Goal: Task Accomplishment & Management: Manage account settings

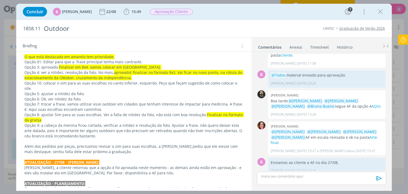
scroll to position [58, 0]
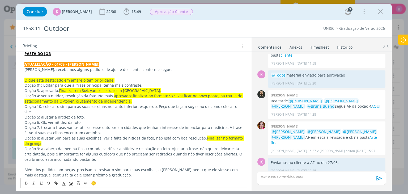
click at [40, 84] on p "Opção 01: Editar para que a frase principal tenha mais contraste." at bounding box center [133, 85] width 219 height 5
click at [72, 83] on p "Opção 01: Editar para que a frase principal tenha mais contraste." at bounding box center [133, 85] width 219 height 5
click at [75, 83] on p "Opção 01: Editar para que a frase principal tenha mais contraste." at bounding box center [133, 85] width 219 height 5
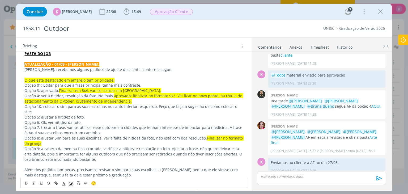
click at [61, 94] on p "Opção 4: ver a nitidez, resolução da foto. No mais, aprovado! finalizar no form…" at bounding box center [133, 98] width 219 height 11
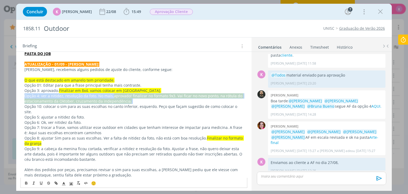
click at [61, 93] on p "Opção 4: ver a nitidez, resolução da foto. No mais, aprovado! finalizar no form…" at bounding box center [133, 98] width 219 height 11
click at [133, 99] on p "Opção 4: ver a nitidez, resolução da foto. No mais, aprovado! finalizar no form…" at bounding box center [133, 98] width 219 height 11
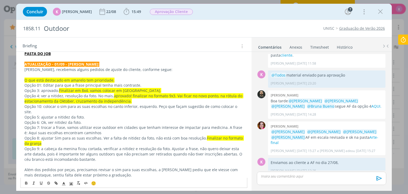
click at [65, 107] on p "Opção 10: colocar o sim para as suas escolhas no canto inferior, esquerdo. Peço…" at bounding box center [133, 109] width 219 height 11
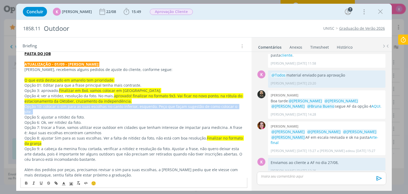
click at [65, 107] on p "Opção 10: colocar o sim para as suas escolhas no canto inferior, esquerdo. Peço…" at bounding box center [133, 109] width 219 height 11
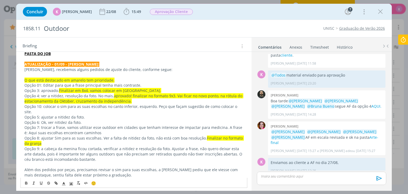
click at [52, 115] on p "Opção 5: ajustar a nitidez da foto." at bounding box center [133, 117] width 219 height 5
click at [48, 120] on p "Opção 6: Ok, ver nitidez da foto." at bounding box center [133, 122] width 219 height 5
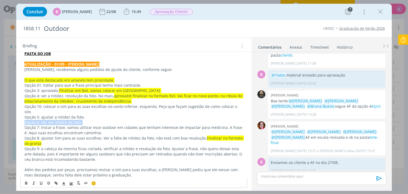
click at [48, 120] on p "Opção 6: Ok, ver nitidez da foto." at bounding box center [133, 122] width 219 height 5
click at [47, 125] on p "Opção 7: trocar a frase, vamos utilizar esse outdoor em cidades que tenham inte…" at bounding box center [133, 130] width 219 height 11
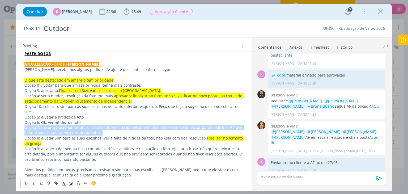
click at [47, 125] on p "Opção 7: trocar a frase, vamos utilizar esse outdoor em cidades que tenham inte…" at bounding box center [133, 130] width 219 height 11
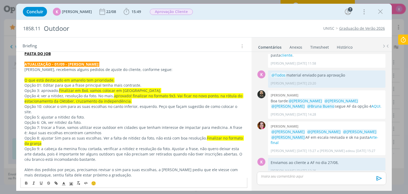
click at [49, 136] on p "Opção 8: ajustar Sim para as suas escolhas. Ver a falta de nitidez da foto, não…" at bounding box center [133, 141] width 219 height 11
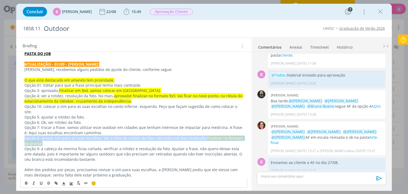
click at [49, 136] on p "Opção 8: ajustar Sim para as suas escolhas. Ver a falta de nitidez da foto, não…" at bounding box center [133, 141] width 219 height 11
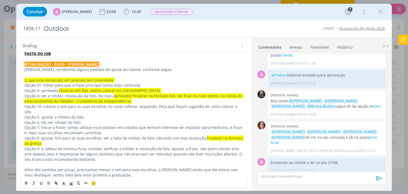
click at [72, 146] on p "Opção 9: a cabeça da menina ficou cortada, verificar a nitidez e resolução da f…" at bounding box center [133, 154] width 219 height 16
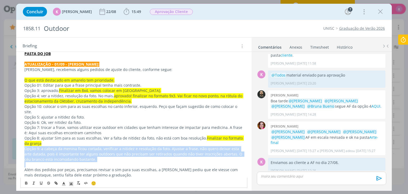
click at [72, 146] on p "Opção 9: a cabeça da menina ficou cortada, verificar a nitidez e resolução da f…" at bounding box center [133, 154] width 219 height 16
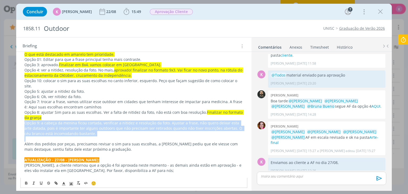
scroll to position [85, 0]
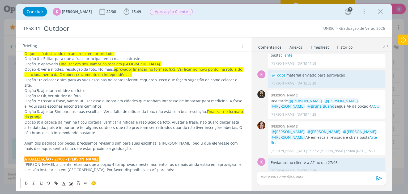
click at [91, 109] on p "Opção 8: ajustar Sim para as suas escolhas. Ver a falta de nitidez da foto, não…" at bounding box center [133, 114] width 219 height 11
drag, startPoint x: 123, startPoint y: 106, endPoint x: 105, endPoint y: 106, distance: 17.6
click at [105, 109] on p "Opção 8: ajustar Sim para as suas escolhas. Ver a falta de nitidez da foto, não…" at bounding box center [133, 114] width 219 height 11
click at [106, 143] on p "Além dos pedidos por peças, precisamos revisar o sim para suas escolhas, a Lulu…" at bounding box center [133, 146] width 219 height 11
drag, startPoint x: 53, startPoint y: 143, endPoint x: 49, endPoint y: 144, distance: 4.8
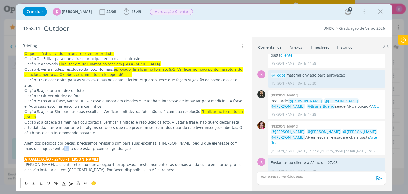
click at [49, 144] on p "Além dos pedidos por peças, precisamos revisar o sim para suas escolhas, a Lulu…" at bounding box center [133, 146] width 219 height 11
click at [101, 141] on p "Além dos pedidos por peças, precisamos revisar o sim para suas escolhas, a Lulu…" at bounding box center [133, 146] width 219 height 11
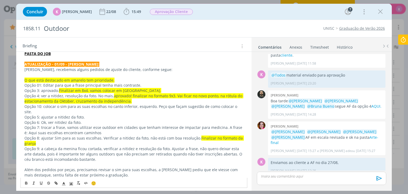
click at [50, 83] on p "Opção 01: Editar para que a frase principal tenha mais contraste." at bounding box center [133, 85] width 219 height 5
click at [48, 92] on p "Opção 3: aprovado. Finalizar em 8x4. vamos colocar em Montenegro." at bounding box center [133, 90] width 219 height 5
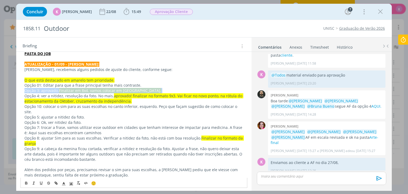
click at [48, 92] on p "Opção 3: aprovado. Finalizar em 8x4. vamos colocar em Montenegro." at bounding box center [133, 90] width 219 height 5
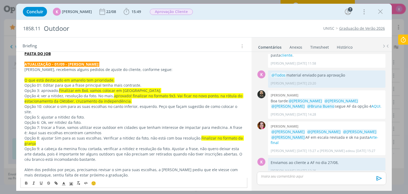
click at [50, 96] on p "Opção 4: ver a nitidez, resolução da foto. No mais, aprovado! finalizar no form…" at bounding box center [133, 98] width 219 height 11
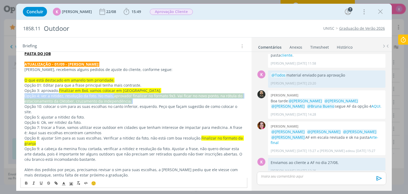
click at [50, 96] on p "Opção 4: ver a nitidez, resolução da foto. No mais, aprovado! finalizar no form…" at bounding box center [133, 98] width 219 height 11
click at [225, 100] on p "Opção 4: ver a nitidez, resolução da foto. No mais, aprovado! finalizar no form…" at bounding box center [133, 98] width 219 height 11
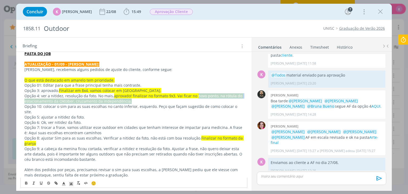
drag, startPoint x: 195, startPoint y: 96, endPoint x: 199, endPoint y: 99, distance: 4.4
click at [199, 99] on p "Opção 4: ver a nitidez, resolução da foto. No mais, aprovado! finalizar no form…" at bounding box center [133, 98] width 219 height 11
copy span "novo ponto, na rótula do estacionamento da Oktober, cruzamento da independência."
click at [385, 120] on div "0 Bruna bueno @Patrick Freitas @Luíza Santana @Beatriz Luchese @Karoline Arend …" at bounding box center [321, 138] width 133 height 36
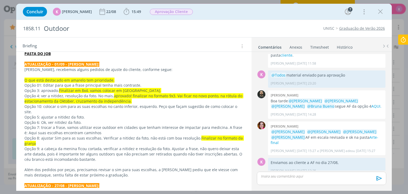
click at [161, 96] on span "aprovado! finalizar no formato 9x3. Vai ficar no novo ponto, na rótula do estac…" at bounding box center [133, 98] width 219 height 10
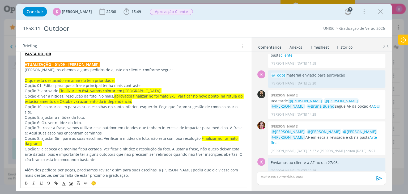
click at [78, 115] on p "Opção 5: ajustar a nitidez da foto." at bounding box center [134, 117] width 218 height 5
click at [82, 106] on p "Opção 10: colocar o sim para as suas escolhas no canto inferior, esquerdo. Peço…" at bounding box center [134, 109] width 218 height 11
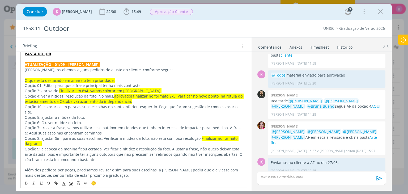
click at [68, 120] on p "Opção 6: Ok, ver nitidez da foto." at bounding box center [134, 122] width 218 height 5
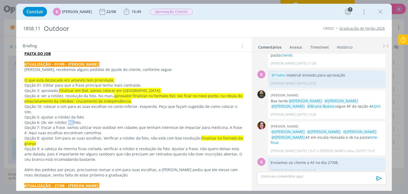
click at [67, 120] on p "Opção 6: Ok, ver nitidez da foto." at bounding box center [133, 122] width 219 height 5
click at [51, 115] on p "Opção 5: ajustar a nitidez da foto." at bounding box center [133, 117] width 219 height 5
click at [157, 104] on p "Opção 10: colocar o sim para as suas escolhas no canto inferior, esquerdo. Peço…" at bounding box center [133, 109] width 219 height 11
click at [189, 107] on p "Opção 10: colocar o sim para as suas escolhas no canto inferior, esquerdo. A cl…" at bounding box center [133, 109] width 219 height 11
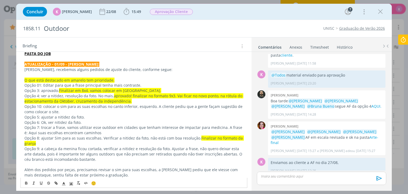
click at [213, 107] on p "Opção 10: colocar o sim para as suas escolhas no canto inferior, esquerdo. A cl…" at bounding box center [133, 109] width 219 height 11
click at [49, 128] on p "Opção 7: trocar a frase, vamos utilizar esse outdoor em cidades que tenham inte…" at bounding box center [133, 130] width 219 height 11
click at [90, 130] on p "Opção 7: trocar a frase, vamos utilizar esse outdoor em cidades que tenham inte…" at bounding box center [133, 130] width 219 height 11
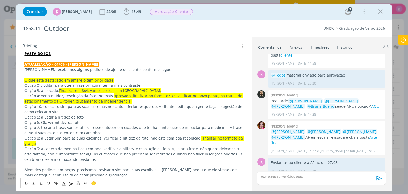
click at [74, 144] on p "Opção 8: ajustar Sim para as suas escolhas. Verificar a nitidez da foto, não es…" at bounding box center [133, 141] width 219 height 11
click at [58, 142] on p "Opção 8: ajustar Sim para as suas escolhas. Verificar a nitidez da foto, não es…" at bounding box center [133, 141] width 219 height 11
click at [57, 139] on p "Opção 8: ajustar Sim para as suas escolhas. Verificar a nitidez da foto, não es…" at bounding box center [133, 141] width 219 height 11
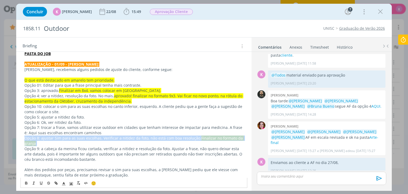
click at [57, 139] on p "Opção 8: ajustar Sim para as suas escolhas. Verificar a nitidez da foto, não es…" at bounding box center [133, 141] width 219 height 11
click at [162, 138] on p "Opção 8: ajustar Sim para as suas escolhas. Verificar a nitidez da foto, não es…" at bounding box center [133, 141] width 219 height 11
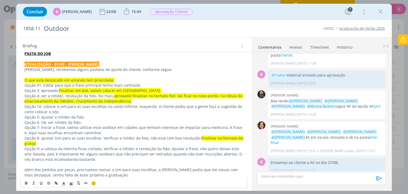
click at [147, 136] on p "Opção 8: ajustar Sim para as suas escolhas. Verificar a nitidez da foto, não es…" at bounding box center [133, 141] width 219 height 11
click at [146, 136] on p "Opção 8: ajustar Sim para as suas escolhas. Verificar a nitidez da foto, não es…" at bounding box center [133, 141] width 219 height 11
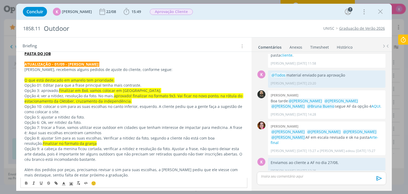
click at [67, 149] on p "Opção 9: a cabeça da menina ficou cortada, verificar a nitidez e resolução da f…" at bounding box center [133, 154] width 219 height 16
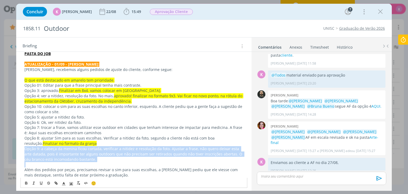
click at [67, 149] on p "Opção 9: a cabeça da menina ficou cortada, verificar a nitidez e resolução da f…" at bounding box center [133, 154] width 219 height 16
click at [193, 154] on p "Opção 9: a cabeça da menina ficou cortada, verificar a nitidez e resolução da f…" at bounding box center [133, 154] width 219 height 16
drag, startPoint x: 173, startPoint y: 154, endPoint x: 190, endPoint y: 147, distance: 19.1
click at [173, 154] on p "Opção 9: a cabeça da menina ficou cortada, verificar a nitidez e resolução da f…" at bounding box center [133, 154] width 219 height 16
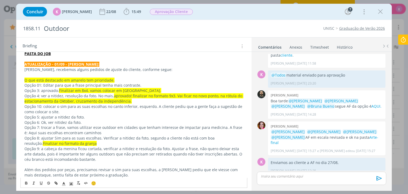
click at [202, 143] on p "Opção 8: ajustar Sim para as suas escolhas. Verificar a nitidez da foto, segund…" at bounding box center [133, 141] width 219 height 11
click at [193, 146] on p "Opção 9: a cabeça da menina ficou cortada, verificar a nitidez e resolução da f…" at bounding box center [133, 154] width 219 height 16
click at [235, 147] on p "Opção 9: a cabeça da menina ficou cortada, verificar a nitidez e resolução da f…" at bounding box center [133, 154] width 219 height 16
click at [162, 44] on div "Briefing Briefings Predefinidos Versões do Briefing Ver Briefing do Projeto" at bounding box center [135, 46] width 224 height 7
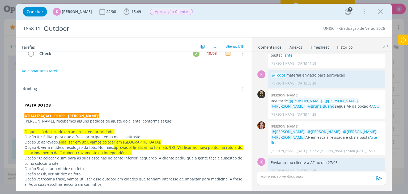
scroll to position [0, 0]
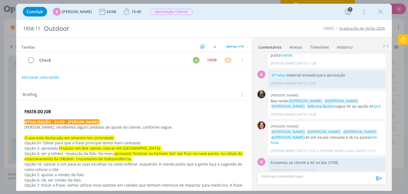
click at [37, 75] on button "Adicionar uma tarefa" at bounding box center [41, 77] width 38 height 9
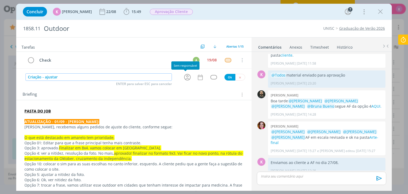
click at [185, 75] on icon "dialog" at bounding box center [187, 77] width 7 height 7
type input "Criação - ajustar"
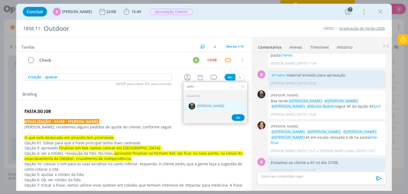
type input "patri"
click at [205, 102] on div "[PERSON_NAME]" at bounding box center [215, 106] width 64 height 11
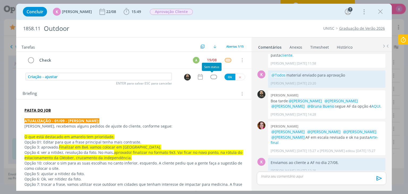
click at [197, 76] on icon "dialog" at bounding box center [200, 76] width 7 height 7
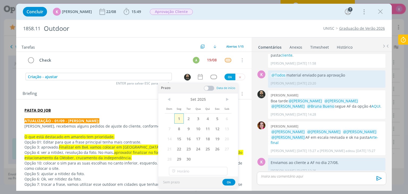
click at [183, 116] on span "1" at bounding box center [179, 119] width 10 height 10
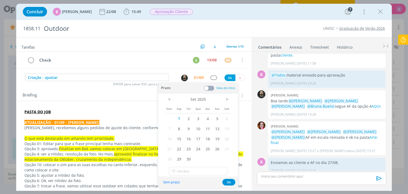
click at [208, 83] on div "Prazo Data de início" at bounding box center [198, 88] width 80 height 10
click at [208, 86] on span at bounding box center [209, 88] width 11 height 5
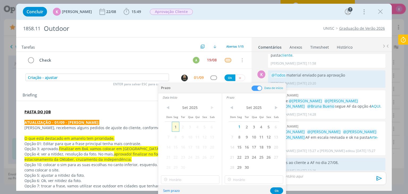
click at [177, 126] on span "1" at bounding box center [175, 127] width 7 height 10
click at [183, 183] on input "14:00" at bounding box center [190, 180] width 59 height 9
click at [180, 145] on div "13:30" at bounding box center [191, 146] width 60 height 10
type input "13:30"
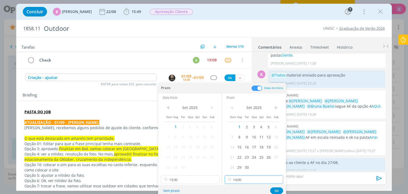
click at [242, 180] on input "14:00" at bounding box center [254, 180] width 59 height 9
click at [245, 160] on div "14:30" at bounding box center [255, 158] width 60 height 10
type input "14:30"
drag, startPoint x: 278, startPoint y: 190, endPoint x: 273, endPoint y: 191, distance: 4.6
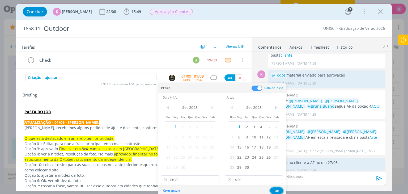
click at [277, 190] on button "Ok" at bounding box center [276, 190] width 13 height 7
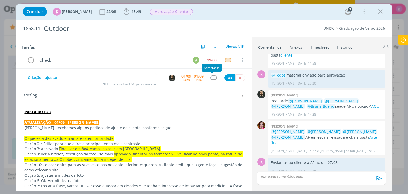
click at [213, 79] on div "dialog" at bounding box center [214, 78] width 7 height 5
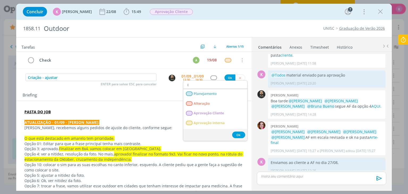
type input "cr"
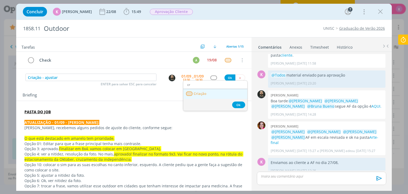
click at [211, 92] on link "Criação" at bounding box center [215, 94] width 64 height 10
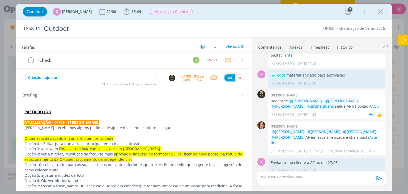
drag, startPoint x: 228, startPoint y: 77, endPoint x: 302, endPoint y: 87, distance: 74.7
click at [228, 77] on button "Ok" at bounding box center [230, 77] width 11 height 7
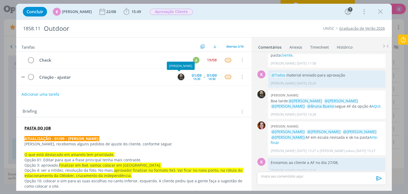
click at [179, 74] on img "dialog" at bounding box center [181, 77] width 7 height 7
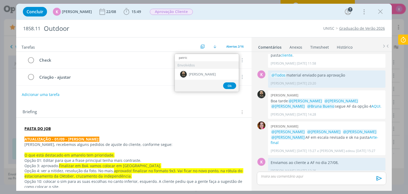
click at [187, 106] on div "Briefing Briefings Predefinidos Versões do Briefing Ver Briefing do Projeto" at bounding box center [133, 110] width 235 height 14
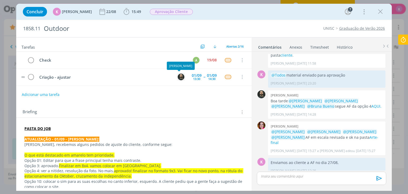
click at [179, 76] on img "dialog" at bounding box center [181, 77] width 7 height 7
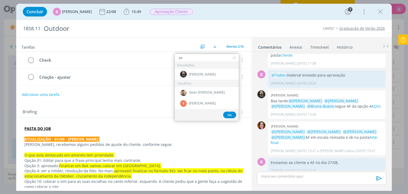
scroll to position [0, 0]
type input "pa"
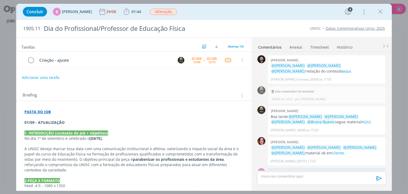
scroll to position [16, 0]
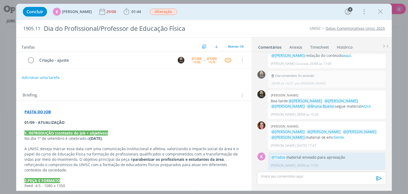
click at [78, 120] on p "01/09 - ATUALIZAÇÃO" at bounding box center [133, 122] width 219 height 5
click at [64, 124] on strong "01/09 - ATUALIZAÇÃO - KAROL:" at bounding box center [53, 122] width 57 height 5
click at [72, 185] on icon "dialog" at bounding box center [72, 185] width 0 height 0
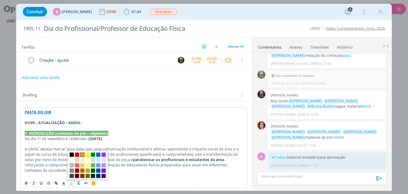
click at [84, 155] on span "dialog" at bounding box center [82, 155] width 4 height 4
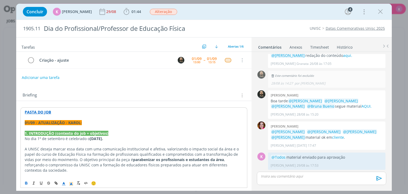
click at [63, 186] on div "🙂" at bounding box center [134, 183] width 226 height 10
click at [65, 122] on strong "01/09 - ATUALIZAÇÃO - KAROL:" at bounding box center [53, 122] width 57 height 5
click at [64, 182] on icon "dialog" at bounding box center [63, 184] width 5 height 5
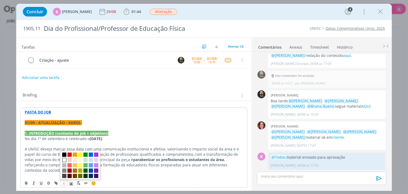
drag, startPoint x: 65, startPoint y: 160, endPoint x: 68, endPoint y: 156, distance: 5.2
click at [65, 160] on span "dialog" at bounding box center [64, 160] width 4 height 4
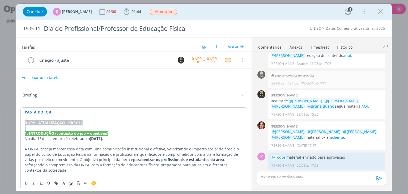
click at [86, 124] on p "01/09 - ATUALIZAÇÃO - KAROL:" at bounding box center [134, 122] width 218 height 5
click at [59, 128] on p "dialog" at bounding box center [133, 127] width 219 height 5
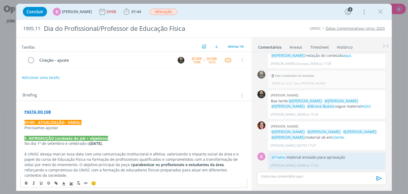
click at [59, 128] on p "Precisamos ajustar" at bounding box center [133, 127] width 219 height 5
drag, startPoint x: 59, startPoint y: 128, endPoint x: 74, endPoint y: 131, distance: 15.4
click at [59, 128] on p "Precisamos ajustar no lugar de “educadores” “profissionais de Educação Física “" at bounding box center [133, 127] width 219 height 5
click at [158, 128] on p "Precisamos ajustar o conteúdo a pedido da cliente, no lugar de “educadores” “pr…" at bounding box center [133, 127] width 219 height 5
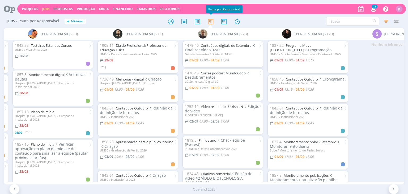
scroll to position [0, 1251]
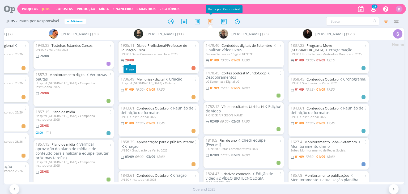
click at [130, 62] on span "29/08" at bounding box center [129, 60] width 9 height 5
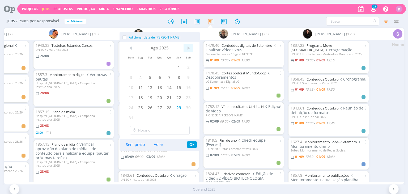
click at [190, 50] on span ">" at bounding box center [189, 48] width 10 height 8
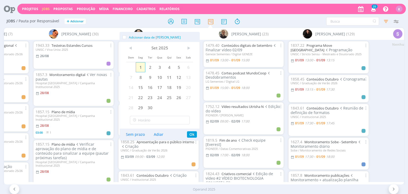
click at [140, 67] on span "1" at bounding box center [141, 67] width 10 height 10
click at [192, 135] on button "Ok" at bounding box center [192, 134] width 10 height 6
click at [190, 133] on div "Usuários Sem responsável Alessandro Mença A Alexandre Assumpção Aline Jackisch …" at bounding box center [204, 104] width 408 height 179
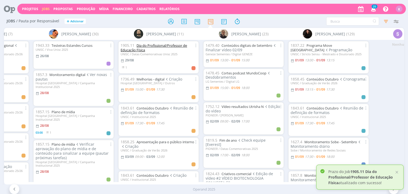
click at [147, 44] on link "Dia do Profissional/Professor de Educação Física" at bounding box center [154, 47] width 66 height 9
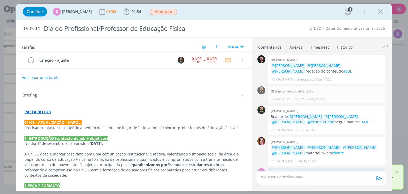
scroll to position [16, 0]
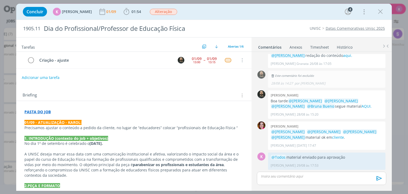
drag, startPoint x: 382, startPoint y: 12, endPoint x: 276, endPoint y: 26, distance: 106.8
click at [382, 12] on icon "dialog" at bounding box center [381, 12] width 8 height 8
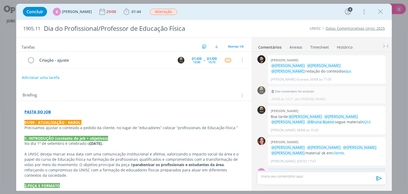
scroll to position [16, 0]
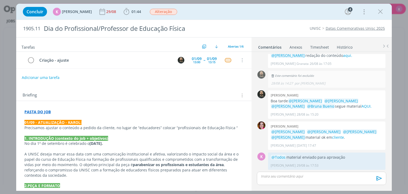
click at [127, 14] on icon "dialog" at bounding box center [127, 12] width 8 height 8
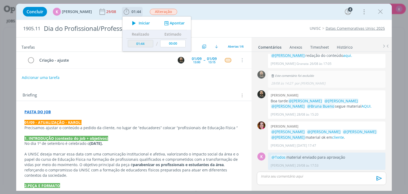
click at [170, 20] on button "Apontar" at bounding box center [174, 23] width 22 height 6
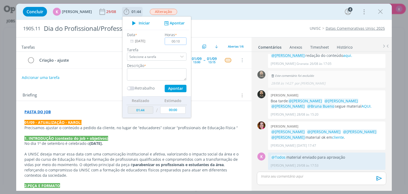
type input "00:10"
click at [151, 70] on textarea "dialog" at bounding box center [157, 74] width 60 height 12
type textarea "Pauta de ajuste"
click at [175, 90] on button "Apontar" at bounding box center [176, 88] width 22 height 7
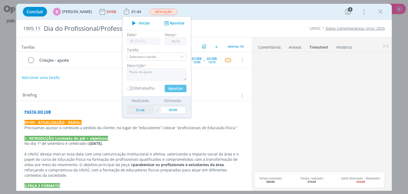
type input "01:54"
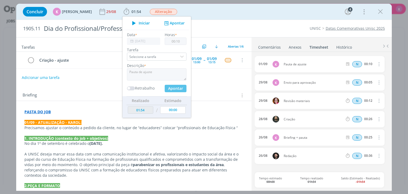
type input "00:00"
click at [383, 12] on icon "dialog" at bounding box center [381, 12] width 8 height 8
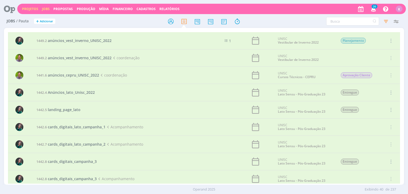
click at [30, 8] on link "Projetos" at bounding box center [30, 9] width 16 height 5
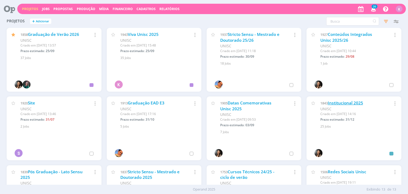
click at [362, 102] on link "Institucional 2025" at bounding box center [345, 103] width 35 height 6
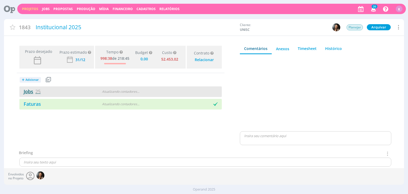
click at [36, 92] on span "25" at bounding box center [37, 91] width 5 height 6
type input "0,00"
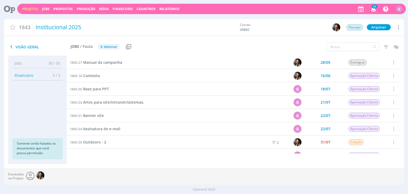
scroll to position [106, 0]
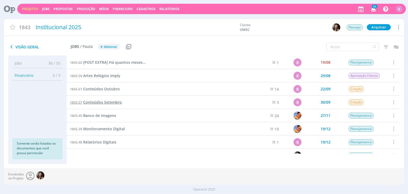
click at [100, 101] on span "Conteúdos Setembro" at bounding box center [102, 102] width 39 height 5
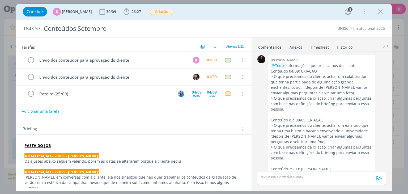
scroll to position [925, 0]
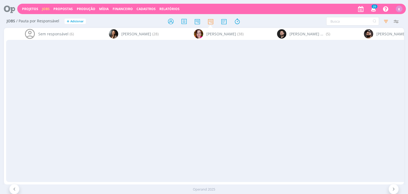
scroll to position [0, 1251]
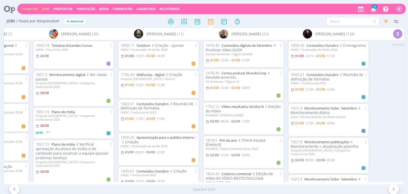
click at [32, 7] on link "Projetos" at bounding box center [30, 9] width 16 height 5
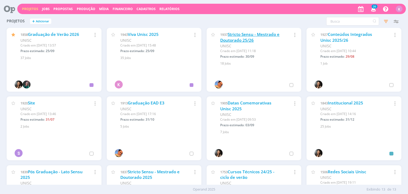
click at [255, 34] on link "Stricto Sensu - Mestrado e Doutorado 25/26" at bounding box center [249, 37] width 59 height 11
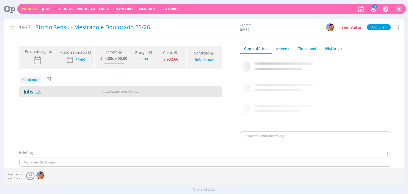
click at [34, 90] on link "Jobs 18" at bounding box center [29, 91] width 21 height 6
type input "0,00"
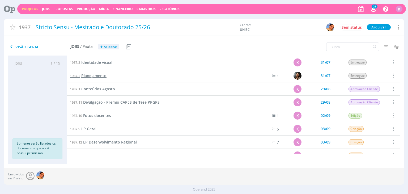
click at [103, 77] on span "Planejamento" at bounding box center [93, 75] width 25 height 5
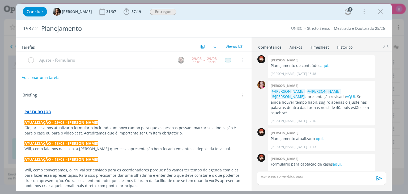
scroll to position [183, 0]
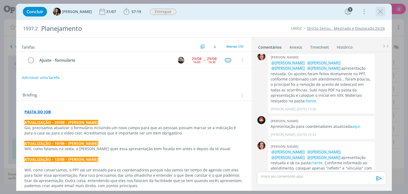
click at [379, 11] on icon "dialog" at bounding box center [381, 12] width 8 height 8
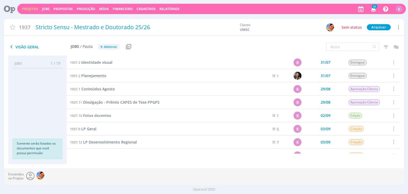
click at [45, 6] on div "Projetos Jobs Propostas Produção Mídia Financeiro Cadastros Relatórios 26 Notif…" at bounding box center [211, 9] width 389 height 10
click at [45, 7] on link "Jobs" at bounding box center [46, 9] width 8 height 5
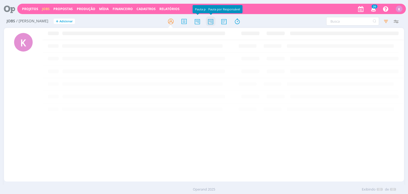
click at [211, 22] on icon at bounding box center [211, 21] width 10 height 10
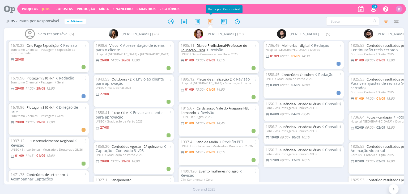
click at [221, 47] on link "Dia do Profissional/Professor de Educação Física" at bounding box center [214, 47] width 66 height 9
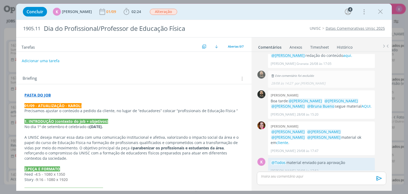
scroll to position [83, 0]
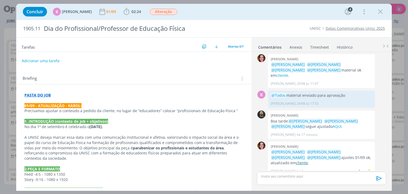
click at [308, 160] on link "cliente" at bounding box center [302, 162] width 12 height 5
click at [170, 12] on span "Alteração" at bounding box center [163, 12] width 27 height 6
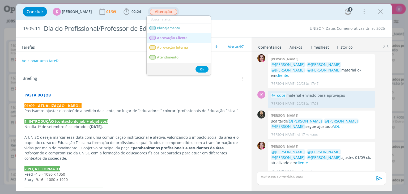
click at [170, 40] on Cliente "Aprovação Cliente" at bounding box center [179, 38] width 64 height 10
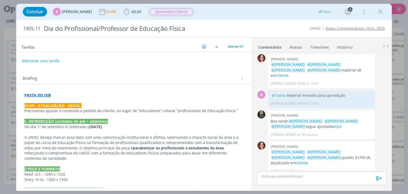
click at [324, 45] on link "Timesheet" at bounding box center [319, 46] width 19 height 8
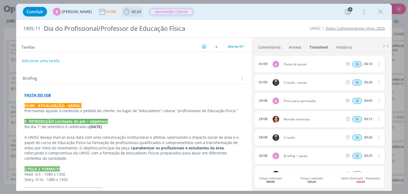
click at [132, 9] on span "02:24" at bounding box center [137, 11] width 10 height 5
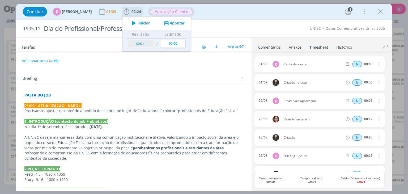
click at [179, 26] on div "Iniciar Apontar" at bounding box center [157, 22] width 69 height 13
click at [176, 23] on button "Apontar" at bounding box center [174, 23] width 22 height 6
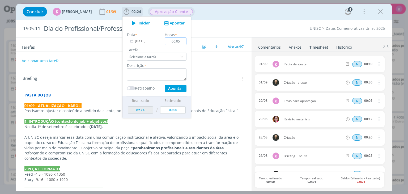
type input "00:05"
click at [177, 71] on textarea "dialog" at bounding box center [157, 74] width 60 height 12
type textarea "Envio de aprovação com cliente"
click at [180, 90] on button "Apontar" at bounding box center [176, 88] width 22 height 7
type input "02:29"
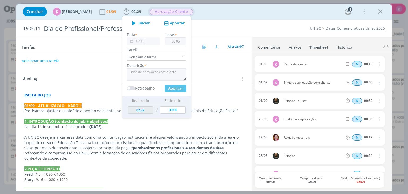
type input "00:00"
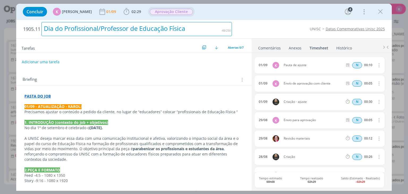
click at [235, 20] on div "1905.11 Dia do Profissional/Professor de Educação Física UNISC Datas Comemorati…" at bounding box center [204, 105] width 376 height 171
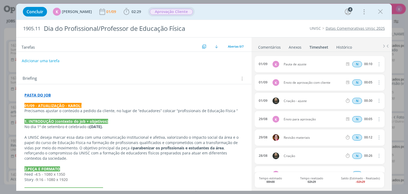
click at [131, 42] on div "Tarefas Usar Job de template Criar template a partir deste job Visualizar Templ…" at bounding box center [133, 44] width 235 height 14
click at [382, 12] on icon "dialog" at bounding box center [381, 12] width 8 height 8
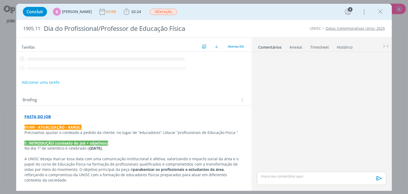
scroll to position [47, 0]
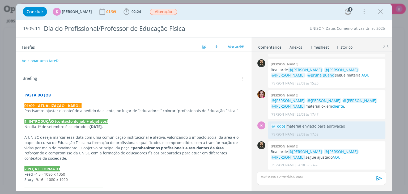
click at [191, 188] on p "3. CANAL DE VEICUALAÇÃO/DISTRIBUIÇÃO" at bounding box center [133, 190] width 219 height 5
click at [353, 159] on p "Boa tarde @[PERSON_NAME] @[PERSON_NAME] @[PERSON_NAME] segue ajustado AQUI." at bounding box center [327, 154] width 112 height 11
click at [333, 158] on link "AQUI." at bounding box center [338, 157] width 10 height 5
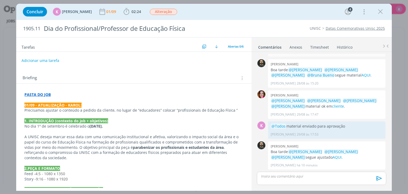
click at [50, 61] on button "Adicionar uma tarefa" at bounding box center [41, 60] width 38 height 9
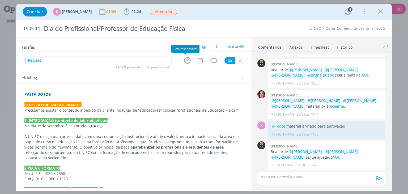
click at [188, 56] on icon "dialog" at bounding box center [187, 60] width 8 height 8
type input "Revisão"
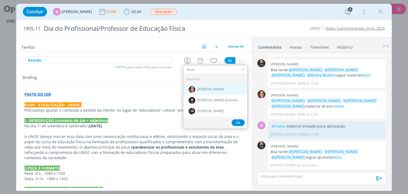
type input "brun"
click at [192, 87] on img "dialog" at bounding box center [192, 89] width 7 height 7
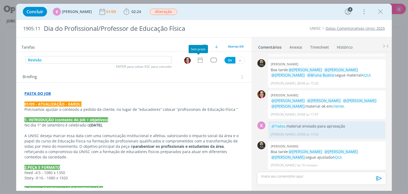
click at [194, 60] on div "dialog" at bounding box center [188, 60] width 17 height 8
click at [198, 61] on icon "dialog" at bounding box center [200, 60] width 7 height 7
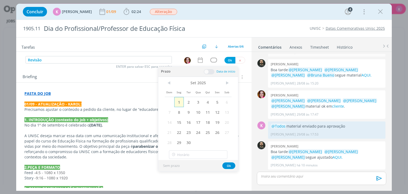
click at [181, 101] on span "1" at bounding box center [179, 102] width 10 height 10
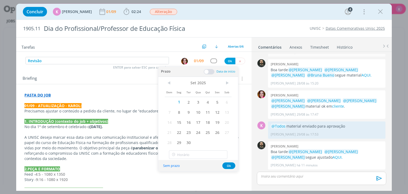
click at [211, 69] on span at bounding box center [209, 71] width 11 height 5
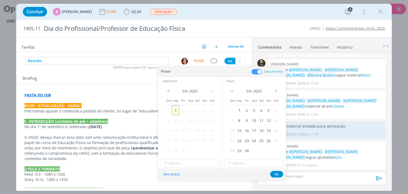
click at [172, 107] on span "1" at bounding box center [175, 110] width 7 height 10
click at [202, 165] on input "14:00" at bounding box center [190, 163] width 59 height 9
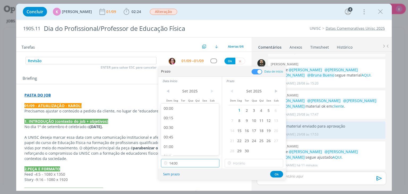
scroll to position [496, 0]
click at [190, 112] on div "13:00" at bounding box center [191, 111] width 60 height 10
type input "13:00"
type input "14:00"
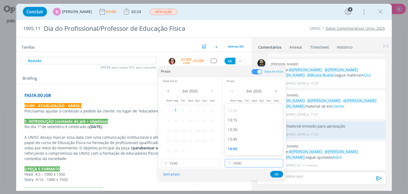
click at [240, 164] on input "14:00" at bounding box center [254, 163] width 59 height 9
click at [386, 98] on div "0 Bruna bueno @Patrick Freitas @Luíza Santana @Beatriz Luchese @Karoline Arend …" at bounding box center [321, 104] width 133 height 31
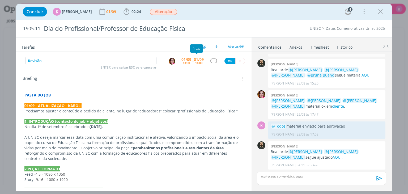
click at [201, 63] on div "01/09 14:00" at bounding box center [199, 61] width 10 height 10
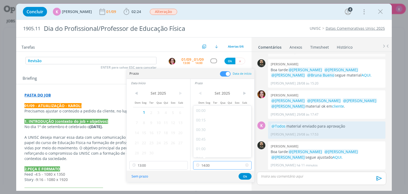
click at [203, 165] on input "14:00" at bounding box center [222, 165] width 59 height 9
click at [214, 126] on div "13:15" at bounding box center [224, 123] width 60 height 10
type input "13:15"
drag, startPoint x: 243, startPoint y: 175, endPoint x: 230, endPoint y: 153, distance: 25.7
click at [243, 175] on button "Ok" at bounding box center [245, 176] width 13 height 7
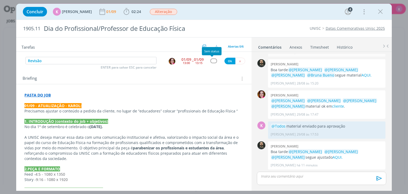
click at [214, 59] on button "dialog" at bounding box center [214, 61] width 7 height 5
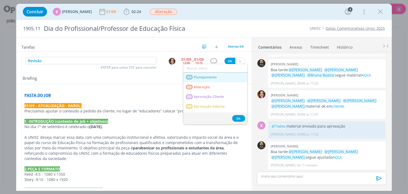
click at [208, 76] on span "Planejamento" at bounding box center [205, 77] width 23 height 4
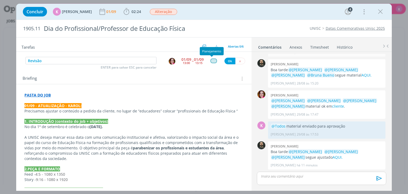
click at [214, 59] on div "dialog" at bounding box center [214, 61] width 7 height 5
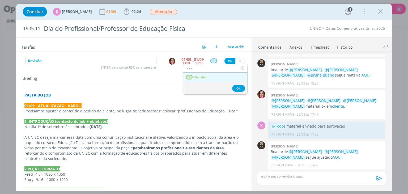
type input "rev"
click at [206, 79] on link "Revisão" at bounding box center [215, 78] width 64 height 10
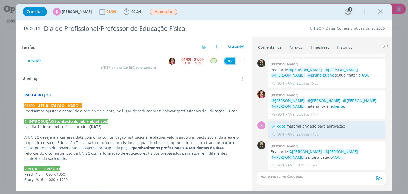
click at [228, 60] on button "Ok" at bounding box center [230, 61] width 11 height 7
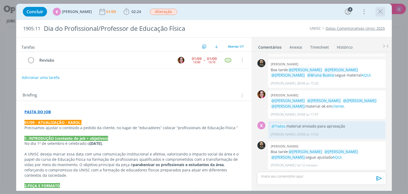
click at [380, 14] on icon "dialog" at bounding box center [381, 12] width 8 height 8
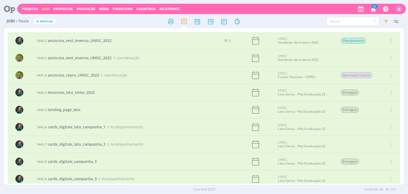
click at [402, 10] on div "K" at bounding box center [399, 9] width 7 height 7
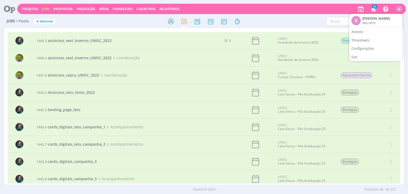
click at [367, 54] on link "Sair" at bounding box center [376, 57] width 53 height 9
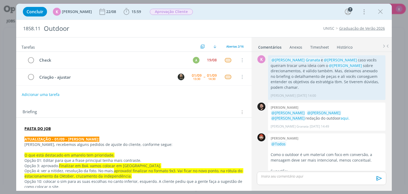
scroll to position [418, 0]
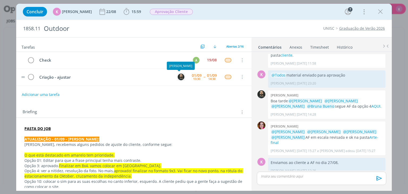
click at [179, 76] on img "dialog" at bounding box center [181, 77] width 7 height 7
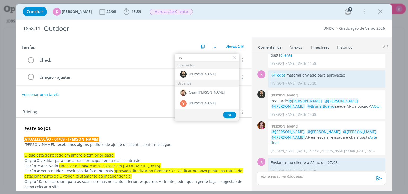
type input "pa"
click at [143, 109] on div "Briefing Briefings Predefinidos Versões do Briefing Ver Briefing do Projeto" at bounding box center [135, 112] width 224 height 7
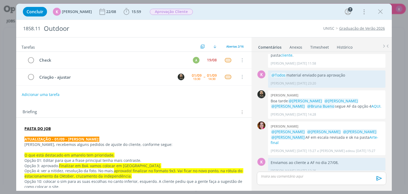
click at [123, 104] on div "Briefing Briefings Predefinidos Versões do Briefing Ver Briefing do Projeto" at bounding box center [133, 110] width 235 height 14
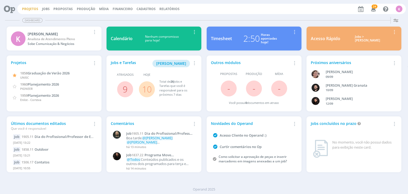
click at [33, 11] on link "Projetos" at bounding box center [30, 9] width 16 height 5
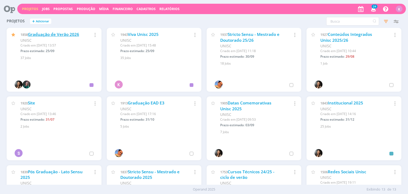
click at [62, 35] on link "Graduação de Verão 2026" at bounding box center [53, 35] width 51 height 6
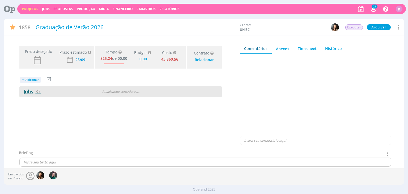
type input "0,00"
click at [34, 91] on link "Jobs 37" at bounding box center [29, 91] width 21 height 6
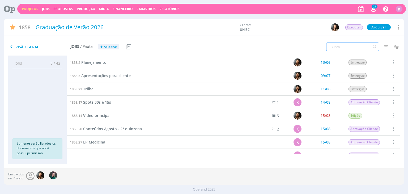
click at [336, 49] on input "text" at bounding box center [353, 47] width 53 height 9
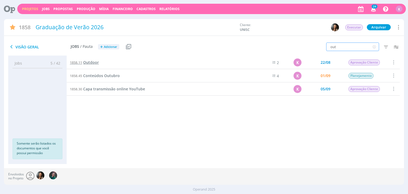
type input "out"
click at [93, 64] on span "Outdoor" at bounding box center [91, 62] width 16 height 5
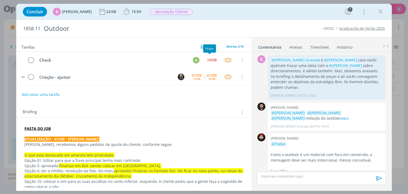
scroll to position [418, 0]
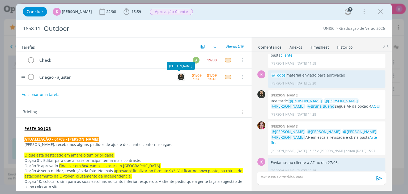
click at [178, 77] on img "dialog" at bounding box center [181, 77] width 7 height 7
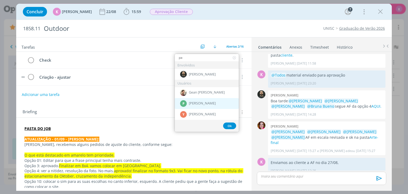
type input "pa"
click at [205, 102] on span "Patrick Meireles" at bounding box center [202, 103] width 27 height 4
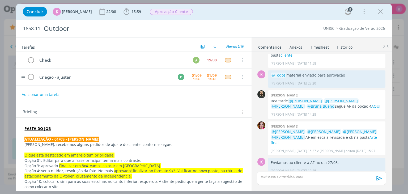
scroll to position [53, 0]
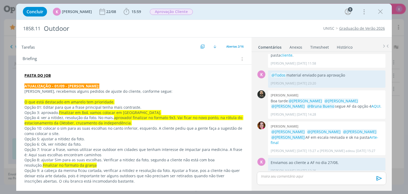
click at [56, 110] on p "Opção 3: aprovado. Finalizar em 8x4. vamos colocar em Montenegro." at bounding box center [133, 112] width 219 height 5
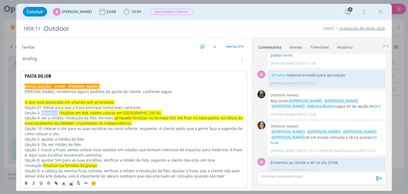
click at [56, 110] on p "Opção 3: aprovado. Finalizar em 8x4. vamos colocar em Montenegro." at bounding box center [134, 112] width 218 height 5
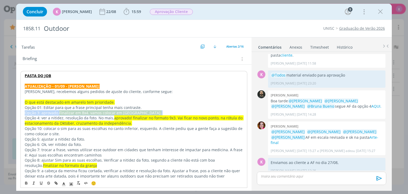
click at [56, 110] on p "Opção 3: aprovado. Finalizar em 8x4. vamos colocar em Montenegro." at bounding box center [134, 112] width 218 height 5
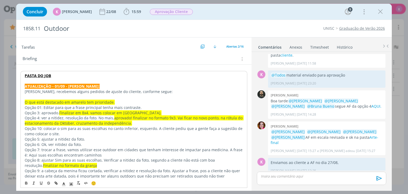
click at [54, 127] on p "Opção 10: colocar o sim para as suas escolhas no canto inferior, esquerdo. A cl…" at bounding box center [134, 131] width 218 height 11
click at [108, 119] on p "Opção 4: ver a nitidez, resolução da foto. No mais, aprovado! finalizar no form…" at bounding box center [134, 120] width 218 height 11
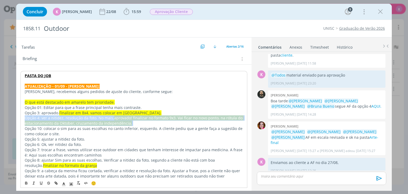
click at [108, 119] on p "Opção 4: ver a nitidez, resolução da foto. No mais, aprovado! finalizar no form…" at bounding box center [134, 120] width 218 height 11
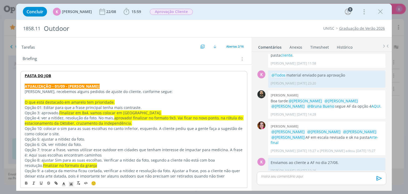
click at [47, 130] on p "Opção 10: colocar o sim para as suas escolhas no canto inferior, esquerdo. A cl…" at bounding box center [134, 131] width 218 height 11
drag, startPoint x: 45, startPoint y: 133, endPoint x: 85, endPoint y: 143, distance: 41.5
click at [103, 133] on p "Opção 10: colocar o sim para as suas escolhas no canto inferior, esquerdo. A cl…" at bounding box center [134, 131] width 218 height 11
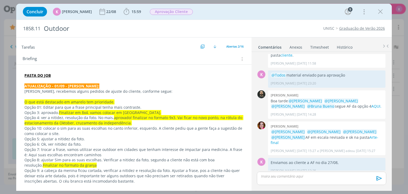
click at [164, 59] on div "Briefing Briefings Predefinidos Versões do Briefing Ver Briefing do Projeto" at bounding box center [135, 59] width 224 height 7
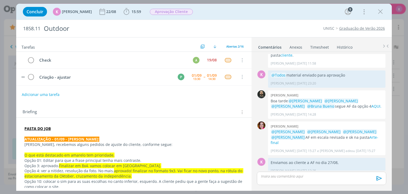
click at [169, 179] on p "Opção 10: colocar o sim para as suas escolhas no canto inferior, esquerdo. A cl…" at bounding box center [133, 184] width 219 height 11
click at [182, 13] on span "Aprovação Cliente" at bounding box center [171, 12] width 43 height 6
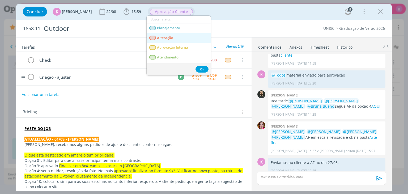
click at [165, 36] on span "Alteração" at bounding box center [165, 38] width 16 height 4
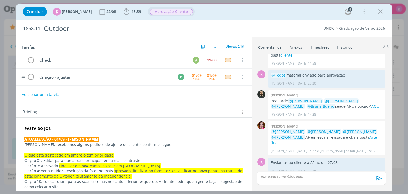
click at [319, 43] on link "Timesheet" at bounding box center [319, 46] width 19 height 8
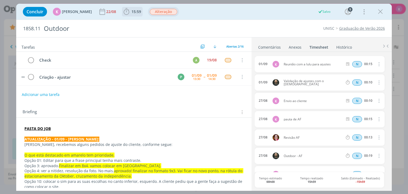
click at [130, 16] on button "15:59" at bounding box center [132, 11] width 20 height 9
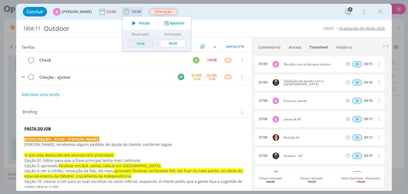
click at [177, 24] on button "Apontar" at bounding box center [174, 23] width 22 height 6
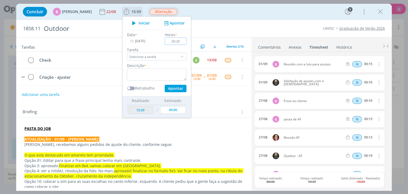
type input "00:20"
click at [170, 71] on textarea "dialog" at bounding box center [157, 74] width 60 height 12
type textarea "Pauta de ajuste + troca com a criação"
click at [170, 90] on button "Apontar" at bounding box center [176, 88] width 22 height 7
type input "16:19"
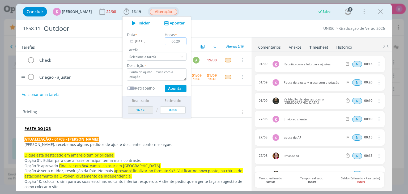
type input "00:00"
click at [242, 25] on div "1858.11 Outdoor UNISC Graduação de Verão 2026" at bounding box center [204, 28] width 376 height 17
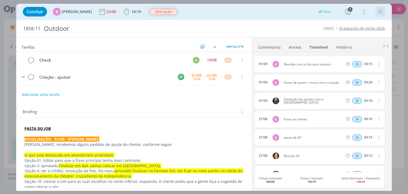
click at [381, 14] on icon "dialog" at bounding box center [381, 12] width 8 height 8
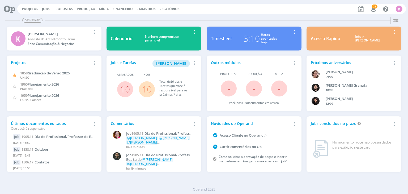
click at [145, 90] on link "10" at bounding box center [147, 88] width 10 height 11
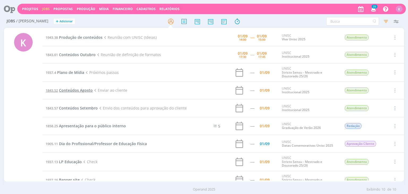
click at [78, 90] on span "Conteúdos Agosto" at bounding box center [76, 90] width 34 height 5
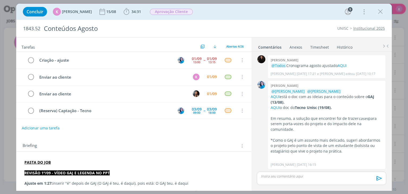
scroll to position [603, 0]
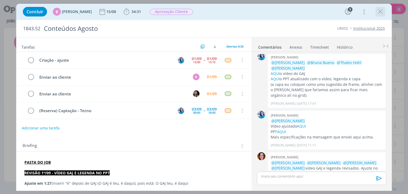
click at [383, 14] on icon "dialog" at bounding box center [381, 12] width 8 height 8
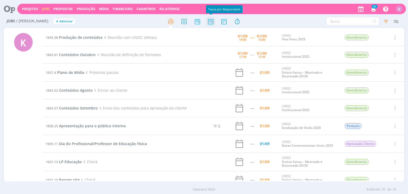
click at [208, 22] on icon at bounding box center [211, 21] width 10 height 10
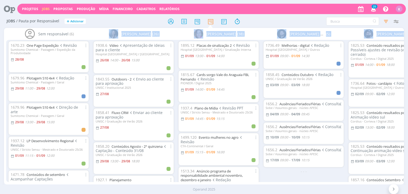
drag, startPoint x: 73, startPoint y: 181, endPoint x: 91, endPoint y: 184, distance: 17.5
click at [122, 186] on div "Projetos Jobs Propostas Produção [GEOGRAPHIC_DATA] Financeiro Cadastros Relatór…" at bounding box center [204, 97] width 408 height 194
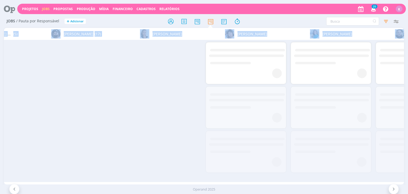
scroll to position [0, 567]
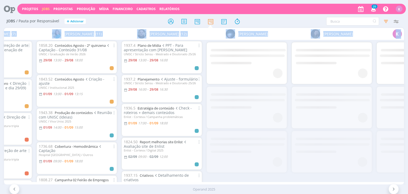
click at [268, 20] on div at bounding box center [203, 21] width 133 height 10
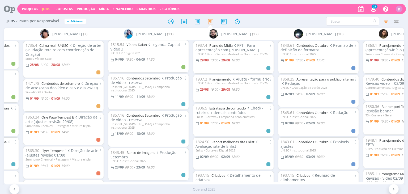
scroll to position [233, 0]
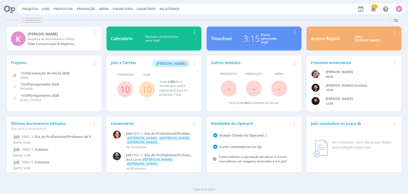
click at [32, 5] on div "Projetos Jobs Propostas Produção [GEOGRAPHIC_DATA] Financeiro Cadastros Relatór…" at bounding box center [211, 9] width 389 height 10
click at [35, 9] on link "Projetos" at bounding box center [30, 9] width 16 height 5
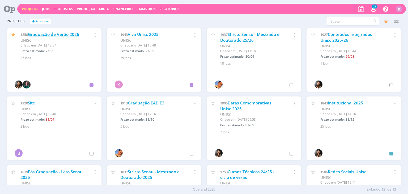
click at [55, 33] on link "Graduação de Verão 2026" at bounding box center [53, 35] width 51 height 6
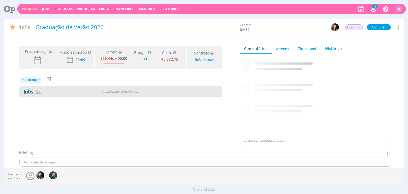
type input "0,00"
click at [32, 90] on link "Jobs 37" at bounding box center [29, 91] width 21 height 6
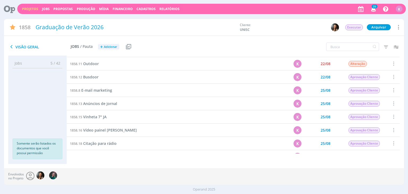
scroll to position [213, 0]
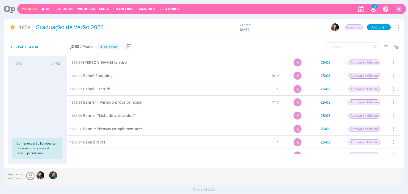
click at [99, 140] on span "Capa provas" at bounding box center [94, 142] width 22 height 5
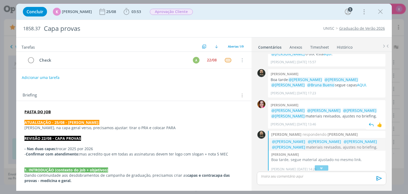
scroll to position [65, 0]
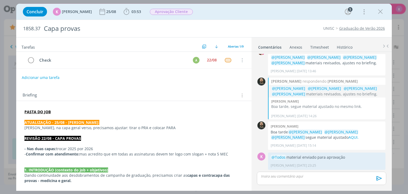
click at [45, 110] on strong "PASTA DO JOB" at bounding box center [37, 111] width 26 height 5
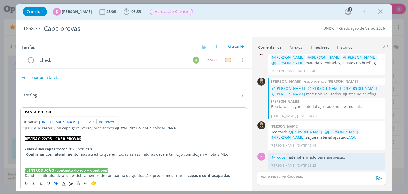
click at [50, 119] on link "[URL][DOMAIN_NAME]" at bounding box center [59, 122] width 40 height 7
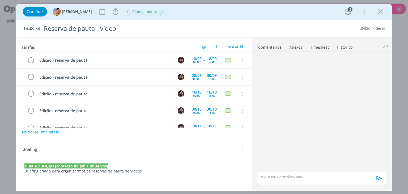
click at [40, 130] on button "Adicionar uma tarefa" at bounding box center [41, 132] width 38 height 9
type input "Captação - viva unis"
click at [93, 130] on input "Captação - viva unis" at bounding box center [99, 131] width 147 height 7
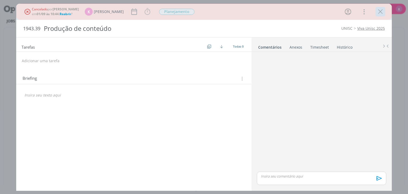
click at [382, 12] on icon "dialog" at bounding box center [381, 12] width 8 height 8
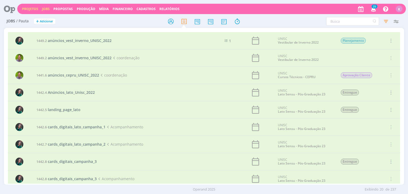
click at [30, 8] on link "Projetos" at bounding box center [30, 9] width 16 height 5
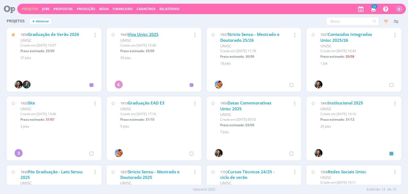
click at [152, 32] on link "Viva Unisc 2025" at bounding box center [143, 35] width 31 height 6
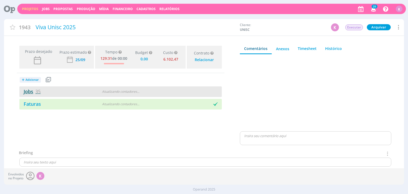
type input "0,00"
click at [39, 88] on span "35" at bounding box center [37, 91] width 5 height 6
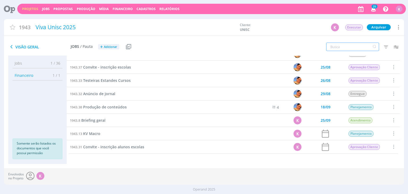
scroll to position [368, 0]
click at [353, 47] on input "text" at bounding box center [353, 47] width 53 height 9
type input "produção"
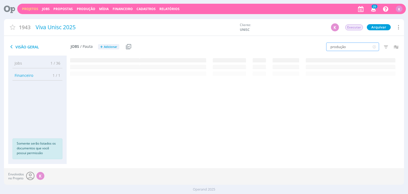
scroll to position [0, 0]
click at [115, 65] on span "Produção de conteúdos" at bounding box center [105, 62] width 44 height 5
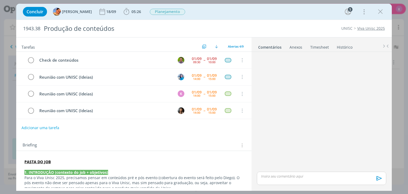
click at [46, 128] on button "Adicionar uma tarefa" at bounding box center [41, 127] width 38 height 9
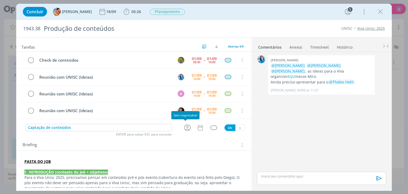
click at [187, 127] on icon "dialog" at bounding box center [187, 128] width 8 height 8
type input "Captação de conteúdos"
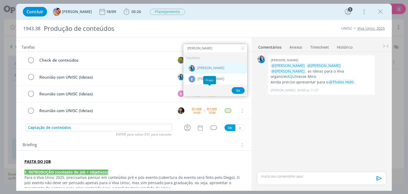
type input "elisa"
click at [213, 67] on span "[PERSON_NAME]" at bounding box center [211, 68] width 27 height 4
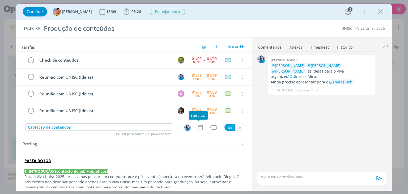
click at [198, 127] on icon "dialog" at bounding box center [200, 127] width 7 height 7
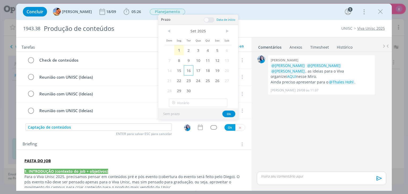
click at [190, 73] on span "16" at bounding box center [189, 70] width 10 height 10
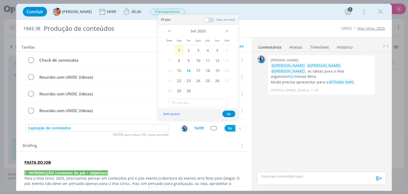
click at [211, 21] on span at bounding box center [209, 19] width 11 height 5
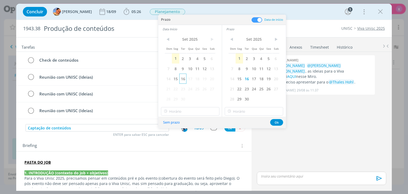
click at [181, 78] on span "16" at bounding box center [182, 79] width 7 height 10
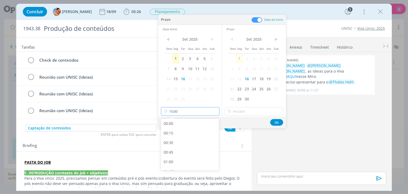
click at [185, 110] on input "15:00" at bounding box center [190, 111] width 59 height 9
click at [178, 121] on div "09:00" at bounding box center [191, 121] width 60 height 10
type input "09:00"
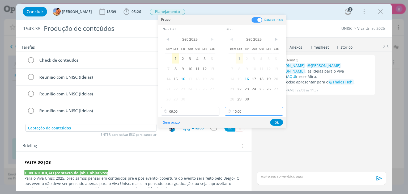
click at [245, 113] on input "15:00" at bounding box center [254, 111] width 59 height 9
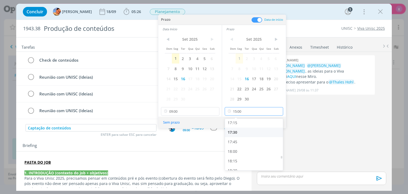
scroll to position [667, 0]
click at [241, 147] on div "18:00" at bounding box center [255, 146] width 60 height 10
type input "18:00"
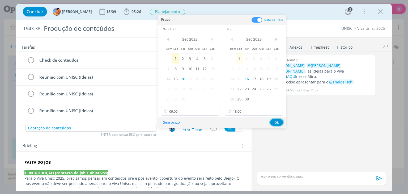
click at [281, 122] on button "Ok" at bounding box center [276, 122] width 13 height 7
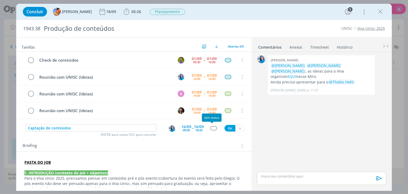
click at [214, 128] on div "dialog" at bounding box center [214, 128] width 7 height 5
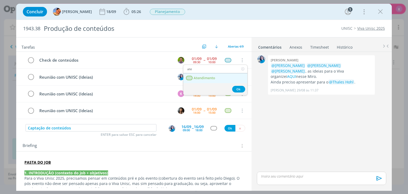
type input "ate"
click at [210, 78] on span "Atendimento" at bounding box center [205, 78] width 22 height 4
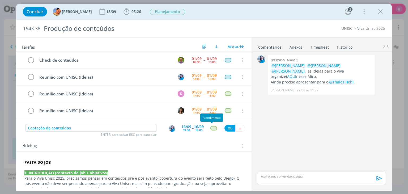
click at [213, 127] on div "dialog" at bounding box center [214, 128] width 7 height 5
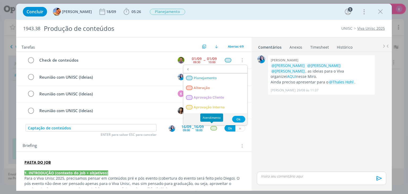
type input "cr"
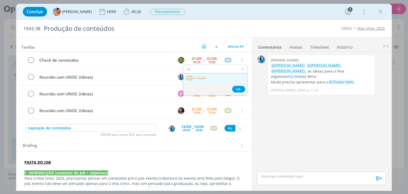
click at [219, 79] on link "Criação" at bounding box center [215, 78] width 64 height 10
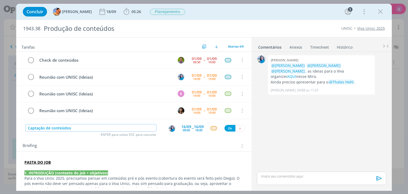
click at [138, 128] on input "Captação de conteúdos" at bounding box center [91, 127] width 131 height 7
type input "Captação de conteúdos - Viva"
click at [230, 127] on button "Ok" at bounding box center [230, 128] width 11 height 7
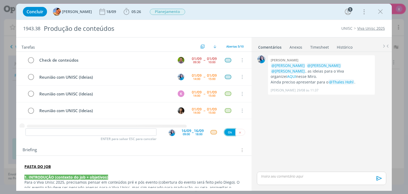
scroll to position [7, 0]
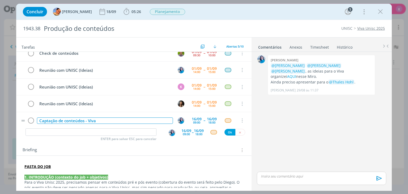
click at [124, 119] on div "Captação de conteúdos - Viva" at bounding box center [105, 121] width 136 height 7
click at [135, 150] on div "Briefing Briefings Predefinidos Versões do Briefing Ver Briefing do Projeto" at bounding box center [135, 150] width 224 height 7
click at [114, 132] on input "dialog" at bounding box center [91, 131] width 131 height 7
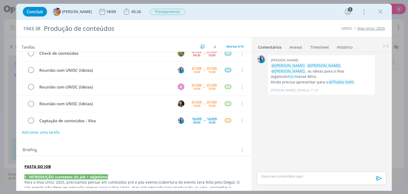
click at [355, 130] on div "0 Elisa simon @Luíza Santana @Karoline Arend @Beatriz Luchese , as ideias para …" at bounding box center [321, 112] width 133 height 117
click at [308, 20] on div "1943.38 Produção de conteúdos UNISC Viva Unisc 2025" at bounding box center [204, 28] width 376 height 17
click at [227, 179] on p "1. INTRODUÇÃO (contexto do job + objetivos)" at bounding box center [133, 176] width 219 height 5
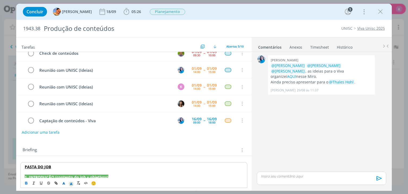
click at [222, 152] on div "Briefing Briefings Predefinidos Versões do Briefing Ver Briefing do Projeto" at bounding box center [135, 150] width 224 height 7
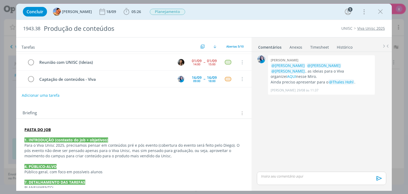
scroll to position [0, 0]
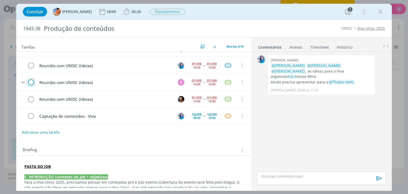
drag, startPoint x: 32, startPoint y: 83, endPoint x: 109, endPoint y: 31, distance: 92.8
click at [32, 82] on icon "dialog" at bounding box center [30, 83] width 7 height 8
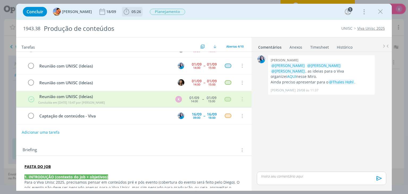
click at [132, 9] on span "05:26" at bounding box center [137, 11] width 10 height 5
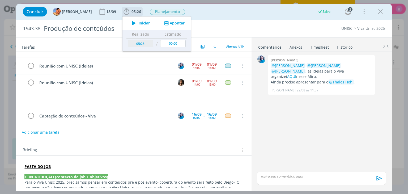
scroll to position [11, 0]
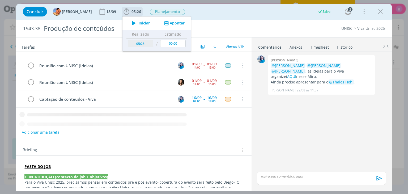
click at [163, 20] on button "Apontar" at bounding box center [174, 23] width 22 height 6
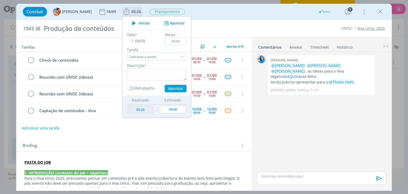
scroll to position [0, 0]
type input "01:30"
click at [162, 72] on textarea "dialog" at bounding box center [157, 74] width 60 height 12
type textarea "Reunião de alinhamentos"
click at [166, 88] on button "Apontar" at bounding box center [176, 88] width 22 height 7
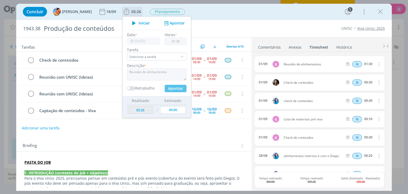
type input "06:56"
type input "00:00"
click at [151, 136] on div "Tarefas Usar Job de template Criar template a partir deste job Visualizar Templ…" at bounding box center [133, 112] width 235 height 151
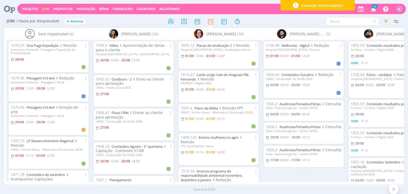
click at [402, 8] on div "K" at bounding box center [399, 9] width 7 height 7
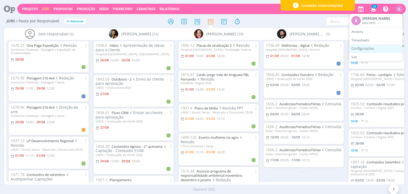
click at [373, 48] on link "Configurações" at bounding box center [376, 48] width 53 height 9
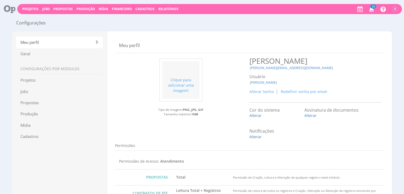
click at [180, 89] on div "Clique para adicionar uma imagem!" at bounding box center [180, 79] width 37 height 37
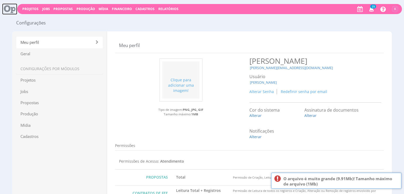
click at [7, 10] on span at bounding box center [9, 8] width 15 height 11
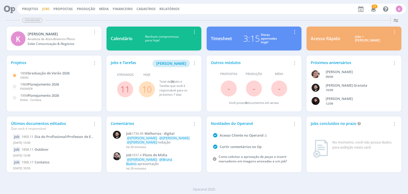
click at [43, 8] on link "Jobs" at bounding box center [46, 9] width 8 height 5
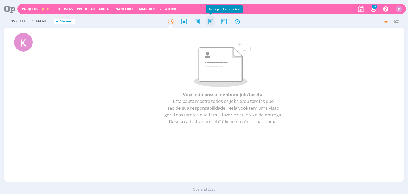
click at [209, 18] on icon at bounding box center [211, 21] width 10 height 10
click at [212, 24] on icon at bounding box center [211, 21] width 10 height 10
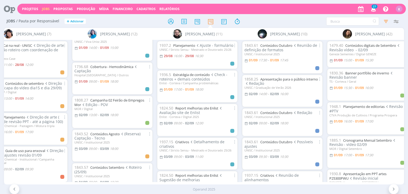
scroll to position [106, 0]
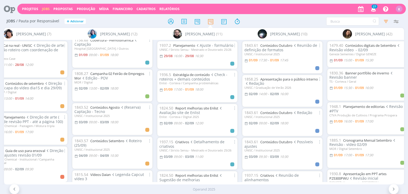
click at [341, 31] on div "[PERSON_NAME] (42)" at bounding box center [367, 34] width 85 height 12
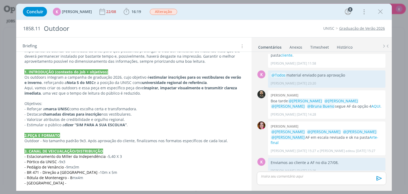
scroll to position [293, 0]
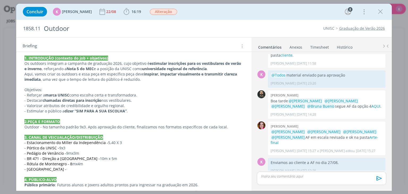
click at [46, 169] on span "- Ponte Seca -" at bounding box center [45, 169] width 42 height 5
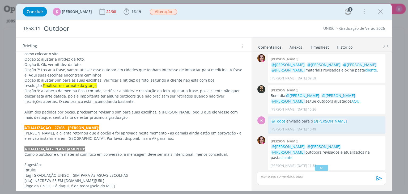
scroll to position [106, 0]
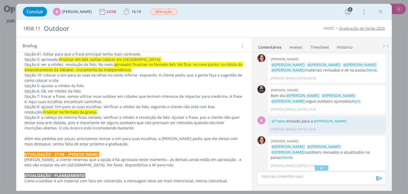
click at [74, 111] on p "Opção 8: ajustar Sim para as suas escolhas. Verificar a nitidez da foto, segund…" at bounding box center [133, 109] width 219 height 11
click at [253, 28] on div "UNISC Graduação de Verão 2026" at bounding box center [311, 28] width 153 height 5
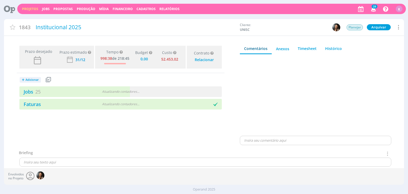
type input "0,00"
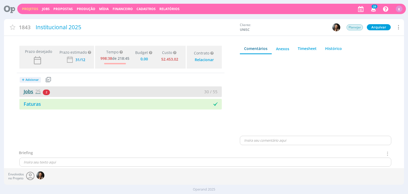
click at [35, 92] on link "Jobs 25" at bounding box center [29, 91] width 21 height 6
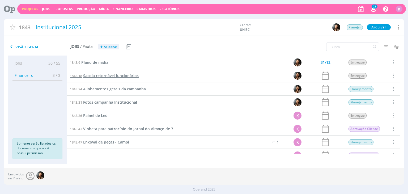
scroll to position [160, 0]
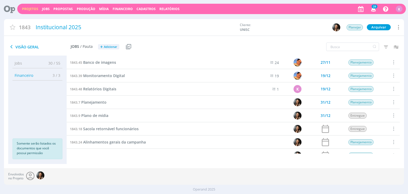
click at [162, 173] on div "Envolvidos no Projeto" at bounding box center [204, 176] width 400 height 16
click at [357, 43] on input "text" at bounding box center [353, 47] width 53 height 9
type input "outdoor"
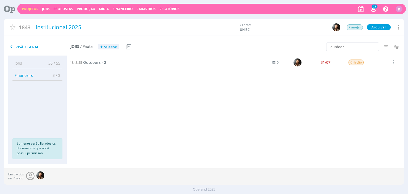
click at [94, 62] on span "Outdoors - 2" at bounding box center [94, 62] width 23 height 5
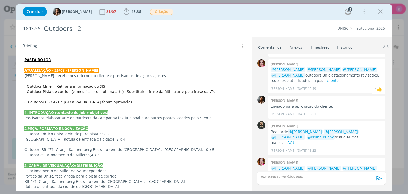
scroll to position [80, 0]
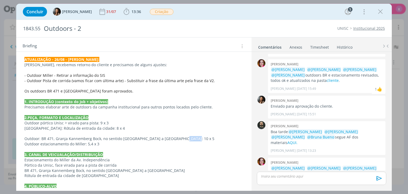
drag, startPoint x: 173, startPoint y: 138, endPoint x: 190, endPoint y: 139, distance: 16.2
click at [190, 139] on p "Outdoor: BR 471, Granja Kannemberg Bock, no sentido Rio Pardo a Santa Cruz do S…" at bounding box center [133, 138] width 219 height 5
copy p "10 x 5"
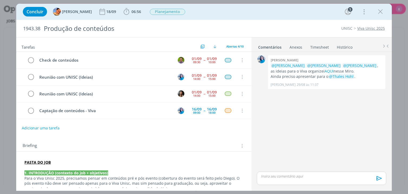
click at [318, 44] on link "Timesheet" at bounding box center [319, 46] width 19 height 8
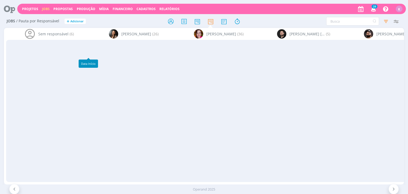
scroll to position [106, 0]
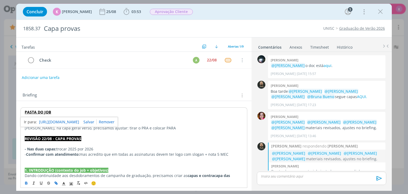
drag, startPoint x: 0, startPoint y: 0, endPoint x: 376, endPoint y: 27, distance: 377.0
click at [376, 27] on link "Graduação de Verão 2026" at bounding box center [363, 28] width 46 height 5
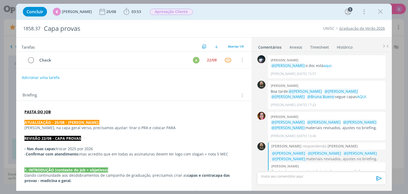
scroll to position [65, 0]
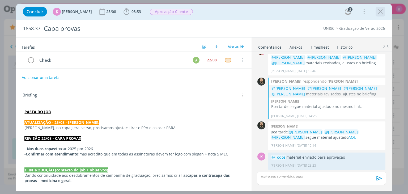
click at [379, 11] on icon "dialog" at bounding box center [381, 12] width 8 height 8
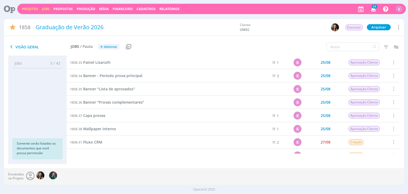
click at [46, 8] on link "Jobs" at bounding box center [46, 9] width 8 height 5
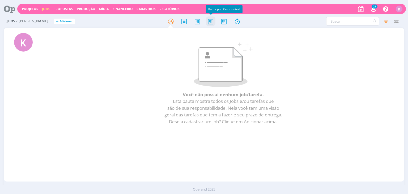
click at [212, 22] on icon at bounding box center [211, 21] width 10 height 10
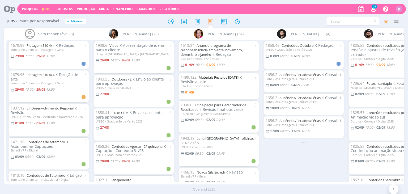
click at [215, 77] on link "Materiais Festa de Natal 2025" at bounding box center [219, 77] width 40 height 5
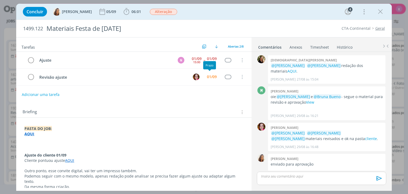
scroll to position [27, 0]
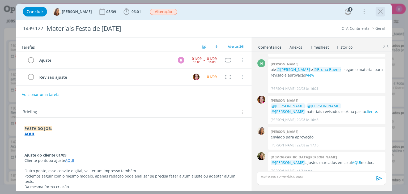
click at [383, 14] on icon "dialog" at bounding box center [381, 12] width 8 height 8
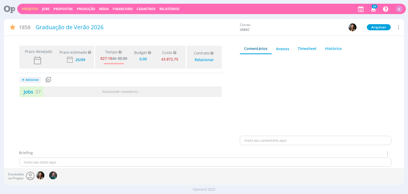
type input "0,00"
click at [38, 91] on span "37" at bounding box center [37, 91] width 5 height 6
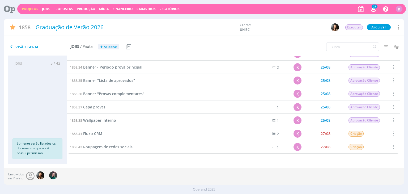
scroll to position [268, 0]
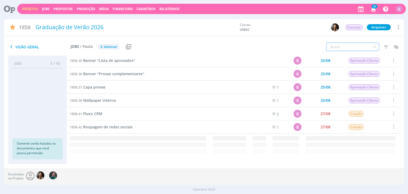
click at [337, 49] on input "text" at bounding box center [353, 47] width 53 height 9
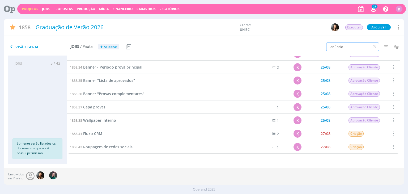
type input "anúncio"
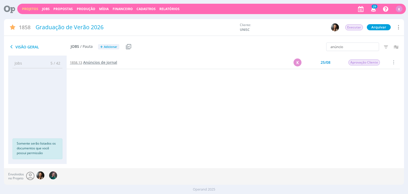
click at [112, 63] on span "Anúncios de jornal" at bounding box center [100, 62] width 34 height 5
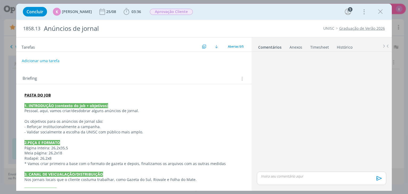
scroll to position [7, 0]
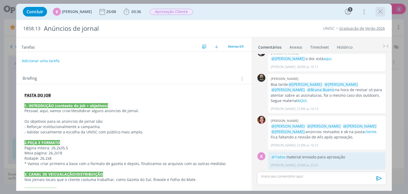
click at [383, 11] on icon "dialog" at bounding box center [381, 12] width 8 height 8
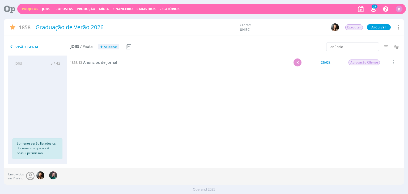
click at [87, 60] on link "1858.13 Anúncios de jornal" at bounding box center [93, 63] width 47 height 6
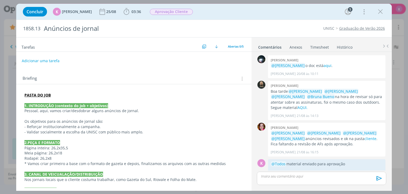
scroll to position [7, 0]
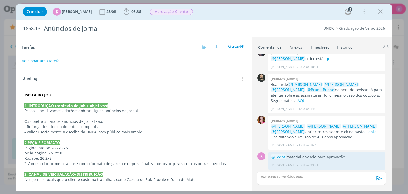
click at [343, 30] on link "Graduação de Verão 2026" at bounding box center [363, 28] width 46 height 5
click at [365, 31] on li "Graduação de Verão 2026" at bounding box center [360, 28] width 51 height 5
click at [365, 30] on link "Graduação de Verão 2026" at bounding box center [363, 28] width 46 height 5
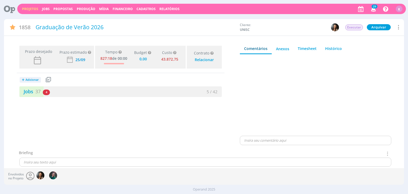
type input "0,00"
click at [23, 92] on link "Jobs 37" at bounding box center [29, 91] width 21 height 6
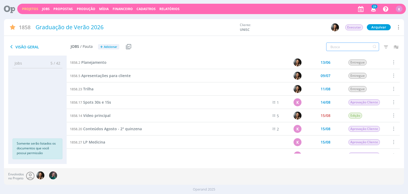
click at [345, 43] on input "text" at bounding box center [353, 47] width 53 height 9
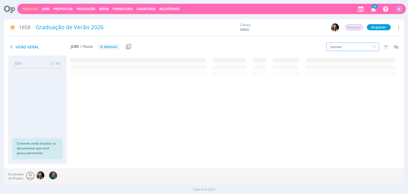
type input "banner"
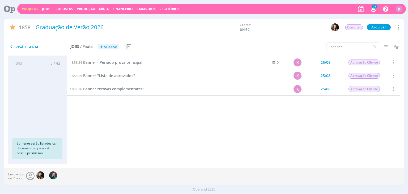
click at [130, 62] on span "Banner - Período prova principal" at bounding box center [112, 62] width 59 height 5
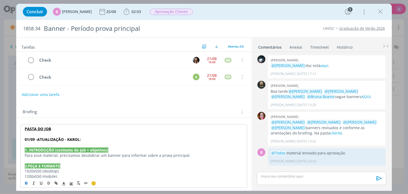
click at [54, 139] on strong "01/09 -ATUALIZAÇÃO - KAROL:" at bounding box center [53, 139] width 56 height 5
click at [72, 183] on icon "dialog" at bounding box center [71, 184] width 5 height 5
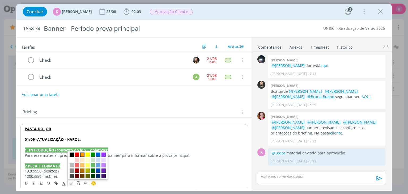
click at [82, 154] on span "dialog" at bounding box center [82, 155] width 4 height 4
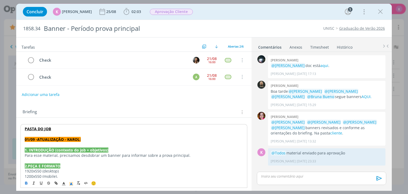
click at [63, 187] on div "🙂" at bounding box center [134, 183] width 226 height 10
click at [64, 184] on icon "dialog" at bounding box center [63, 184] width 5 height 5
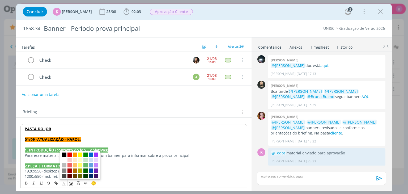
click at [67, 139] on strong "01/09 -ATUALIZAÇÃO - KAROL:" at bounding box center [53, 139] width 56 height 5
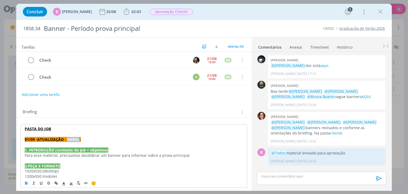
click at [67, 139] on strong "01/09 -ATUALIZAÇÃO - KAROL:" at bounding box center [53, 139] width 56 height 5
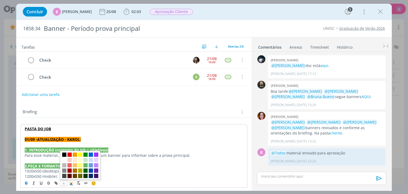
click at [65, 183] on icon "dialog" at bounding box center [63, 184] width 5 height 5
click at [65, 160] on span "dialog" at bounding box center [64, 160] width 4 height 4
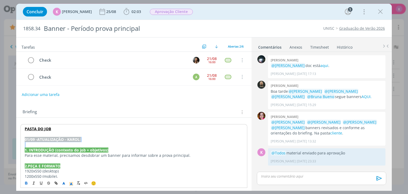
click at [84, 139] on p "01/09 -ATUALIZAÇÃO - KAROL:" at bounding box center [134, 139] width 218 height 5
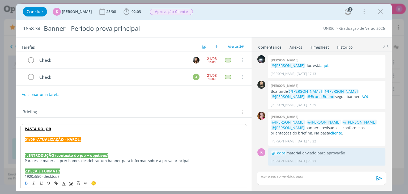
click at [72, 146] on p "﻿" at bounding box center [134, 144] width 218 height 5
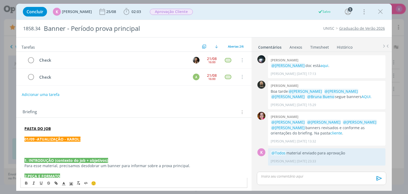
click at [31, 144] on p "dialog" at bounding box center [133, 144] width 219 height 5
click at [331, 132] on link "cliente" at bounding box center [337, 133] width 12 height 5
click at [47, 147] on p "dialog" at bounding box center [133, 149] width 219 height 5
click at [44, 145] on p "dialog" at bounding box center [134, 144] width 218 height 5
click at [51, 148] on p "dialog" at bounding box center [134, 150] width 218 height 5
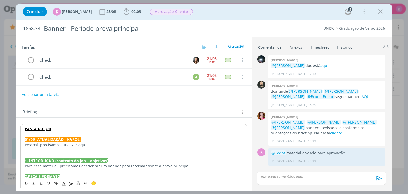
click at [48, 145] on p "Pessoal, precisamos atualizar aqui" at bounding box center [134, 144] width 218 height 5
drag, startPoint x: 87, startPoint y: 143, endPoint x: 43, endPoint y: 142, distance: 44.7
click at [41, 145] on p "Pessoal, precisamos atualizar aqui" at bounding box center [134, 144] width 218 height 5
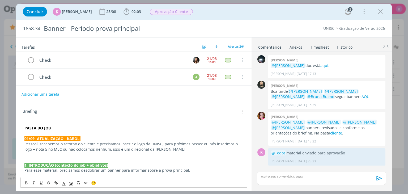
click at [44, 93] on button "Adicionar uma tarefa" at bounding box center [41, 94] width 38 height 9
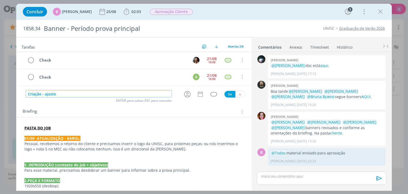
drag, startPoint x: 44, startPoint y: 93, endPoint x: 185, endPoint y: 97, distance: 141.0
click at [185, 97] on icon "dialog" at bounding box center [187, 94] width 8 height 8
type input "Criação - ajuste"
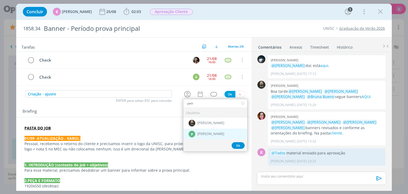
type input "patr"
click at [198, 135] on div "P Patrick Meireles" at bounding box center [215, 133] width 64 height 11
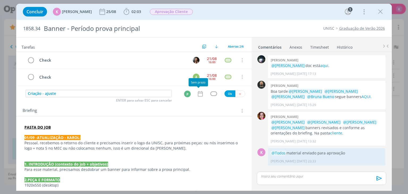
click at [197, 94] on icon "dialog" at bounding box center [200, 93] width 7 height 7
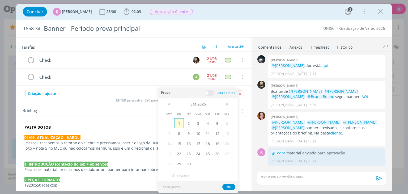
click at [181, 128] on div "Dom Seg Ter Qua Qui Sex Sab 1 2 3 4 5 6 7 8 9 10 11 12 13 14 15 16 17 18 19 20 …" at bounding box center [198, 134] width 67 height 69
click at [182, 123] on span "1" at bounding box center [179, 123] width 10 height 10
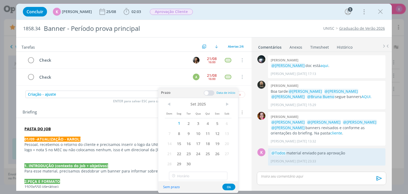
click at [206, 92] on span at bounding box center [209, 92] width 11 height 5
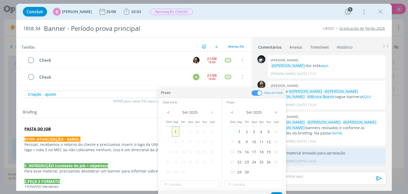
click at [174, 135] on span "1" at bounding box center [175, 132] width 7 height 10
click at [176, 182] on input "17:00" at bounding box center [190, 184] width 59 height 9
click at [173, 151] on div "16:30" at bounding box center [191, 151] width 60 height 10
type input "16:30"
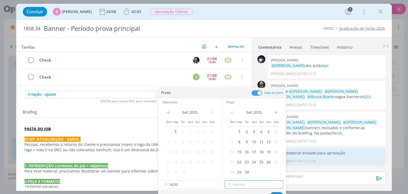
type input "17:00"
click at [234, 184] on input "17:00" at bounding box center [254, 184] width 59 height 9
click at [244, 171] on div "17:00" at bounding box center [255, 170] width 60 height 10
click at [277, 193] on button "Ok" at bounding box center [276, 195] width 13 height 7
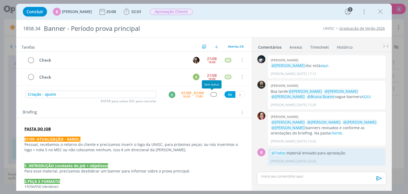
click at [212, 95] on div "dialog" at bounding box center [214, 94] width 7 height 5
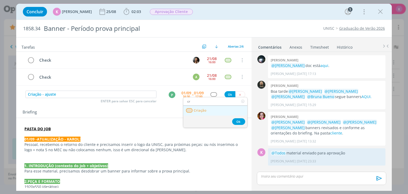
type input "cr"
click at [207, 111] on link "Criação" at bounding box center [215, 111] width 64 height 10
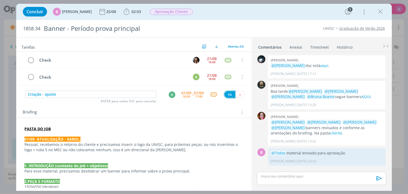
click at [228, 93] on button "Ok" at bounding box center [230, 94] width 11 height 7
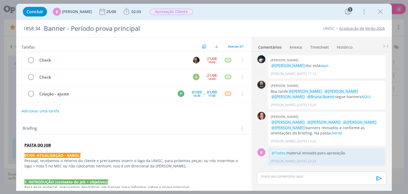
click at [56, 113] on button "Adicionar uma tarefa" at bounding box center [41, 111] width 38 height 9
type input "Revisão"
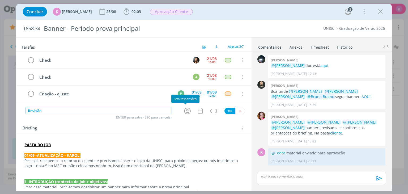
click at [186, 110] on icon "dialog" at bounding box center [187, 111] width 8 height 8
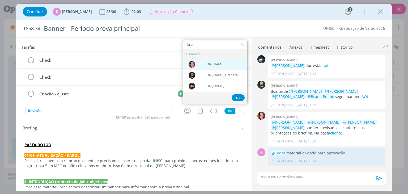
type input "brun"
click at [212, 64] on span "[PERSON_NAME]" at bounding box center [211, 64] width 27 height 4
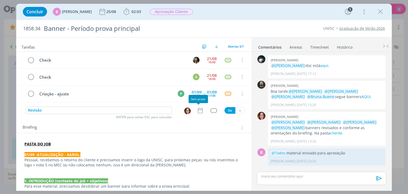
click at [198, 108] on icon "dialog" at bounding box center [200, 111] width 5 height 6
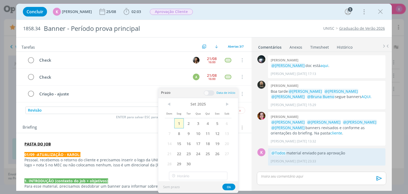
click at [179, 123] on span "1" at bounding box center [179, 123] width 10 height 10
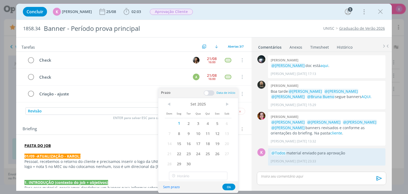
click at [210, 91] on span at bounding box center [209, 92] width 11 height 5
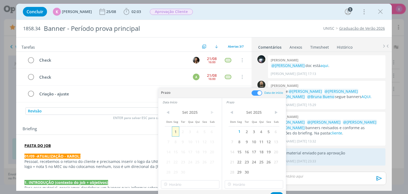
click at [175, 131] on span "1" at bounding box center [175, 132] width 7 height 10
type input "17:00"
click at [183, 181] on input "17:00" at bounding box center [190, 184] width 59 height 9
click at [144, 133] on div "Briefing Briefings Predefinidos Versões do Briefing Ver Briefing do Projeto" at bounding box center [133, 127] width 235 height 14
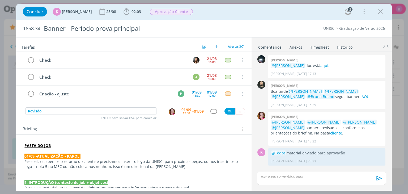
click at [186, 108] on div "01/09" at bounding box center [187, 110] width 10 height 4
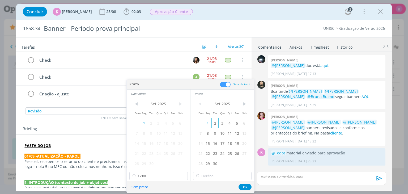
click at [214, 124] on span "2" at bounding box center [215, 123] width 7 height 10
click at [153, 123] on span "2" at bounding box center [151, 123] width 7 height 10
click at [155, 174] on input "17:00" at bounding box center [159, 176] width 59 height 9
click at [147, 155] on div "11:15" at bounding box center [160, 154] width 60 height 10
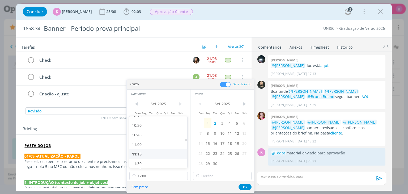
type input "11:15"
click at [214, 173] on input "17:00" at bounding box center [222, 176] width 59 height 9
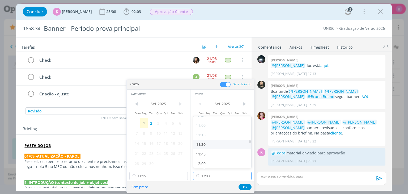
scroll to position [424, 0]
click at [207, 136] on div "11:30" at bounding box center [224, 137] width 60 height 10
type input "11:30"
drag, startPoint x: 245, startPoint y: 191, endPoint x: 244, endPoint y: 186, distance: 4.4
click at [245, 189] on div "Sem prazo Ok" at bounding box center [191, 186] width 128 height 11
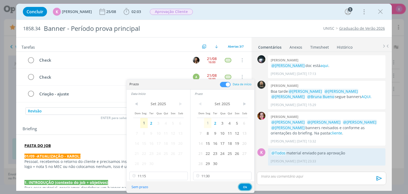
click at [243, 185] on button "Ok" at bounding box center [245, 187] width 13 height 7
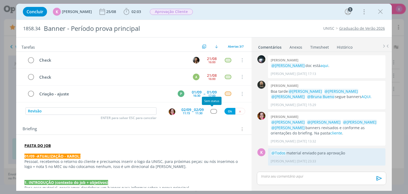
click at [212, 111] on div "dialog" at bounding box center [214, 111] width 7 height 5
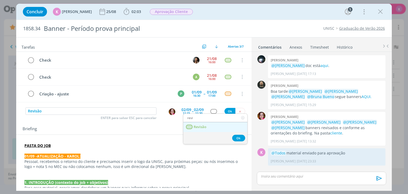
type input "revi"
click at [213, 124] on link "Revisão" at bounding box center [215, 127] width 64 height 10
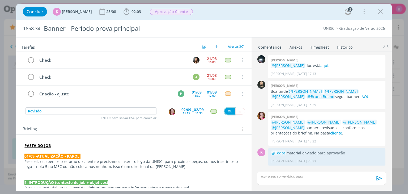
click at [226, 110] on button "Ok" at bounding box center [230, 111] width 11 height 7
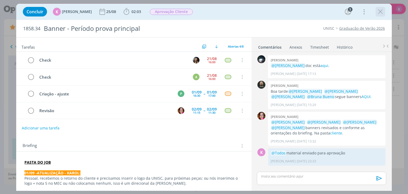
click at [381, 11] on icon "dialog" at bounding box center [381, 12] width 8 height 8
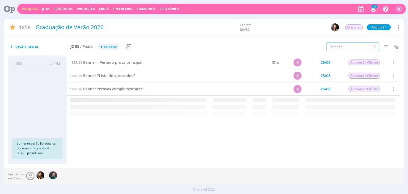
click at [337, 48] on input "banner" at bounding box center [353, 47] width 53 height 9
type input "a"
type input "Anúncio"
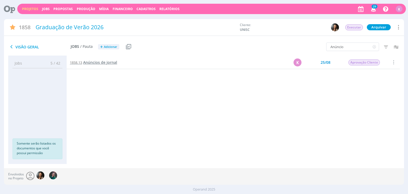
click at [93, 61] on span "Anúncios de jornal" at bounding box center [100, 62] width 34 height 5
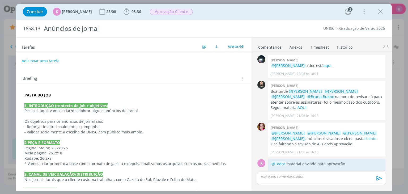
scroll to position [7, 0]
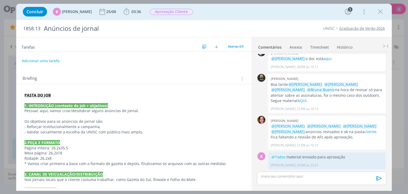
click at [83, 96] on p "PASTA DO JOB" at bounding box center [133, 95] width 219 height 5
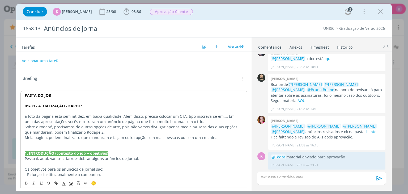
click at [92, 106] on p "01/09 - ATUALIZAÇÃO - KAROL:" at bounding box center [134, 105] width 218 height 5
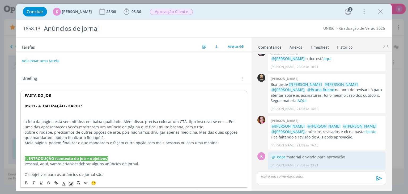
drag, startPoint x: 86, startPoint y: 107, endPoint x: 10, endPoint y: 107, distance: 76.9
click at [10, 107] on div "Concluir K Karoline Arend 25/08 03:36 Iniciar Apontar Data * 01/09/2025 Horas *…" at bounding box center [204, 97] width 408 height 194
click at [68, 105] on strong "01/09 - ATUALIZAÇÃO - KAROL:" at bounding box center [52, 105] width 57 height 5
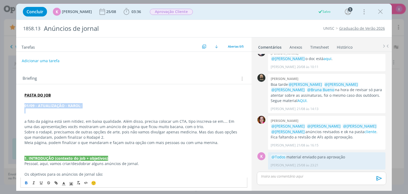
click at [68, 105] on strong "01/09 - ATUALIZAÇÃO - KAROL:" at bounding box center [52, 105] width 57 height 5
click at [72, 183] on icon "dialog" at bounding box center [71, 184] width 5 height 5
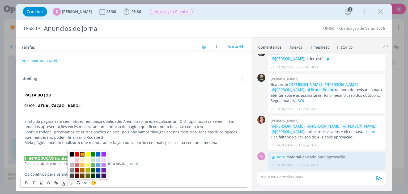
click at [82, 153] on span "dialog" at bounding box center [82, 155] width 4 height 4
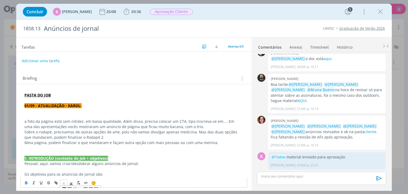
click at [64, 184] on line "dialog" at bounding box center [63, 184] width 1 height 0
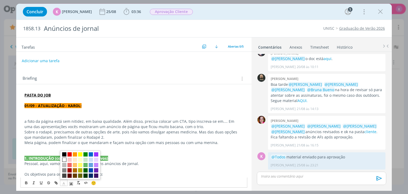
click at [63, 159] on span "dialog" at bounding box center [64, 160] width 4 height 4
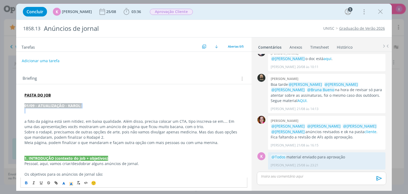
click at [47, 112] on p "dialog" at bounding box center [133, 110] width 219 height 5
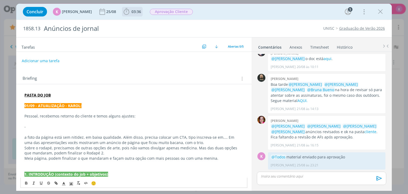
click at [133, 11] on span "03:36" at bounding box center [137, 11] width 10 height 5
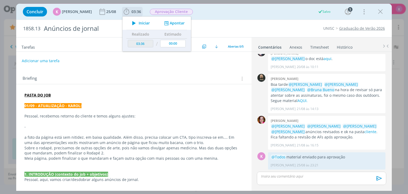
click at [130, 26] on icon "dialog" at bounding box center [134, 23] width 9 height 7
click at [144, 83] on div "Briefing Briefings Predefinidos Versões do Briefing Ver Briefing do Projeto" at bounding box center [133, 77] width 235 height 14
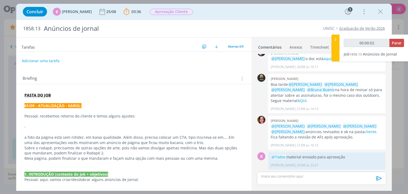
click at [25, 137] on p "a foto da página está sem nitidez, em baixa qualidade. Além disso, precisa colo…" at bounding box center [133, 140] width 219 height 11
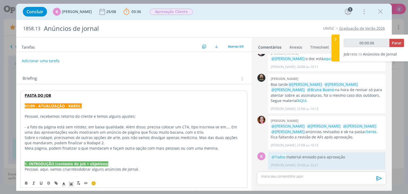
click at [121, 127] on p "- a foto da página está sem nitidez, em baixa qualidade. Além disso, precisa co…" at bounding box center [134, 129] width 218 height 11
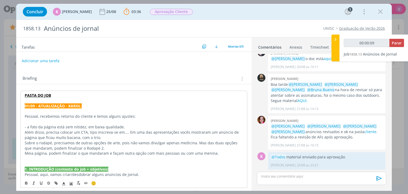
click at [30, 126] on p "- a foto da página está sem nitidez, em baixa qualidade." at bounding box center [134, 126] width 218 height 5
drag, startPoint x: 48, startPoint y: 133, endPoint x: 22, endPoint y: 129, distance: 25.8
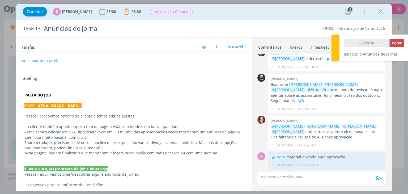
click at [370, 45] on input "00:25:20" at bounding box center [367, 43] width 46 height 8
type input "00:25:35"
click at [394, 43] on span "Parar" at bounding box center [397, 42] width 10 height 5
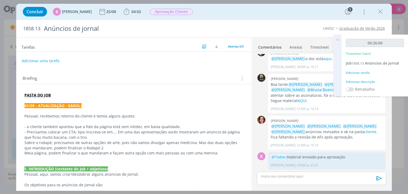
click at [336, 41] on icon at bounding box center [338, 40] width 10 height 10
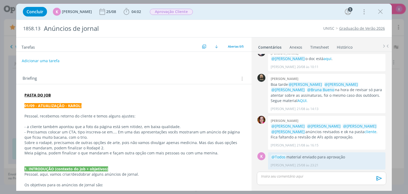
click at [323, 45] on link "Timesheet" at bounding box center [319, 46] width 19 height 8
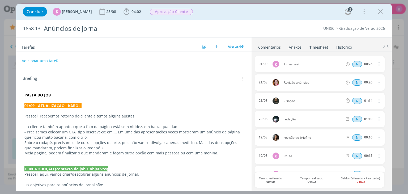
click at [378, 62] on icon "dialog" at bounding box center [379, 64] width 6 height 6
click at [363, 83] on link "Editar" at bounding box center [364, 81] width 42 height 9
drag, startPoint x: 367, startPoint y: 63, endPoint x: 375, endPoint y: 65, distance: 8.2
click at [375, 65] on div "N 00:26" at bounding box center [380, 64] width 72 height 7
type input "00:10"
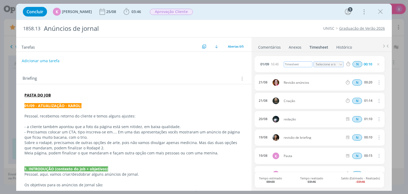
click at [298, 61] on div "Timesheet" at bounding box center [298, 64] width 29 height 6
click at [299, 65] on div "Timesheet" at bounding box center [298, 64] width 29 height 6
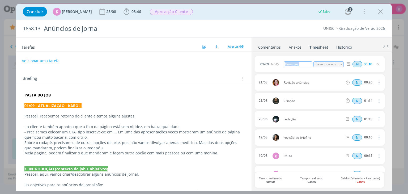
click at [299, 65] on div "Timesheet" at bounding box center [298, 64] width 29 height 6
click at [308, 23] on div "1858.13 Anúncios de jornal UNISC Graduação de Verão 2026" at bounding box center [204, 28] width 376 height 17
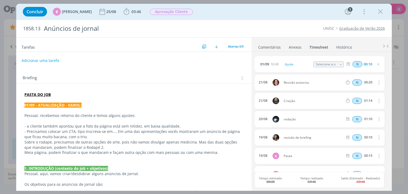
click at [34, 61] on button "Adicionar uma tarefa" at bounding box center [41, 60] width 38 height 9
click at [52, 126] on p "- a cliente também apontou que a foto da página está sem nitidez, em baixa qual…" at bounding box center [133, 125] width 219 height 5
click at [377, 64] on icon "dialog" at bounding box center [379, 64] width 4 height 4
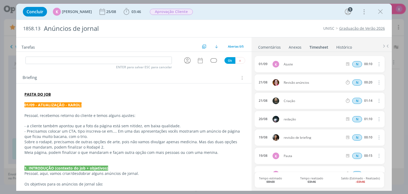
click at [115, 131] on p "- Precisamos colocar um CTA, tipo inscreva-se em.... Em uma das apresentações v…" at bounding box center [133, 134] width 219 height 11
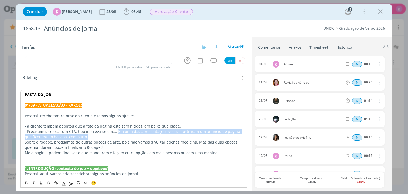
drag, startPoint x: 116, startPoint y: 132, endPoint x: 117, endPoint y: 135, distance: 3.5
click at [117, 135] on p "- Precisamos colocar um CTA, tipo inscreva-se em.... Em uma das apresentações v…" at bounding box center [134, 134] width 218 height 11
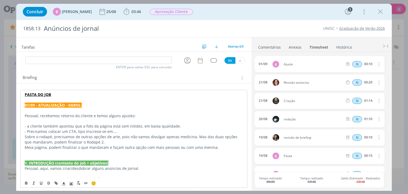
click at [25, 138] on p "Sobre o rodapé, precisamos de outras opções de arte, pois não vamos divulgar ap…" at bounding box center [134, 139] width 218 height 11
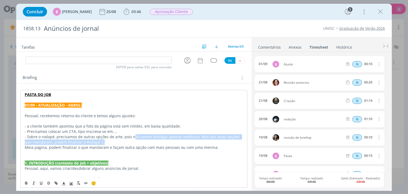
click at [131, 140] on p "- Sobre o rodapé, precisamos de outras opções de arte, pois não vamos divulgar …" at bounding box center [134, 139] width 218 height 11
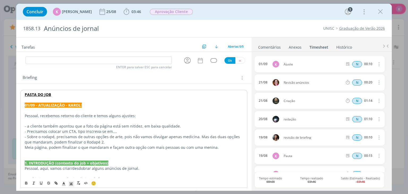
click at [185, 129] on p "- Precisamos colocar um CTA, tipo inscreva-se em...." at bounding box center [134, 131] width 218 height 5
click at [34, 95] on strong "PASTA DO JOB" at bounding box center [38, 94] width 26 height 5
click at [48, 105] on link "https://sobeae.sharepoint.com/:f:/s/SOBEAE/EpE4EFUEyBBNhoLlSmS-b0oBmPwu-ArLaOIU…" at bounding box center [59, 104] width 40 height 7
click at [70, 141] on p "- Sobre o rodapé, precisamos de outras opções de arte, pois não vamos divulgar …" at bounding box center [134, 139] width 218 height 11
click at [29, 126] on p "- a cliente também apontou que a foto da página está sem nitidez, em baixa qual…" at bounding box center [134, 126] width 218 height 5
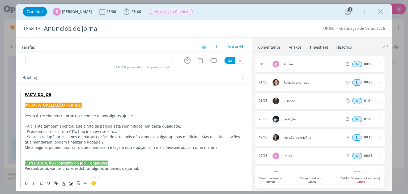
click at [38, 139] on p "- Sobre o rodapé, precisamos de outras opções de arte, pois não vamos divulgar …" at bounding box center [134, 139] width 218 height 11
click at [89, 136] on p "- Sobre o rodapé, precisamos de outras opções de arte, pois não vamos divulgar …" at bounding box center [134, 139] width 218 height 11
drag, startPoint x: 197, startPoint y: 136, endPoint x: 210, endPoint y: 138, distance: 12.8
click at [210, 138] on p "- Sobre o rodapé, precisamos de outras opções de arte, pois não vamos divulgar …" at bounding box center [134, 139] width 218 height 11
click at [171, 134] on p "- Sobre o rodapé, precisamos de outras opções de arte, pois não vamos divulgar …" at bounding box center [134, 139] width 218 height 11
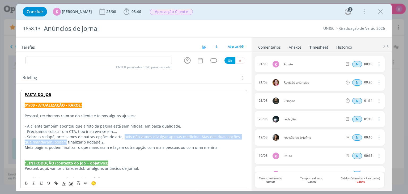
drag, startPoint x: 58, startPoint y: 142, endPoint x: 122, endPoint y: 137, distance: 64.6
click at [122, 137] on p "- Sobre o rodapé, precisamos de outras opções de arte, pois não vamos divulgar …" at bounding box center [134, 139] width 218 height 11
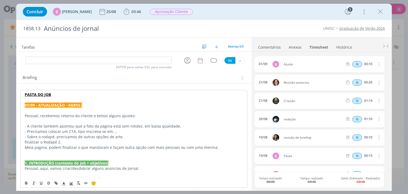
click at [126, 137] on p "- Sobre o rodapé, precisamos de outras opções de arte," at bounding box center [134, 136] width 218 height 5
click at [64, 143] on p "- Finalizar o Rodapé 2." at bounding box center [134, 142] width 218 height 5
click at [106, 148] on p "Meia página, podem finalizar o que mandaram e façam outra opção com mais pessoa…" at bounding box center [134, 147] width 218 height 5
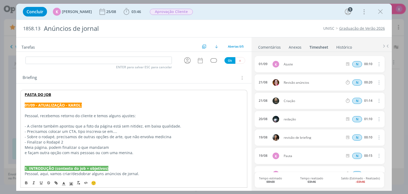
click at [25, 148] on p "Meia página, podem finalizar o que mandaram" at bounding box center [134, 147] width 218 height 5
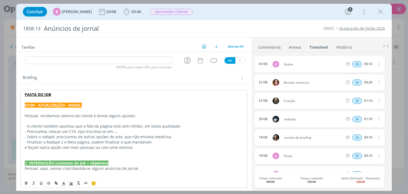
click at [89, 143] on p "- Finalizar o Rodapé 2 e Meia página, podem finalizar o que mandaram" at bounding box center [134, 142] width 218 height 5
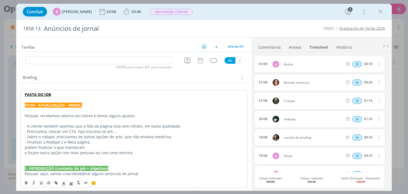
click at [88, 143] on p "- Finalizar o Rodapé 2 e Meia página," at bounding box center [134, 142] width 218 height 5
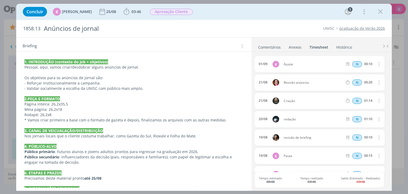
scroll to position [0, 0]
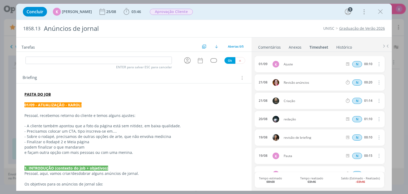
click at [271, 44] on link "Comentários" at bounding box center [269, 46] width 23 height 8
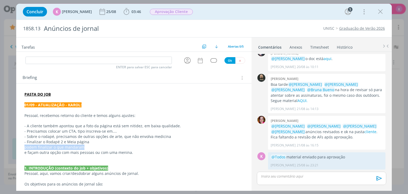
drag, startPoint x: 23, startPoint y: 147, endPoint x: 85, endPoint y: 147, distance: 61.7
drag, startPoint x: 29, startPoint y: 154, endPoint x: 23, endPoint y: 153, distance: 5.6
drag, startPoint x: 42, startPoint y: 148, endPoint x: 39, endPoint y: 149, distance: 3.9
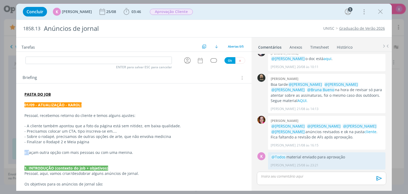
click at [42, 148] on p "dialog" at bounding box center [133, 147] width 219 height 5
drag, startPoint x: 49, startPoint y: 152, endPoint x: 23, endPoint y: 151, distance: 25.8
click at [26, 150] on p "Precisamos de outra opção de meia página com mais pessoas ou com uma menina." at bounding box center [133, 152] width 219 height 5
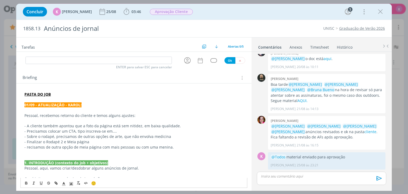
click at [27, 147] on p "- recisamos de outra opção de meia página com mais pessoas ou com uma menina." at bounding box center [133, 147] width 219 height 5
click at [50, 125] on p "- A cliente também apontou que a foto da página está sem nitidez, em baixa qual…" at bounding box center [133, 125] width 219 height 5
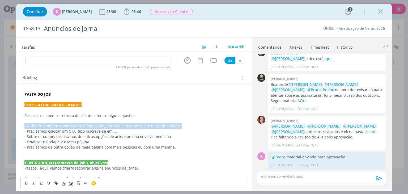
click at [50, 125] on p "- A cliente também apontou que a foto da página está sem nitidez, em baixa qual…" at bounding box center [133, 125] width 219 height 5
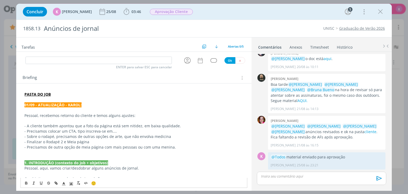
click at [53, 133] on p "- Precisamos colocar um CTA, tipo inscreva-se em...." at bounding box center [133, 131] width 219 height 5
click at [54, 131] on p "- Precisamos colocar um CTA, tipo inscreva-se em...." at bounding box center [133, 131] width 219 height 5
click at [50, 138] on p "- Sobre o rodapé, precisamos de outras opções de arte, que não envolva medicina" at bounding box center [133, 136] width 219 height 5
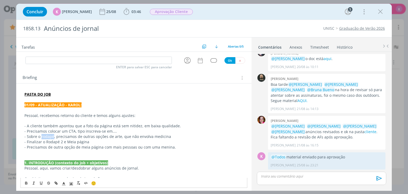
click at [50, 138] on p "- Sobre o rodapé, precisamos de outras opções de arte, que não envolva medicina" at bounding box center [133, 136] width 219 height 5
click at [54, 143] on p "- Finalizar o Rodapé 2 e Meia página" at bounding box center [133, 141] width 219 height 5
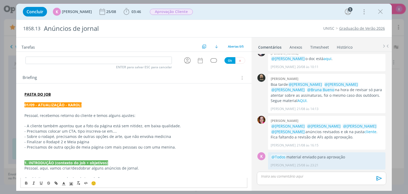
click at [55, 147] on p "- Precisamos de outra opção de meia página com mais pessoas ou com uma menina." at bounding box center [133, 147] width 219 height 5
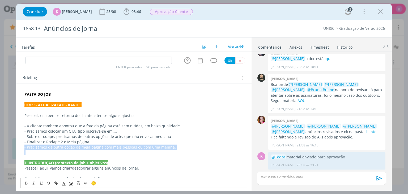
click at [55, 147] on p "- Precisamos de outra opção de meia página com mais pessoas ou com uma menina." at bounding box center [133, 147] width 219 height 5
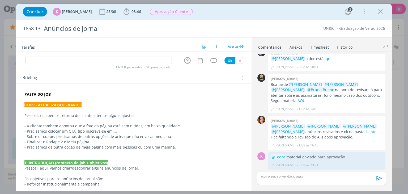
click at [92, 140] on p "- Finalizar o Rodapé 2 e Meia página" at bounding box center [133, 141] width 219 height 5
click at [58, 154] on p "dialog" at bounding box center [133, 152] width 219 height 5
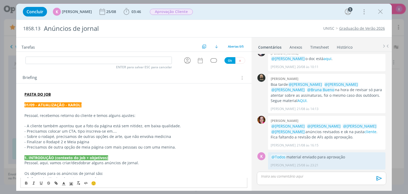
click at [189, 57] on button "dialog" at bounding box center [187, 60] width 9 height 9
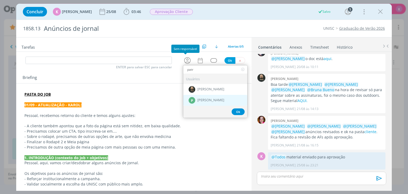
type input "patr"
click at [194, 99] on div "P Patrick Meireles" at bounding box center [215, 100] width 64 height 11
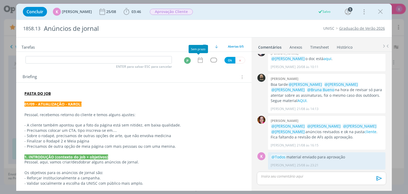
click at [200, 61] on icon "dialog" at bounding box center [200, 60] width 7 height 7
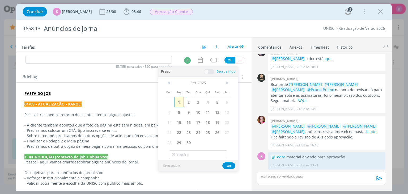
click at [181, 99] on span "1" at bounding box center [179, 102] width 10 height 10
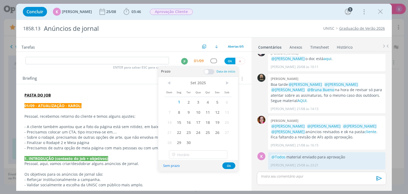
click at [210, 74] on span at bounding box center [209, 71] width 11 height 5
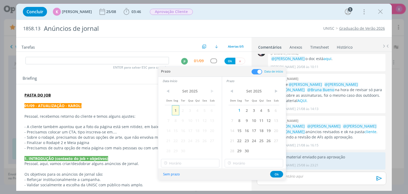
click at [177, 113] on span "1" at bounding box center [175, 110] width 7 height 10
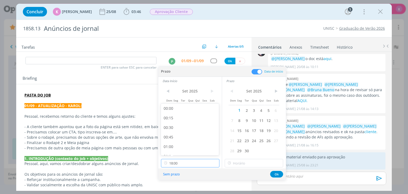
click at [181, 161] on input "18:00" at bounding box center [190, 163] width 59 height 9
click at [192, 109] on div "17:00" at bounding box center [191, 111] width 60 height 10
type input "17:00"
type input "18:00"
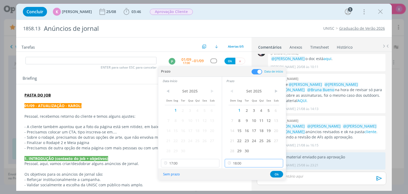
click at [240, 160] on input "18:00" at bounding box center [254, 163] width 59 height 9
click at [235, 151] on div "18:00" at bounding box center [255, 149] width 60 height 10
drag, startPoint x: 273, startPoint y: 172, endPoint x: 257, endPoint y: 161, distance: 19.1
click at [273, 172] on button "Ok" at bounding box center [276, 174] width 13 height 7
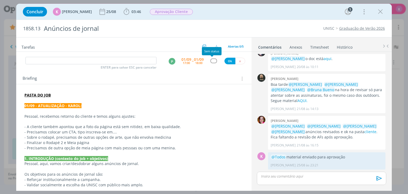
click at [211, 61] on div "dialog" at bounding box center [214, 61] width 7 height 5
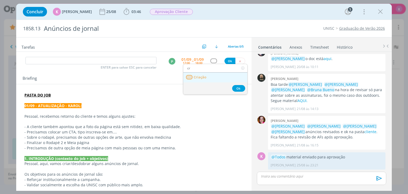
type input "cr"
click at [211, 75] on link "Criação" at bounding box center [215, 78] width 64 height 10
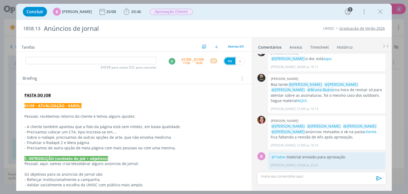
click at [227, 58] on button "Ok" at bounding box center [230, 61] width 11 height 7
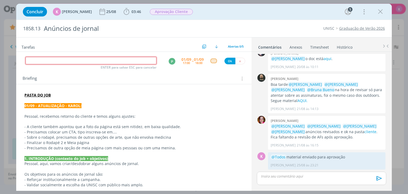
click at [140, 59] on input "dialog" at bounding box center [91, 60] width 131 height 7
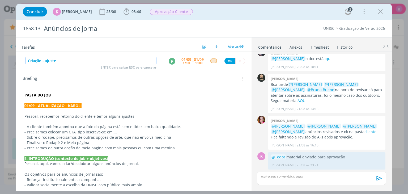
type input "Criação - ajuste"
click at [225, 59] on button "Ok" at bounding box center [230, 61] width 11 height 7
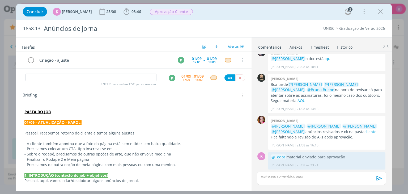
click at [115, 80] on input "dialog" at bounding box center [91, 77] width 131 height 7
click at [321, 47] on link "Timesheet" at bounding box center [319, 46] width 19 height 8
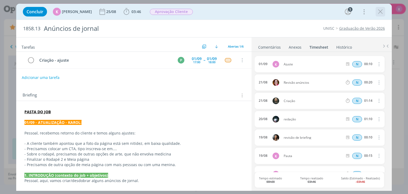
click at [380, 11] on icon "dialog" at bounding box center [381, 12] width 8 height 8
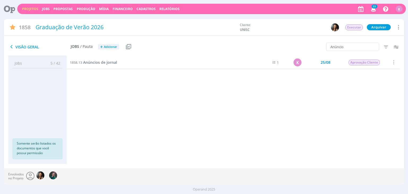
click at [29, 8] on link "Projetos" at bounding box center [30, 9] width 16 height 5
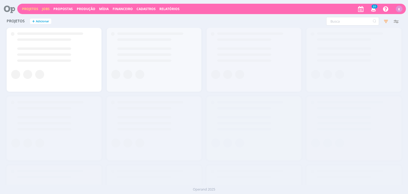
click at [45, 7] on link "Jobs" at bounding box center [46, 9] width 8 height 5
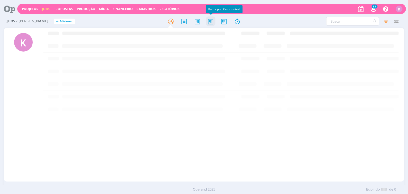
click at [209, 23] on icon at bounding box center [211, 21] width 10 height 10
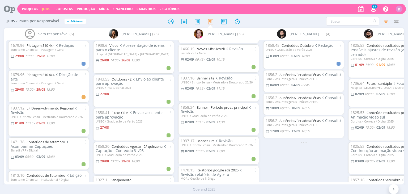
scroll to position [106, 0]
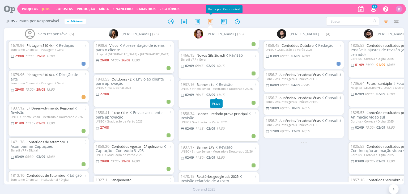
click at [223, 95] on span "11:15" at bounding box center [220, 95] width 8 height 5
type input "11:15"
type input "10:15"
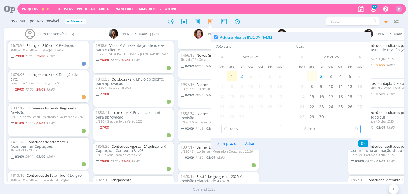
click at [318, 126] on input "11:15" at bounding box center [331, 129] width 60 height 9
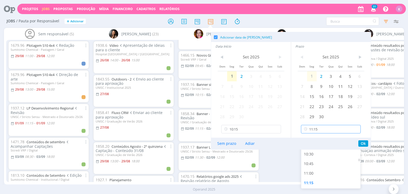
scroll to position [390, 0]
click at [319, 163] on div "10:45" at bounding box center [332, 163] width 61 height 10
type input "10:45"
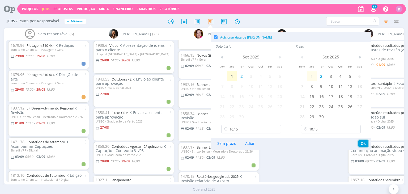
click at [362, 143] on button "Ok" at bounding box center [364, 143] width 10 height 6
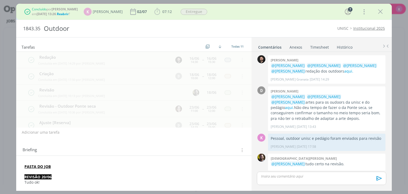
scroll to position [162, 0]
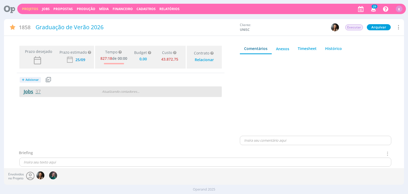
type input "0,00"
click at [36, 91] on span "37" at bounding box center [37, 91] width 5 height 6
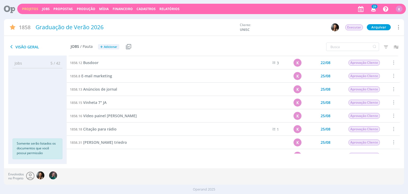
scroll to position [106, 0]
click at [91, 75] on span "Outdoor" at bounding box center [91, 75] width 16 height 5
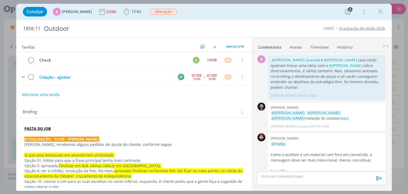
scroll to position [418, 0]
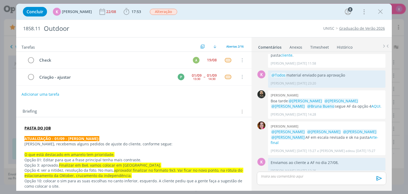
click at [47, 94] on button "Adicionar uma tarefa" at bounding box center [41, 94] width 38 height 9
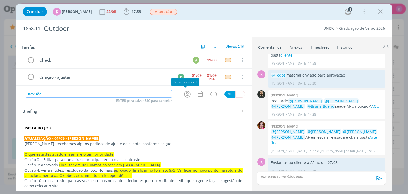
click at [183, 93] on icon "dialog" at bounding box center [187, 94] width 8 height 8
type input "Revisão"
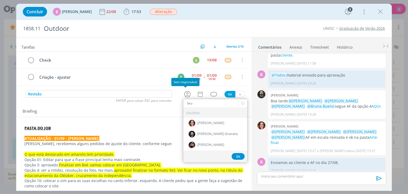
type input "brun"
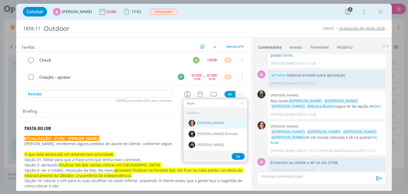
click at [203, 119] on div "[PERSON_NAME]" at bounding box center [215, 123] width 64 height 11
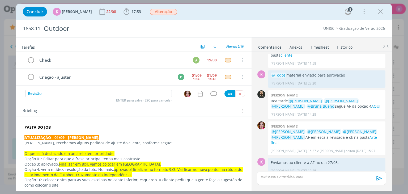
click at [198, 96] on icon "dialog" at bounding box center [200, 94] width 5 height 6
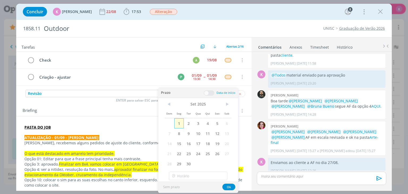
click at [180, 122] on span "1" at bounding box center [179, 123] width 10 height 10
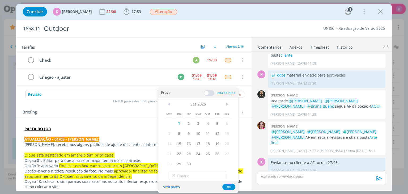
click at [206, 94] on span at bounding box center [209, 92] width 11 height 5
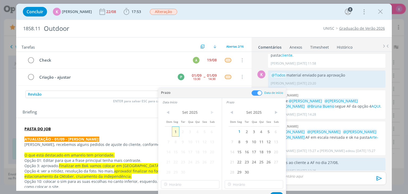
click at [176, 131] on span "1" at bounding box center [175, 132] width 7 height 10
click at [178, 182] on input "17:00" at bounding box center [190, 184] width 59 height 9
click at [178, 160] on div "17:30" at bounding box center [191, 163] width 60 height 10
type input "17:30"
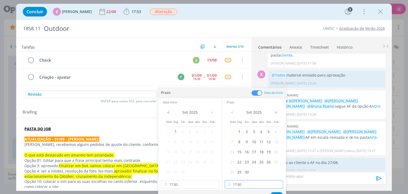
click at [237, 184] on input "17:30" at bounding box center [254, 184] width 59 height 9
click at [235, 140] on div "18:00" at bounding box center [255, 136] width 60 height 10
type input "18:00"
click at [275, 191] on div "Sem prazo Ok" at bounding box center [222, 195] width 128 height 11
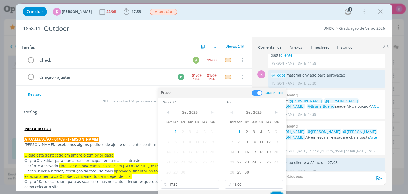
click at [275, 193] on button "Ok" at bounding box center [276, 195] width 13 height 7
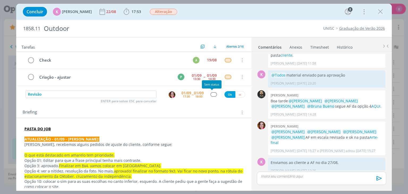
click at [211, 94] on div "dialog" at bounding box center [214, 94] width 7 height 5
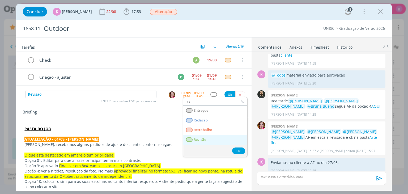
type input "re"
click at [201, 143] on link "Revisão" at bounding box center [215, 140] width 64 height 10
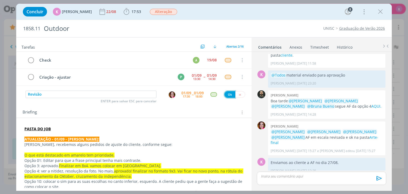
click at [226, 96] on button "Ok" at bounding box center [230, 94] width 11 height 7
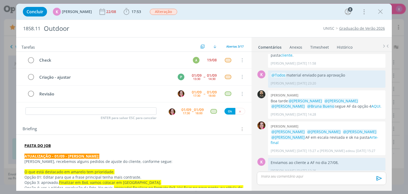
click at [323, 45] on link "Timesheet" at bounding box center [319, 46] width 19 height 8
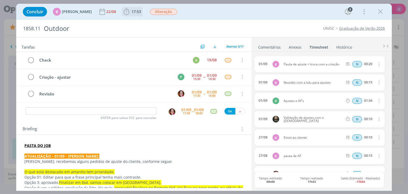
click at [132, 11] on span "17:53" at bounding box center [137, 11] width 10 height 5
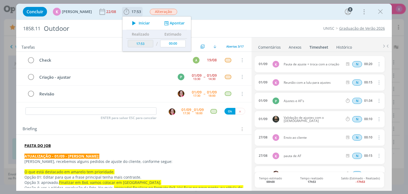
click at [176, 21] on button "Apontar" at bounding box center [174, 23] width 22 height 6
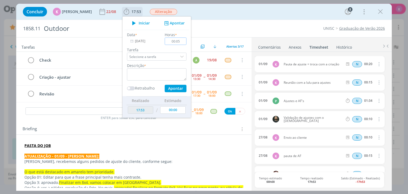
type input "00:05"
click at [157, 78] on textarea "dialog" at bounding box center [157, 74] width 60 height 12
type textarea "Pauta de revisão"
click at [169, 89] on button "Apontar" at bounding box center [176, 88] width 22 height 7
type input "17:58"
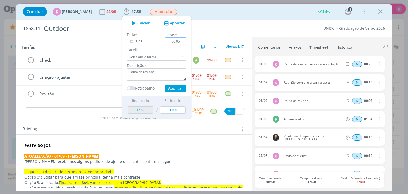
type input "00:00"
click at [295, 26] on div "UNISC Graduação de Verão 2026" at bounding box center [311, 28] width 153 height 5
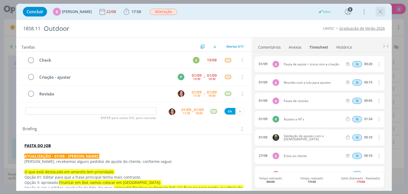
click at [383, 11] on icon "dialog" at bounding box center [381, 12] width 8 height 8
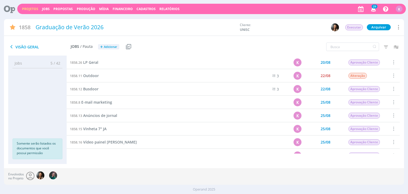
click at [11, 10] on icon at bounding box center [7, 9] width 11 height 10
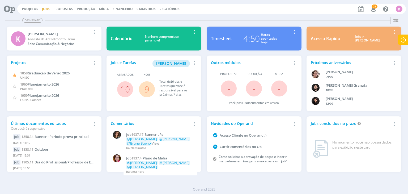
click at [46, 10] on link "Jobs" at bounding box center [46, 9] width 8 height 5
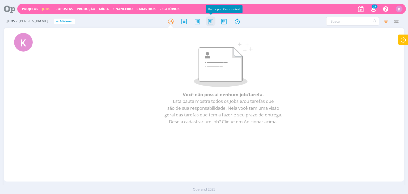
click at [212, 20] on icon at bounding box center [211, 21] width 10 height 10
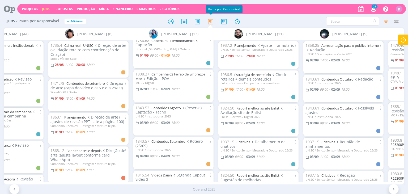
scroll to position [106, 0]
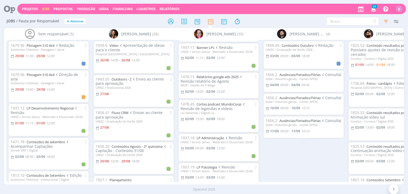
scroll to position [213, 0]
click at [223, 57] on span "12:00" at bounding box center [220, 57] width 8 height 5
type input "12:00"
type input "11:15"
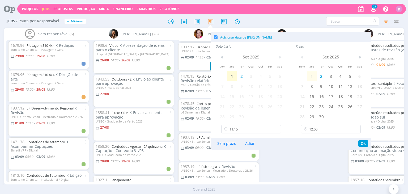
click at [286, 166] on div "1858.45 Conteúdos Outubro Redação UNISC / Graduação de Verão 2026 [DATE] 09:00 …" at bounding box center [303, 111] width 85 height 142
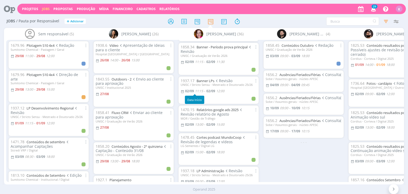
click at [200, 92] on span "11:15" at bounding box center [199, 91] width 8 height 5
type input "12:00"
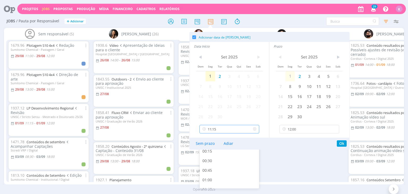
click at [222, 128] on input "11:15" at bounding box center [230, 129] width 60 height 9
click at [226, 162] on div "11:30" at bounding box center [230, 165] width 61 height 10
type input "11:30"
click at [341, 142] on button "Ok" at bounding box center [342, 143] width 10 height 6
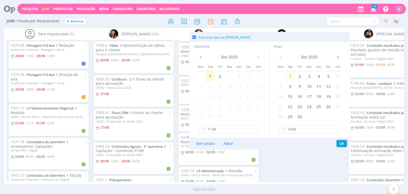
click at [341, 145] on button "Ok" at bounding box center [342, 143] width 10 height 6
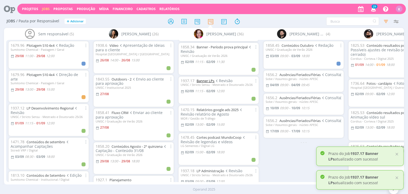
click at [207, 81] on link "Banner LPs" at bounding box center [206, 80] width 18 height 5
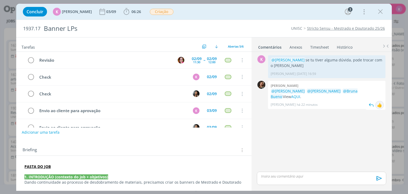
click at [379, 106] on div "👍" at bounding box center [379, 105] width 5 height 6
click at [291, 97] on link "AQUI" at bounding box center [295, 96] width 9 height 5
click at [32, 77] on icon "dialog" at bounding box center [30, 77] width 7 height 8
click at [131, 9] on span "06:26" at bounding box center [133, 12] width 20 height 8
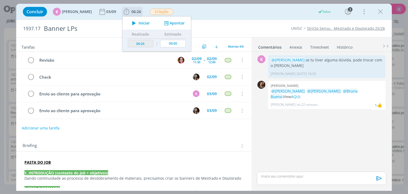
click at [174, 23] on button "Apontar" at bounding box center [174, 23] width 22 height 6
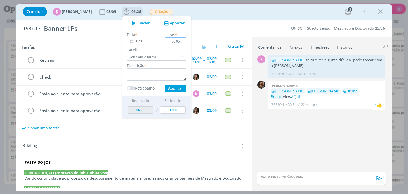
type input "00:05"
click at [173, 69] on textarea "dialog" at bounding box center [157, 74] width 60 height 12
type textarea "Envio para check Alexandre"
click at [179, 43] on input "00:05" at bounding box center [176, 40] width 22 height 7
click at [172, 87] on button "Apontar" at bounding box center [176, 88] width 22 height 7
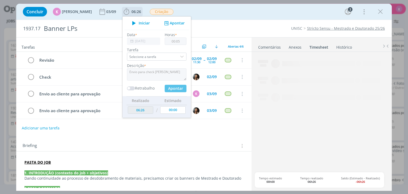
type input "06:31"
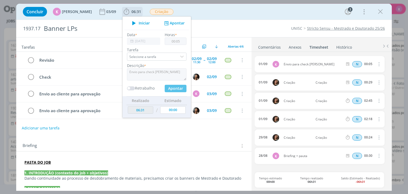
type input "00:00"
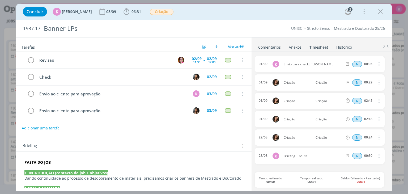
click at [268, 44] on link "Comentários" at bounding box center [269, 46] width 23 height 8
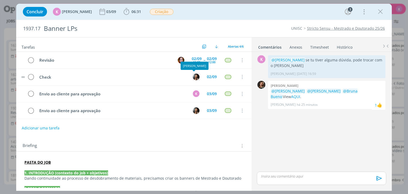
click at [195, 74] on img "dialog" at bounding box center [196, 77] width 7 height 7
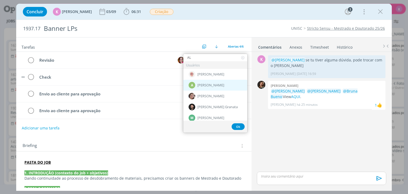
type input "AL"
click at [199, 81] on div "A Alexandre Assumpção" at bounding box center [215, 85] width 64 height 11
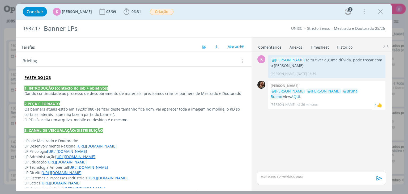
scroll to position [106, 0]
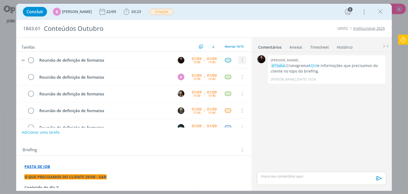
click at [240, 59] on icon "dialog" at bounding box center [242, 60] width 6 height 5
click at [231, 69] on link "Cancelar" at bounding box center [225, 69] width 42 height 9
click at [241, 58] on icon "dialog" at bounding box center [242, 60] width 6 height 5
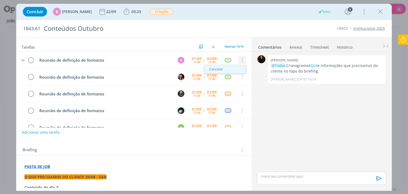
click at [232, 69] on link "Cancelar" at bounding box center [225, 69] width 42 height 9
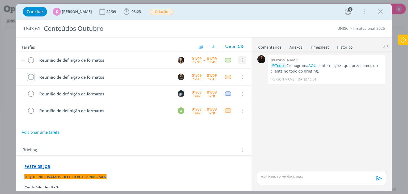
click at [242, 59] on icon "dialog" at bounding box center [242, 60] width 6 height 5
click at [235, 66] on link "Cancelar" at bounding box center [225, 69] width 42 height 9
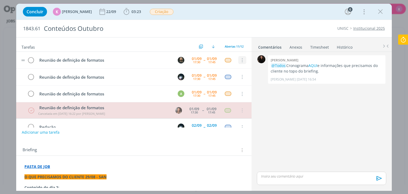
click at [239, 61] on icon "dialog" at bounding box center [242, 60] width 6 height 5
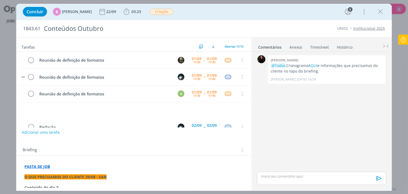
click at [232, 71] on tr "Reunião de definição de formatos [DATE] 17:30 -- [DATE] 17:45 Cancelar" at bounding box center [133, 77] width 235 height 17
click at [241, 61] on icon "dialog" at bounding box center [242, 60] width 6 height 5
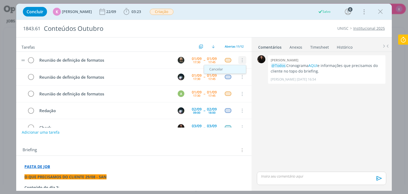
click at [232, 69] on link "Cancelar" at bounding box center [225, 69] width 42 height 9
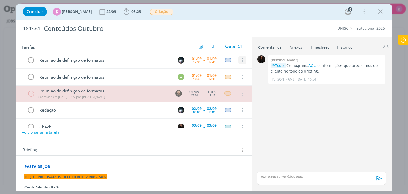
click at [239, 60] on icon "dialog" at bounding box center [242, 60] width 6 height 5
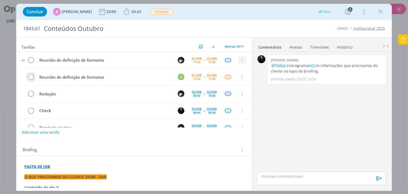
click at [242, 60] on icon "dialog" at bounding box center [242, 60] width 6 height 5
click at [232, 69] on link "Cancelar" at bounding box center [225, 69] width 42 height 9
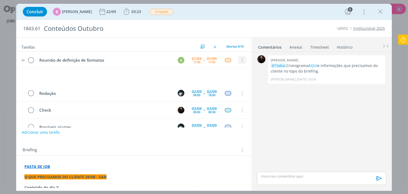
click at [239, 58] on icon "dialog" at bounding box center [242, 60] width 6 height 5
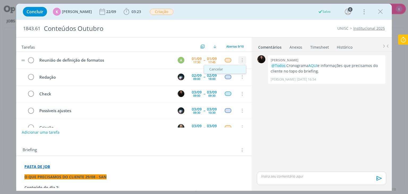
click at [231, 67] on link "Cancelar" at bounding box center [225, 69] width 42 height 9
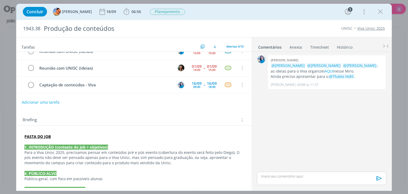
scroll to position [27, 0]
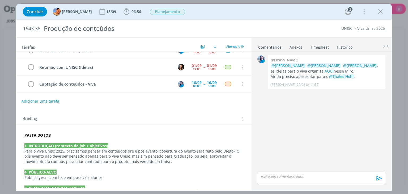
click at [48, 98] on button "Adicionar uma tarefa" at bounding box center [41, 101] width 38 height 9
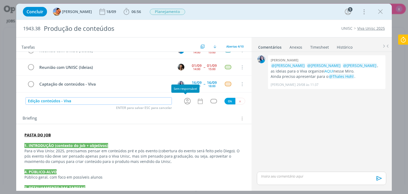
click at [186, 99] on icon "dialog" at bounding box center [187, 101] width 7 height 7
type input "Edição conteúdos - Viva"
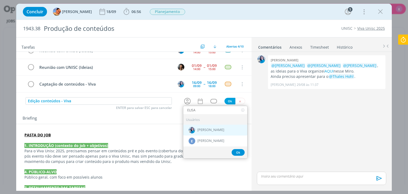
type input "ELISA"
drag, startPoint x: 198, startPoint y: 125, endPoint x: 206, endPoint y: 108, distance: 18.4
click at [198, 125] on div "[PERSON_NAME]" at bounding box center [215, 130] width 64 height 11
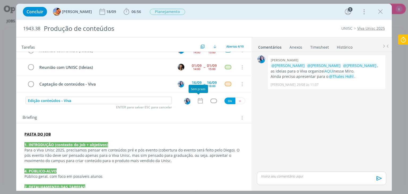
click at [199, 98] on icon "dialog" at bounding box center [200, 100] width 7 height 7
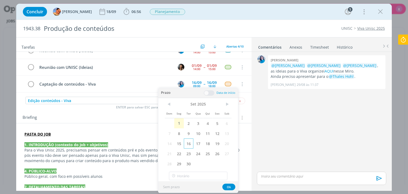
click at [190, 144] on span "16" at bounding box center [189, 144] width 10 height 10
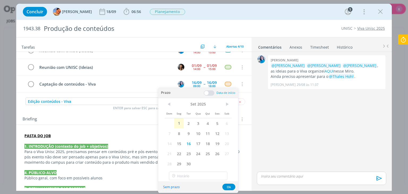
click at [190, 144] on span "16" at bounding box center [189, 144] width 10 height 10
click at [214, 120] on span "5" at bounding box center [218, 123] width 10 height 10
click at [208, 93] on span at bounding box center [209, 92] width 11 height 5
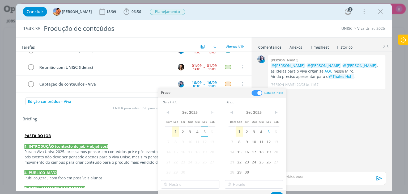
click at [205, 131] on span "5" at bounding box center [204, 132] width 7 height 10
click at [194, 183] on input "17:00" at bounding box center [190, 184] width 59 height 9
drag, startPoint x: 172, startPoint y: 127, endPoint x: 191, endPoint y: 140, distance: 22.3
click at [172, 127] on div "09:00" at bounding box center [191, 130] width 60 height 10
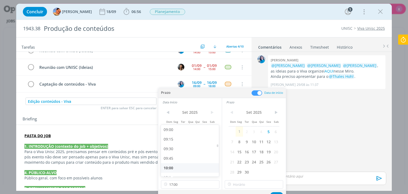
type input "09:00"
click at [251, 184] on input "17:00" at bounding box center [254, 184] width 59 height 9
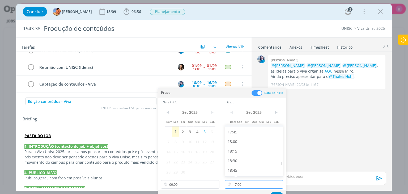
scroll to position [690, 0]
click at [232, 131] on div "18:00" at bounding box center [255, 129] width 60 height 10
type input "18:00"
click at [275, 192] on button "Ok" at bounding box center [276, 195] width 13 height 7
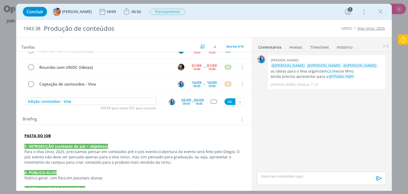
click at [353, 150] on div "0 Elisa simon @Luíza Santana @Karoline Arend @Beatriz Luchese , as ideias para …" at bounding box center [321, 112] width 133 height 117
click at [211, 99] on div "dialog" at bounding box center [214, 101] width 7 height 5
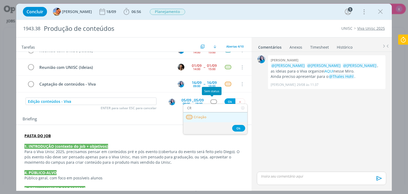
type input "CR"
click at [203, 116] on span "Criação" at bounding box center [200, 117] width 13 height 4
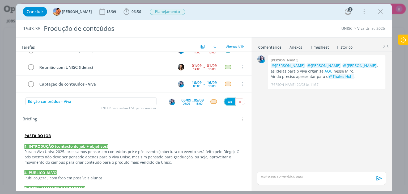
click at [227, 98] on button "Ok" at bounding box center [230, 101] width 11 height 7
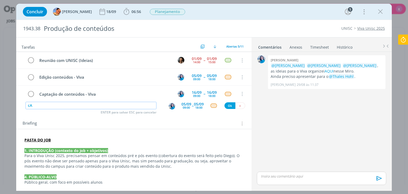
type input "c"
type input "Ca"
click at [112, 107] on input "Ca" at bounding box center [91, 105] width 131 height 7
click at [377, 11] on icon "dialog" at bounding box center [381, 12] width 8 height 8
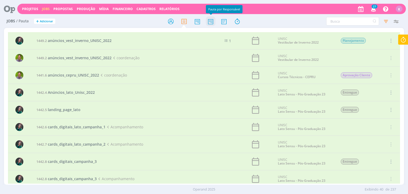
click at [207, 24] on icon at bounding box center [211, 21] width 10 height 10
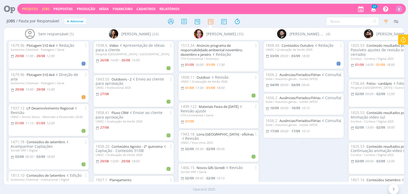
click at [23, 9] on link "Projetos" at bounding box center [30, 9] width 16 height 5
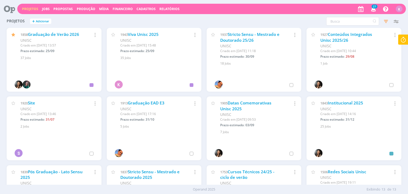
drag, startPoint x: 388, startPoint y: 74, endPoint x: 385, endPoint y: 75, distance: 3.2
click at [388, 74] on div "1927 Conteúdos Integrados Unisc 2025/26 UNISC Criado em 13/06 às 10:44 Prazo es…" at bounding box center [354, 60] width 95 height 64
click at [238, 37] on link "Stricto Sensu - Mestrado e Doutorado 25/26" at bounding box center [249, 37] width 59 height 11
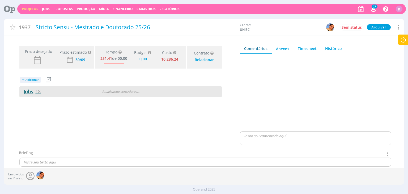
type input "0,00"
click at [25, 93] on link "Jobs 18" at bounding box center [29, 91] width 21 height 6
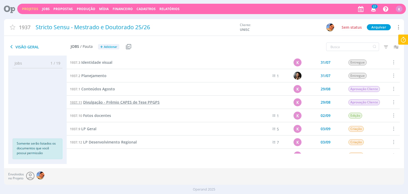
click at [128, 103] on span "Divulgação - Prêmio CAPES de Tese PPGPS" at bounding box center [121, 102] width 77 height 5
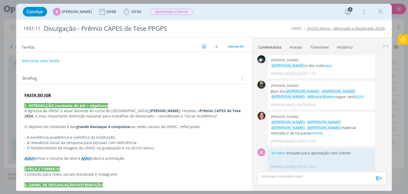
click at [57, 98] on p "dialog" at bounding box center [133, 100] width 219 height 5
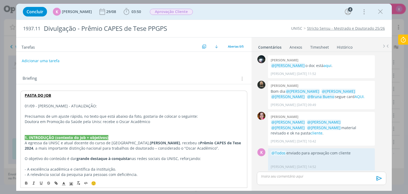
click at [93, 127] on p "dialog" at bounding box center [134, 126] width 218 height 5
click at [45, 122] on p "Doutora em Promoção da Saúde pela Unisc recebe o Oscar Acadêmico" at bounding box center [134, 121] width 218 height 5
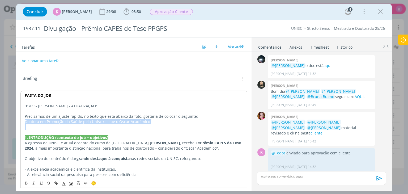
click at [45, 122] on p "Doutora em Promoção da Saúde pela Unisc recebe o Oscar Acadêmico" at bounding box center [134, 121] width 218 height 5
drag, startPoint x: 28, startPoint y: 183, endPoint x: 34, endPoint y: 176, distance: 9.6
click at [27, 183] on icon "dialog" at bounding box center [26, 183] width 4 height 4
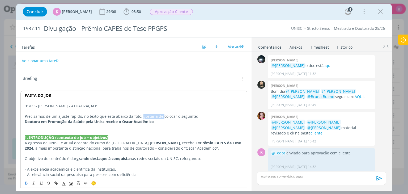
drag, startPoint x: 160, startPoint y: 116, endPoint x: 141, endPoint y: 116, distance: 19.4
click at [141, 116] on p "Precisamos de um ajuste rápido, no texto que está abaixo da foto, gostaria de c…" at bounding box center [134, 116] width 218 height 5
click at [74, 103] on p "01/09 - [PERSON_NAME] - ATUALIZAÇÃO:" at bounding box center [134, 105] width 218 height 5
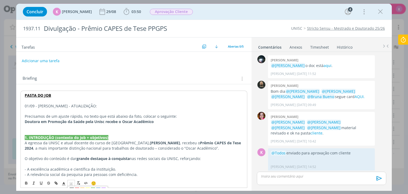
click at [72, 182] on icon "dialog" at bounding box center [71, 184] width 5 height 5
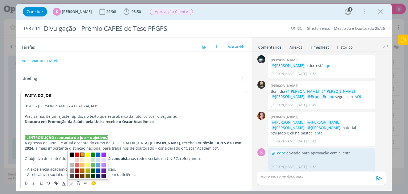
click at [81, 153] on span "dialog" at bounding box center [82, 155] width 4 height 4
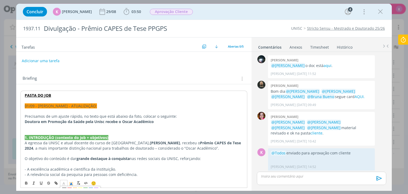
click at [64, 182] on polyline "dialog" at bounding box center [64, 183] width 2 height 2
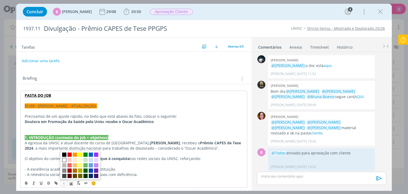
click at [64, 159] on span "dialog" at bounding box center [64, 160] width 4 height 4
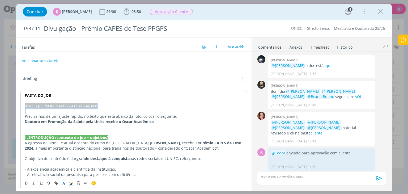
click at [169, 103] on p "01/09 - [PERSON_NAME] - ATUALIZAÇÃO:" at bounding box center [134, 105] width 218 height 5
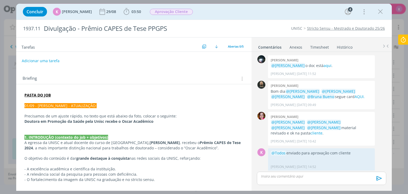
drag, startPoint x: 374, startPoint y: 155, endPoint x: 319, endPoint y: 183, distance: 62.1
click at [374, 155] on div "@Todos enviado para aprovação com cliente Karoline Arend 28/08 às 14:52 👍 Edita…" at bounding box center [321, 159] width 107 height 23
click at [161, 11] on span "Aprovação Cliente" at bounding box center [171, 12] width 43 height 6
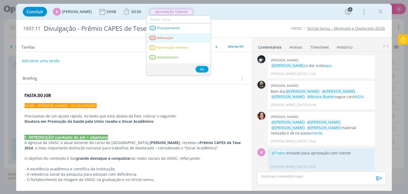
click at [163, 36] on span "Alteração" at bounding box center [165, 38] width 16 height 4
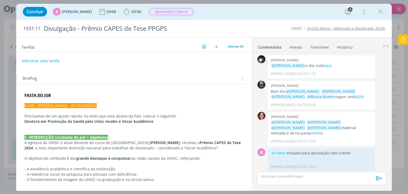
click at [48, 103] on span "01/09 - [PERSON_NAME] - ATUALIZAÇÃO:" at bounding box center [60, 105] width 72 height 5
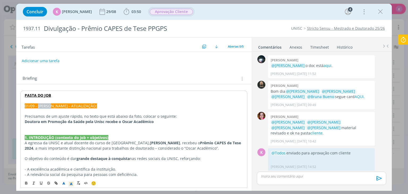
click at [48, 103] on span "01/09 - [PERSON_NAME] - ATUALIZAÇÃO:" at bounding box center [61, 105] width 72 height 5
click at [26, 186] on button "dialog" at bounding box center [26, 183] width 7 height 6
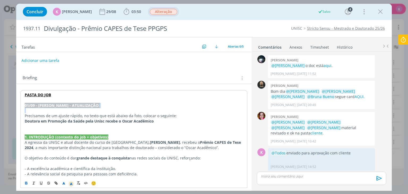
click at [38, 58] on button "Adicionar uma tarefa" at bounding box center [41, 60] width 38 height 9
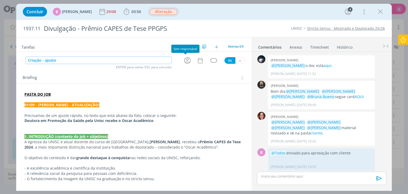
click at [185, 60] on icon "dialog" at bounding box center [187, 60] width 7 height 7
type input "Criação - ajuste"
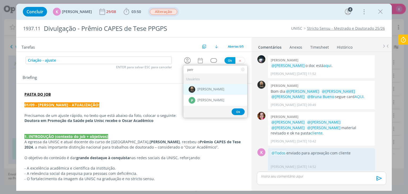
type input "patr"
click at [224, 86] on div "[PERSON_NAME]" at bounding box center [215, 89] width 64 height 11
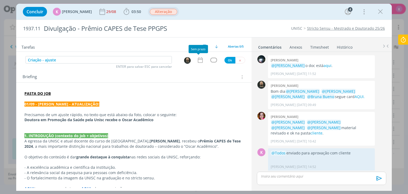
click at [197, 60] on icon "dialog" at bounding box center [200, 60] width 7 height 7
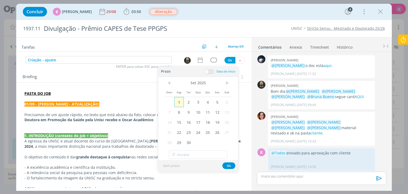
click at [181, 102] on span "1" at bounding box center [179, 102] width 10 height 10
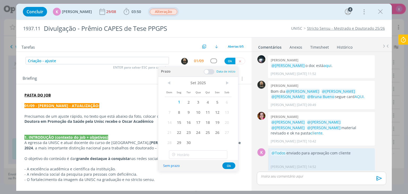
click at [210, 69] on span at bounding box center [209, 71] width 11 height 5
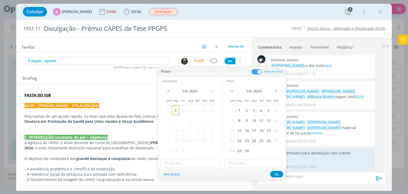
click at [177, 109] on span "1" at bounding box center [175, 110] width 7 height 10
click at [189, 162] on input "17:00" at bounding box center [190, 163] width 59 height 9
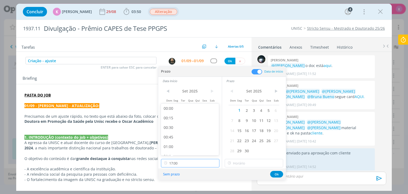
scroll to position [611, 0]
click at [176, 140] on div "16:45" at bounding box center [191, 140] width 60 height 10
type input "16:45"
type input "17:00"
click at [247, 163] on input "17:00" at bounding box center [254, 163] width 59 height 9
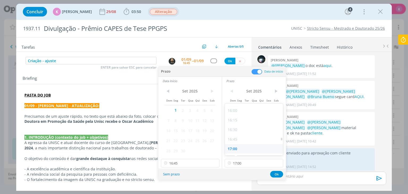
click at [235, 151] on div "17:00" at bounding box center [255, 149] width 60 height 10
click at [278, 177] on button "Ok" at bounding box center [276, 174] width 13 height 7
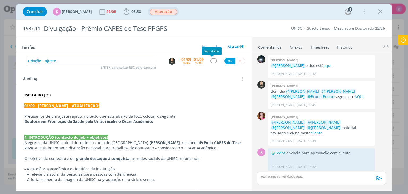
click at [211, 59] on div "dialog" at bounding box center [214, 61] width 7 height 5
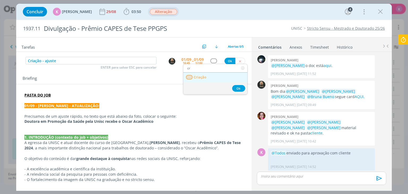
type input "cr"
click at [213, 80] on link "Criação" at bounding box center [215, 78] width 64 height 10
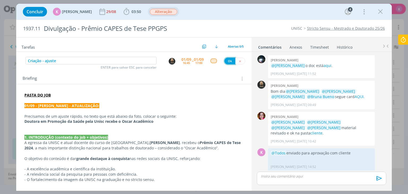
drag, startPoint x: 224, startPoint y: 59, endPoint x: 234, endPoint y: 95, distance: 38.0
click at [225, 59] on button "Ok" at bounding box center [230, 61] width 11 height 7
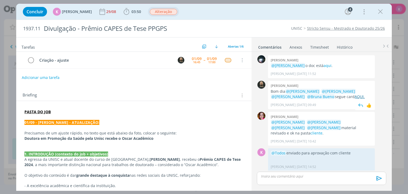
click at [355, 98] on link "AQUI." at bounding box center [360, 96] width 10 height 5
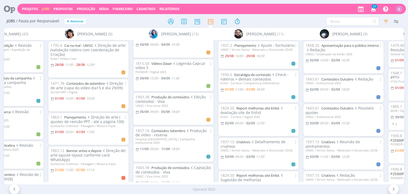
scroll to position [213, 0]
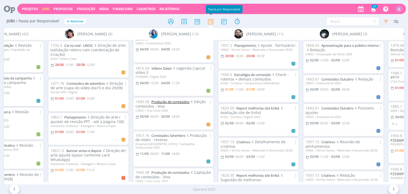
click at [168, 102] on link "Produção de conteúdos" at bounding box center [171, 101] width 38 height 5
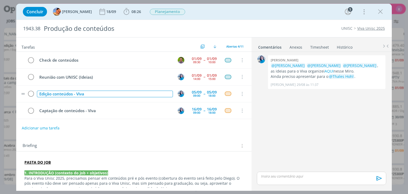
click at [51, 93] on div "Edição conteúdos - Viva" at bounding box center [105, 94] width 136 height 7
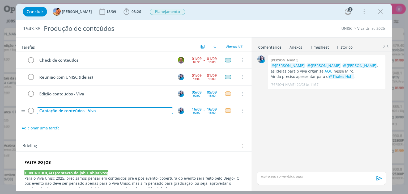
click at [56, 110] on div "Captação de conteúdos - Viva" at bounding box center [105, 110] width 136 height 7
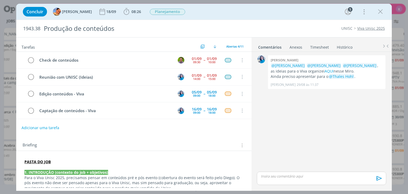
click at [46, 124] on button "Adicionar uma tarefa" at bounding box center [41, 127] width 38 height 9
paste input "Captação de conteúdos - Viva"
click at [189, 128] on icon "dialog" at bounding box center [187, 128] width 8 height 8
type input "Captação de conteúdos - Viva"
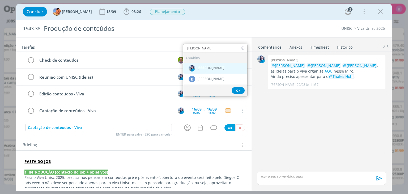
type input "elisa"
click at [208, 66] on span "[PERSON_NAME]" at bounding box center [211, 68] width 27 height 4
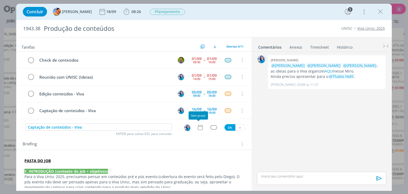
click at [201, 125] on icon "dialog" at bounding box center [200, 127] width 7 height 7
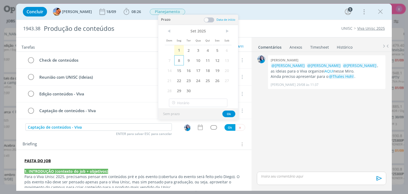
click at [179, 60] on span "8" at bounding box center [179, 60] width 10 height 10
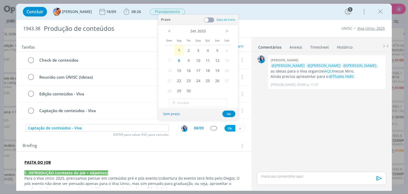
click at [209, 18] on span at bounding box center [209, 19] width 11 height 5
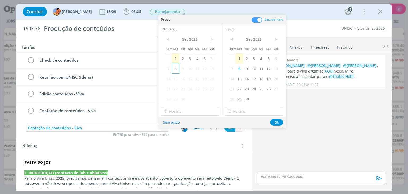
click at [177, 70] on span "8" at bounding box center [175, 69] width 7 height 10
click at [178, 110] on input "18:00" at bounding box center [190, 111] width 59 height 9
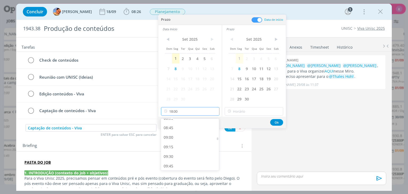
scroll to position [330, 0]
click at [173, 140] on div "09:00" at bounding box center [191, 139] width 60 height 10
type input "09:00"
click at [232, 109] on icon at bounding box center [229, 111] width 7 height 9
type input "18:00"
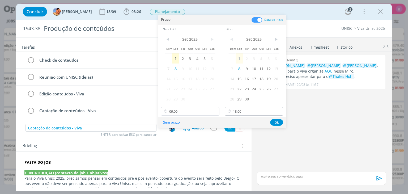
scroll to position [649, 0]
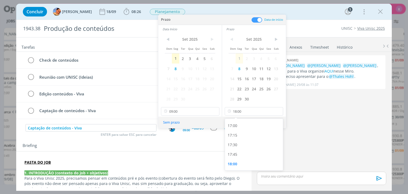
click at [208, 152] on div "PASTA DO JOB 1. INTRODUÇÃO (contexto do job + objetivos) Para o Viva Unisc 2025…" at bounding box center [133, 195] width 235 height 86
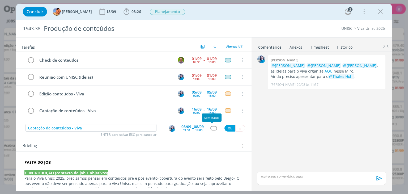
click at [212, 129] on div "dialog" at bounding box center [214, 128] width 7 height 5
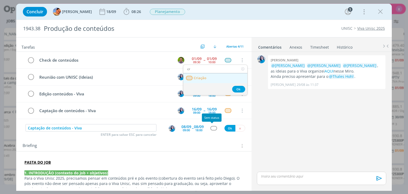
type input "cr"
click at [222, 76] on link "Criação" at bounding box center [215, 78] width 64 height 10
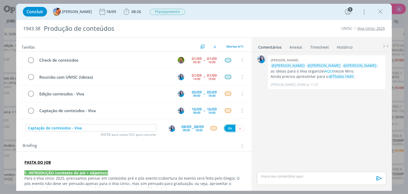
click at [225, 129] on button "Ok" at bounding box center [230, 128] width 11 height 7
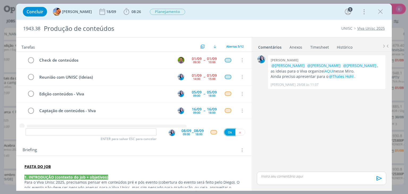
scroll to position [7, 0]
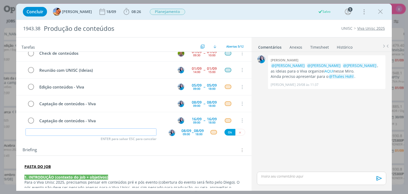
paste input "Captação de conteúdos - Viva"
type input "Captação de conteúdos - Viva"
click at [186, 129] on div "08/09" at bounding box center [187, 131] width 10 height 4
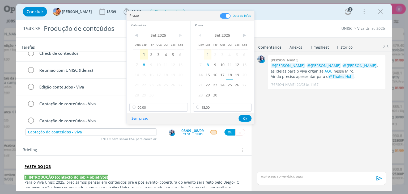
click at [228, 73] on span "18" at bounding box center [229, 75] width 7 height 10
click at [169, 74] on span "18" at bounding box center [165, 75] width 7 height 10
click at [243, 117] on button "Ok" at bounding box center [245, 118] width 13 height 7
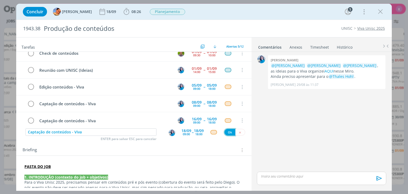
click at [228, 131] on button "Ok" at bounding box center [230, 132] width 11 height 7
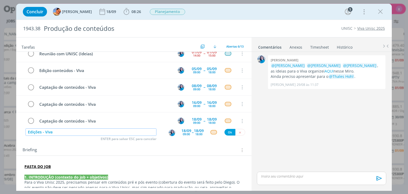
type input "Edições - Viva"
click at [182, 129] on div "18/09" at bounding box center [187, 131] width 10 height 4
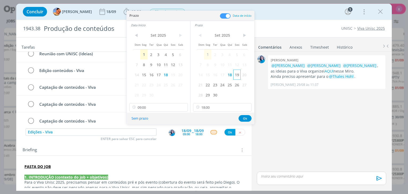
click at [236, 73] on span "19" at bounding box center [236, 75] width 7 height 10
click at [175, 76] on span "19" at bounding box center [172, 75] width 7 height 10
click at [242, 117] on button "Ok" at bounding box center [245, 118] width 13 height 7
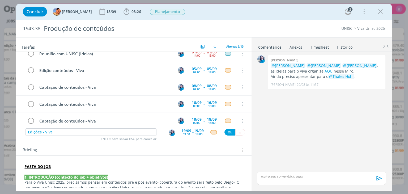
click at [199, 178] on p "1. INTRODUÇÃO (contexto do job + objetivos)" at bounding box center [133, 177] width 219 height 5
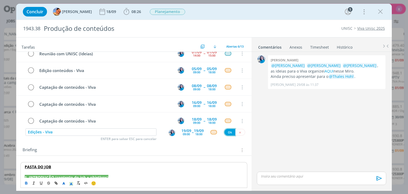
click at [226, 132] on button "Ok" at bounding box center [230, 132] width 11 height 7
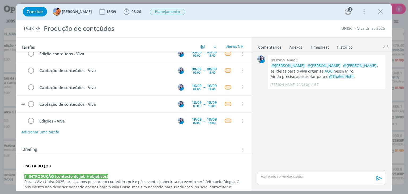
scroll to position [0, 0]
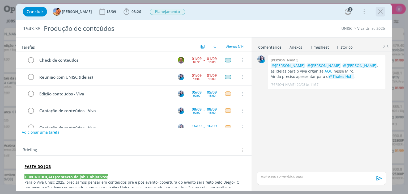
click at [379, 10] on icon "dialog" at bounding box center [381, 12] width 8 height 8
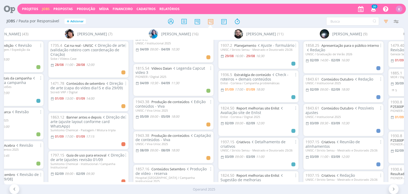
click at [13, 6] on icon at bounding box center [7, 9] width 11 height 10
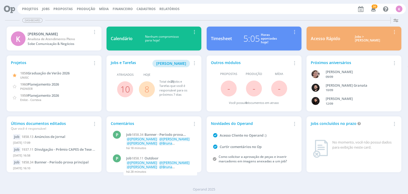
click at [144, 87] on span "8" at bounding box center [147, 89] width 16 height 16
click at [149, 86] on link "8" at bounding box center [147, 88] width 5 height 11
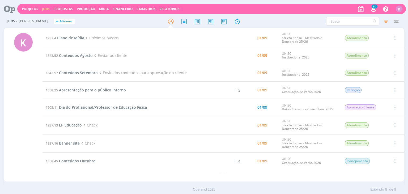
click at [90, 108] on span "Dia do Profissional/Professor de Educação Física" at bounding box center [103, 107] width 88 height 5
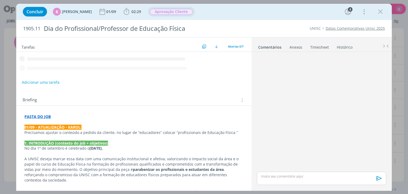
scroll to position [78, 0]
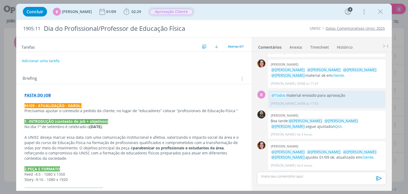
click at [157, 11] on span "Aprovação Cliente" at bounding box center [171, 12] width 43 height 6
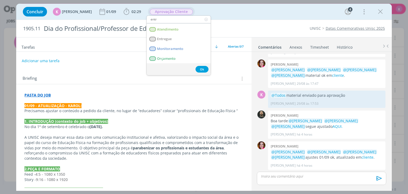
scroll to position [0, 0]
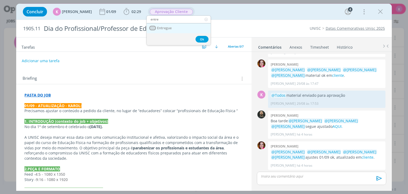
type input "entre"
click at [171, 27] on span "Entregue" at bounding box center [164, 28] width 15 height 4
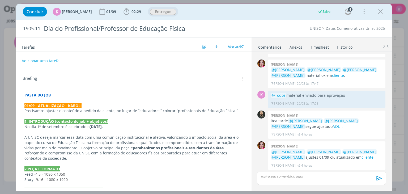
click at [311, 176] on p "dialog" at bounding box center [321, 176] width 121 height 5
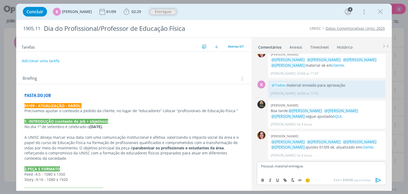
click at [377, 177] on icon "dialog" at bounding box center [379, 180] width 8 height 8
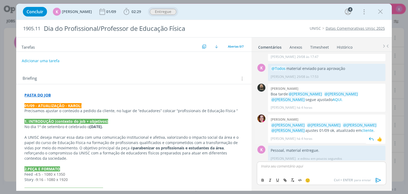
scroll to position [108, 0]
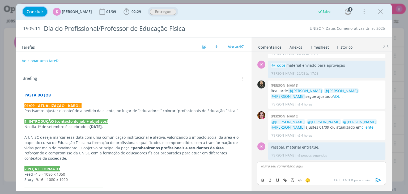
click at [35, 10] on span "Concluir" at bounding box center [35, 12] width 17 height 4
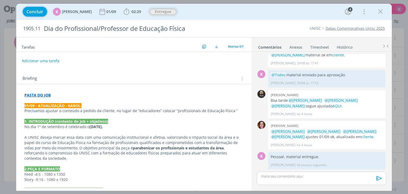
scroll to position [98, 0]
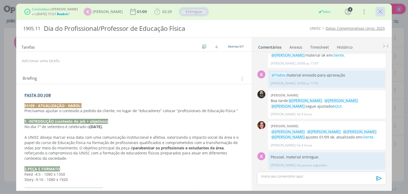
click at [382, 15] on icon "dialog" at bounding box center [381, 12] width 8 height 8
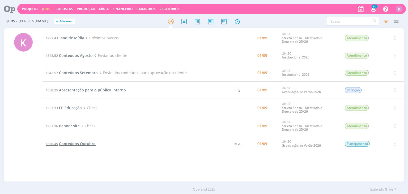
click at [65, 145] on span "Conteúdos Outubro" at bounding box center [77, 143] width 37 height 5
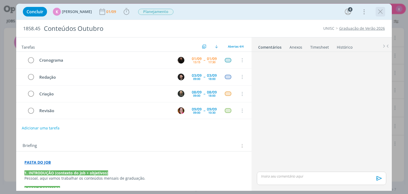
click at [381, 12] on icon "dialog" at bounding box center [381, 12] width 8 height 8
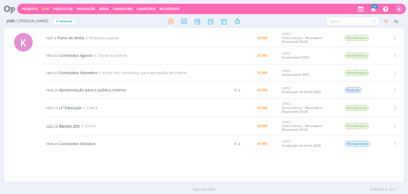
click at [71, 126] on span "Banner site" at bounding box center [69, 125] width 21 height 5
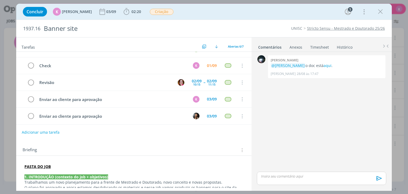
drag, startPoint x: 381, startPoint y: 15, endPoint x: 199, endPoint y: 64, distance: 188.1
click at [381, 15] on icon "dialog" at bounding box center [381, 12] width 8 height 8
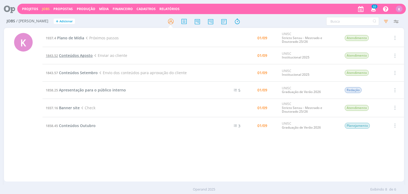
click at [73, 54] on span "Conteúdos Agosto" at bounding box center [76, 55] width 34 height 5
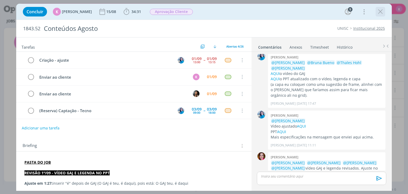
click at [380, 10] on icon "dialog" at bounding box center [381, 12] width 8 height 8
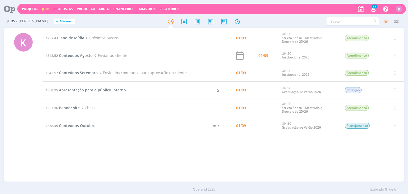
click at [74, 89] on span "Apresentação para o público interno" at bounding box center [92, 89] width 67 height 5
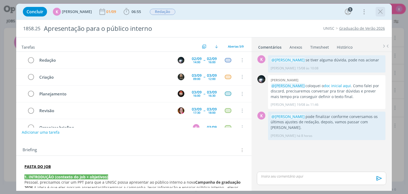
click at [377, 15] on button "dialog" at bounding box center [381, 12] width 8 height 8
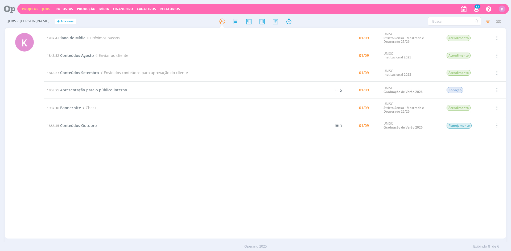
click at [31, 10] on link "Projetos" at bounding box center [30, 9] width 16 height 5
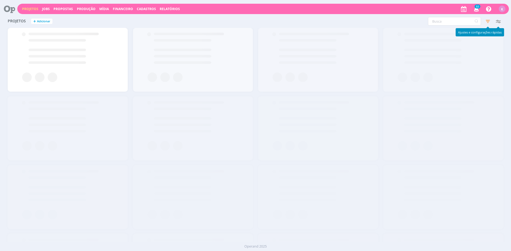
click at [408, 19] on icon "button" at bounding box center [498, 21] width 10 height 10
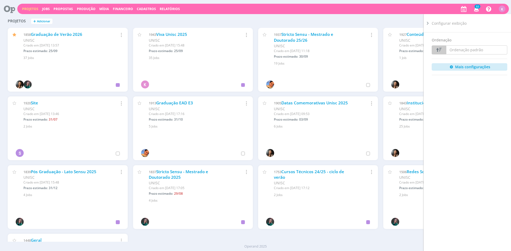
click at [408, 22] on icon at bounding box center [427, 23] width 5 height 6
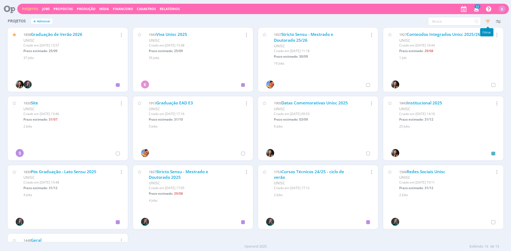
click at [408, 21] on icon "button" at bounding box center [488, 21] width 10 height 10
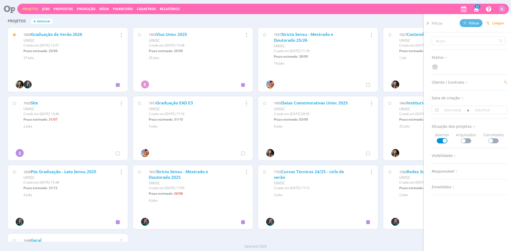
click at [408, 137] on span "Arquivados" at bounding box center [466, 137] width 20 height 11
click at [408, 141] on span at bounding box center [465, 140] width 11 height 5
click at [408, 20] on button "Filtrar" at bounding box center [470, 23] width 23 height 8
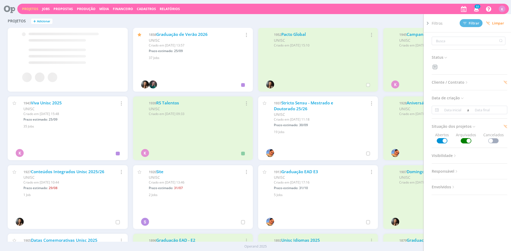
click at [407, 22] on div "Filtros Filtrar Limpar Status Cliente / Contrato Cliente 2 selecionados Contrat…" at bounding box center [411, 21] width 182 height 9
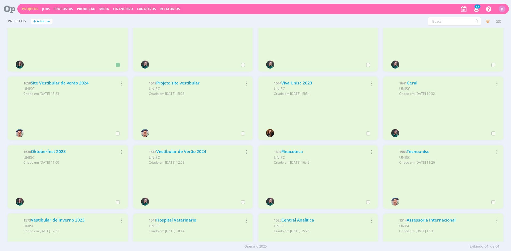
scroll to position [521, 0]
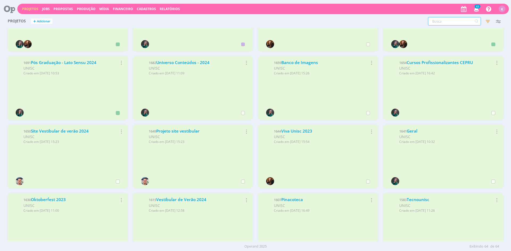
click at [408, 19] on input "text" at bounding box center [454, 21] width 53 height 9
type input "mestrado"
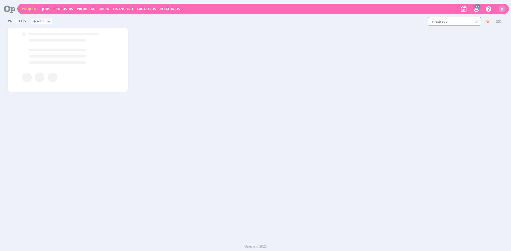
scroll to position [0, 0]
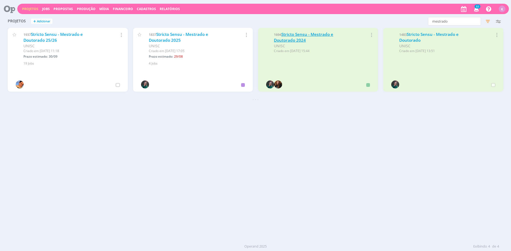
click at [322, 32] on link "Stricto Sensu - Mestrado e Doutorado 2024" at bounding box center [303, 37] width 59 height 11
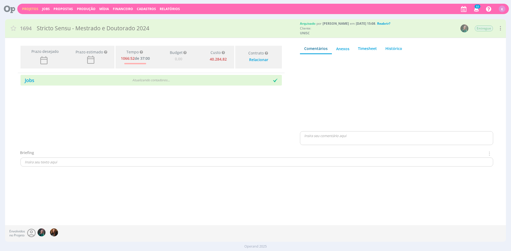
type input "0,00"
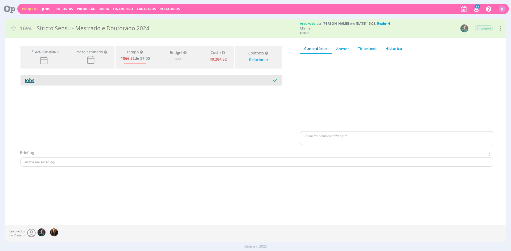
click at [28, 83] on link "Jobs" at bounding box center [27, 80] width 14 height 6
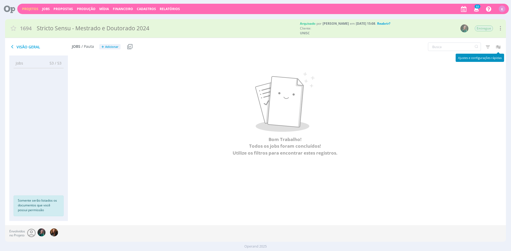
click at [408, 48] on icon "button" at bounding box center [498, 47] width 10 height 10
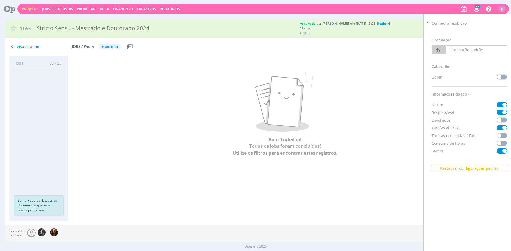
drag, startPoint x: 371, startPoint y: 99, endPoint x: 440, endPoint y: 66, distance: 76.2
click at [377, 95] on p at bounding box center [284, 102] width 411 height 60
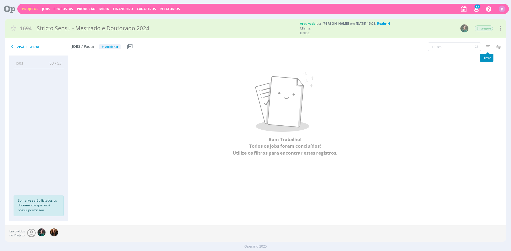
click at [408, 47] on icon "button" at bounding box center [488, 47] width 10 height 10
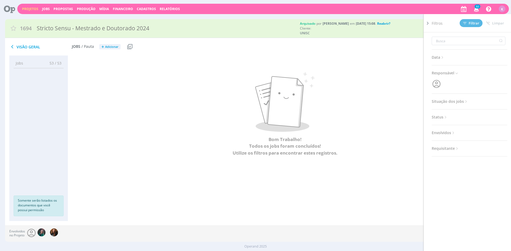
click at [408, 105] on span "Situação dos jobs" at bounding box center [449, 101] width 37 height 7
click at [408, 116] on span at bounding box center [466, 115] width 11 height 5
click at [408, 25] on span "Filtrar" at bounding box center [471, 23] width 16 height 3
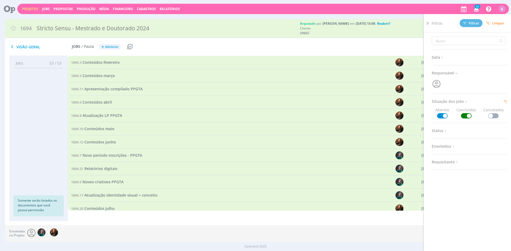
click at [408, 44] on div "Filtros Filtrar Limpar Data Personalizado a Responsável Situação dos jobs Abert…" at bounding box center [422, 46] width 167 height 13
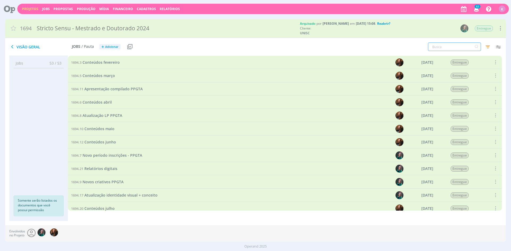
click at [408, 47] on input "text" at bounding box center [454, 47] width 53 height 9
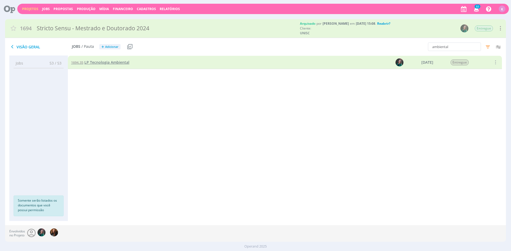
click at [104, 62] on span "LP Tecnologia Ambiental" at bounding box center [106, 62] width 45 height 5
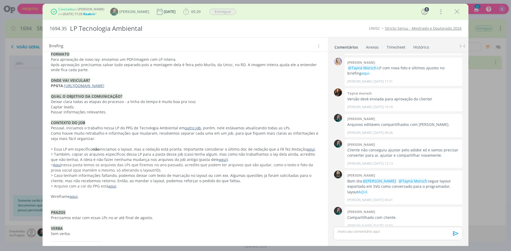
scroll to position [585, 0]
click at [57, 82] on strong "ONDE VAI VEICULAR?" at bounding box center [70, 79] width 39 height 5
click at [56, 85] on strong "PPGTA" at bounding box center [57, 84] width 12 height 5
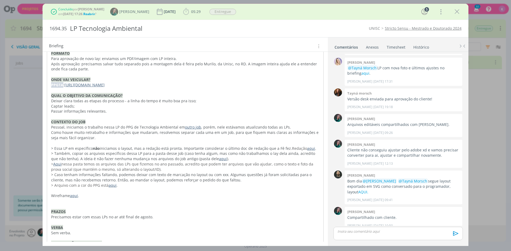
click at [56, 85] on strong "PPGTA" at bounding box center [57, 84] width 12 height 5
copy p "PPGTA : https://pg.unisc.br/ppg_tecnologia_ambiental"
click at [408, 10] on icon "dialog" at bounding box center [457, 12] width 8 height 8
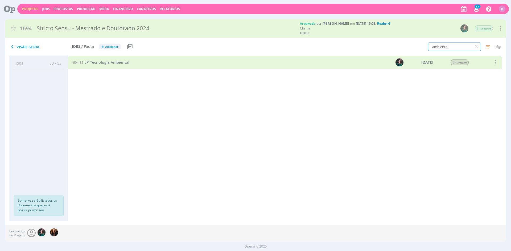
click at [408, 47] on input "ambiental" at bounding box center [454, 47] width 53 height 9
type input "DIREITO"
click at [89, 62] on span "LP Direito" at bounding box center [93, 62] width 18 height 5
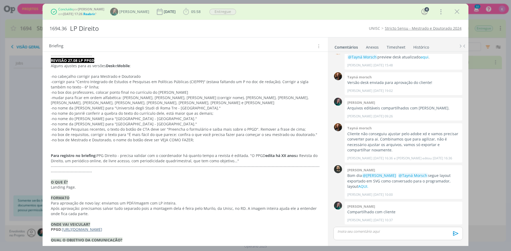
scroll to position [239, 0]
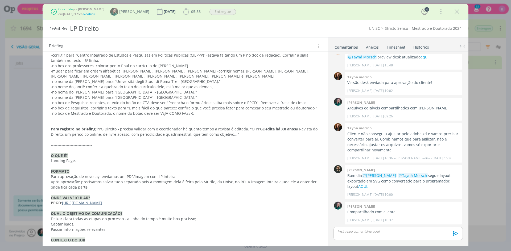
click at [55, 194] on strong "PPGD" at bounding box center [56, 203] width 10 height 5
copy p "PPGD : https://pg.unisc.br/ppg_direito"
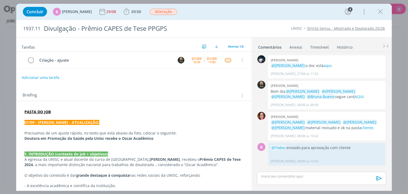
click at [73, 78] on div "Adicionar uma tarefa" at bounding box center [133, 78] width 235 height 10
click at [325, 44] on link "Timesheet" at bounding box center [319, 46] width 19 height 8
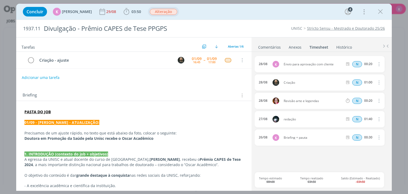
click at [162, 9] on span "Alteração" at bounding box center [163, 12] width 27 height 6
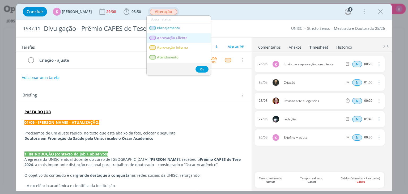
click at [172, 37] on span "Aprovação Cliente" at bounding box center [172, 38] width 30 height 4
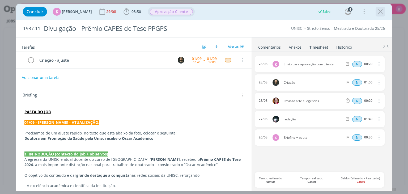
click at [384, 15] on icon "dialog" at bounding box center [381, 12] width 8 height 8
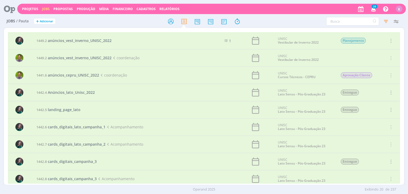
click at [11, 9] on icon at bounding box center [7, 9] width 11 height 10
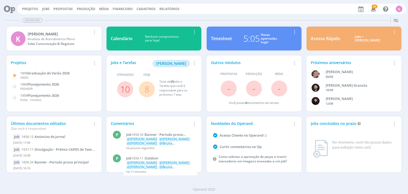
click at [41, 11] on div "Projetos Jobs Propostas Produção [GEOGRAPHIC_DATA] Financeiro Cadastros Relatór…" at bounding box center [211, 9] width 389 height 10
click at [44, 11] on link "Jobs" at bounding box center [46, 9] width 8 height 5
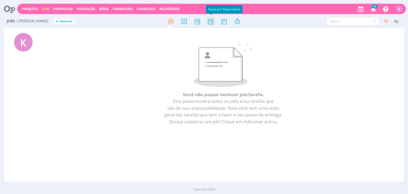
click at [213, 26] on icon at bounding box center [211, 21] width 10 height 10
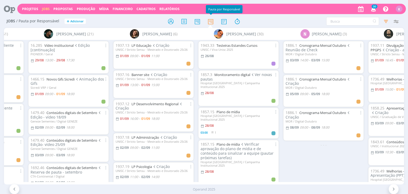
scroll to position [0, 1001]
click at [294, 177] on div "1886.1 Cronograma Mensal Outubro Reunião de Check MOR / Digital [DATE] 14:00 - …" at bounding box center [324, 111] width 85 height 142
click at [153, 105] on link "LP Desenvolvimento Regional" at bounding box center [155, 104] width 47 height 5
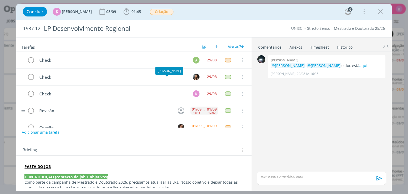
scroll to position [45, 0]
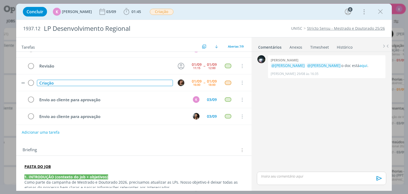
click at [54, 83] on div "Criação" at bounding box center [105, 83] width 136 height 7
copy div "Criação"
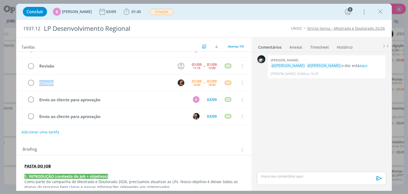
click at [30, 128] on button "Adicionar uma tarefa" at bounding box center [41, 132] width 38 height 9
paste input "Criação"
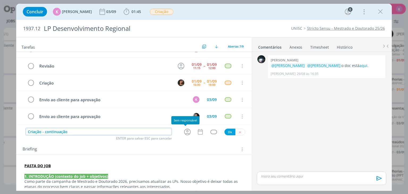
type input "Criação - continuação"
click at [187, 127] on div "Check A 29/08 Cancelar Check 29/08 Cancelar Check K 29/08 Cancelar Revisão [DAT…" at bounding box center [133, 90] width 235 height 76
click at [187, 130] on icon "dialog" at bounding box center [187, 132] width 8 height 8
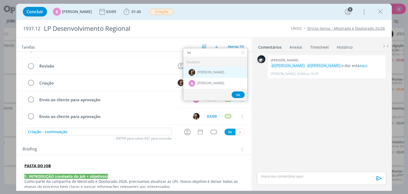
type input "let"
click at [207, 71] on span "[PERSON_NAME]" at bounding box center [211, 72] width 27 height 4
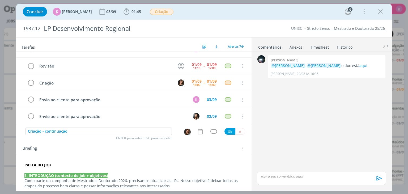
click at [200, 134] on icon "dialog" at bounding box center [200, 131] width 7 height 7
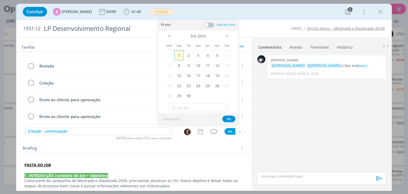
click at [180, 54] on span "1" at bounding box center [179, 55] width 10 height 10
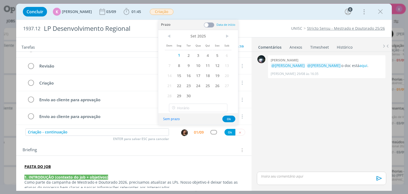
click at [211, 23] on span at bounding box center [209, 24] width 11 height 5
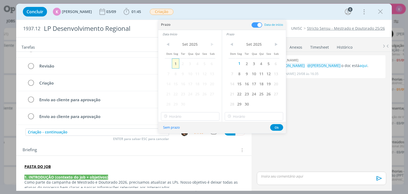
click at [173, 64] on span "1" at bounding box center [175, 64] width 7 height 10
click at [199, 119] on input "18:00" at bounding box center [190, 116] width 59 height 9
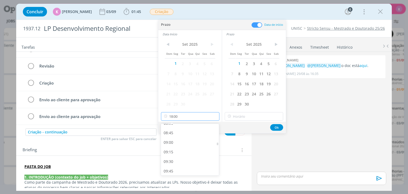
scroll to position [330, 0]
drag, startPoint x: 174, startPoint y: 143, endPoint x: 181, endPoint y: 141, distance: 6.4
click at [174, 143] on div "09:00" at bounding box center [191, 144] width 60 height 10
type input "09:00"
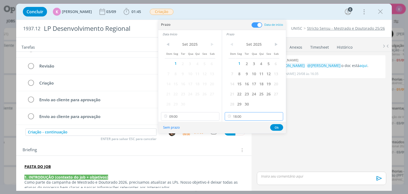
click at [237, 117] on input "18:00" at bounding box center [254, 116] width 59 height 9
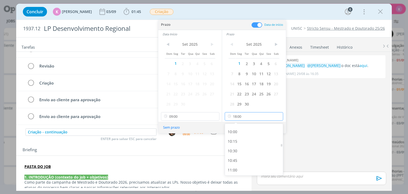
scroll to position [356, 0]
click at [247, 154] on div "10:00" at bounding box center [255, 156] width 60 height 10
type input "10:00"
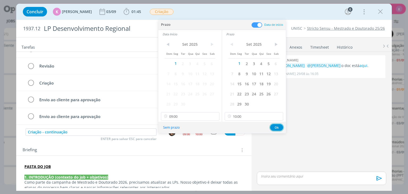
click at [276, 127] on button "Ok" at bounding box center [276, 127] width 13 height 7
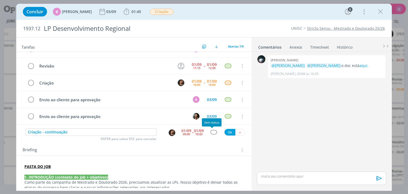
click at [212, 133] on div "dialog" at bounding box center [214, 132] width 7 height 5
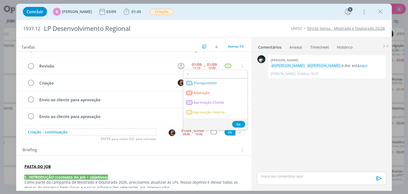
type input "re"
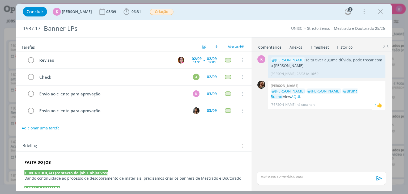
scroll to position [213, 0]
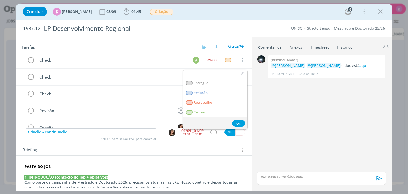
scroll to position [45, 0]
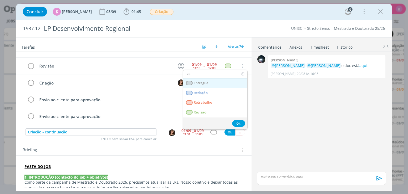
type input "r"
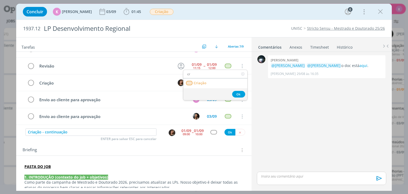
type input "cr"
click at [214, 83] on link "Criação" at bounding box center [215, 83] width 64 height 10
click at [187, 133] on div "09:00" at bounding box center [186, 134] width 7 height 3
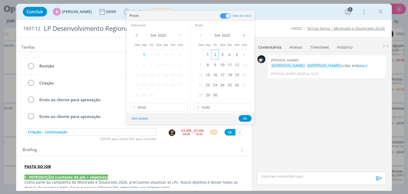
click at [217, 53] on span "2" at bounding box center [215, 54] width 7 height 10
click at [153, 55] on span "2" at bounding box center [151, 54] width 7 height 10
drag, startPoint x: 244, startPoint y: 118, endPoint x: 240, endPoint y: 120, distance: 4.2
click at [244, 118] on button "Ok" at bounding box center [245, 118] width 13 height 7
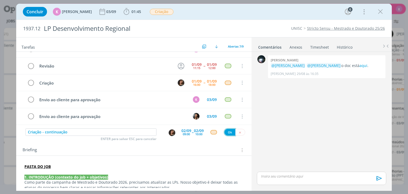
click at [227, 132] on button "Ok" at bounding box center [230, 132] width 11 height 7
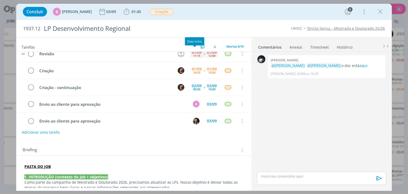
click at [195, 54] on div "11:15" at bounding box center [196, 55] width 7 height 3
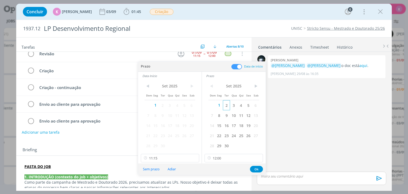
click at [224, 105] on span "2" at bounding box center [226, 105] width 7 height 10
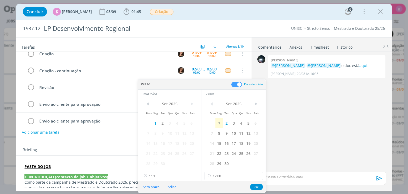
scroll to position [40, 0]
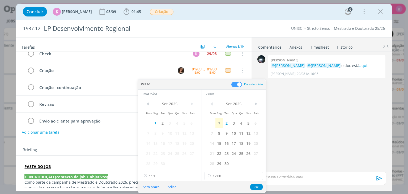
click at [161, 122] on span "2" at bounding box center [162, 123] width 7 height 10
click at [155, 174] on input "11:15" at bounding box center [170, 176] width 59 height 9
click at [159, 139] on div "10:45" at bounding box center [171, 143] width 60 height 10
type input "10:45"
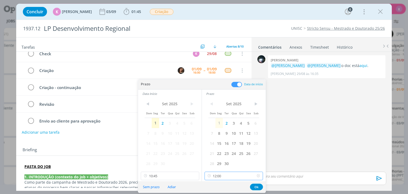
click at [221, 176] on input "12:00" at bounding box center [234, 176] width 59 height 9
click at [215, 132] on div "11:15" at bounding box center [235, 133] width 60 height 10
type input "11:15"
click at [258, 186] on button "Ok" at bounding box center [256, 187] width 13 height 7
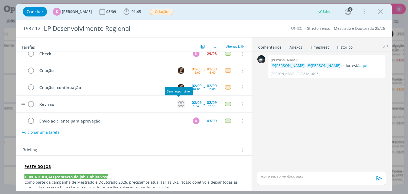
click at [178, 102] on icon "dialog" at bounding box center [181, 104] width 8 height 8
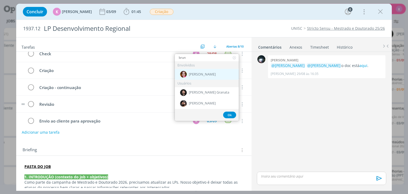
type input "brun"
click at [201, 74] on span "[PERSON_NAME]" at bounding box center [202, 74] width 27 height 4
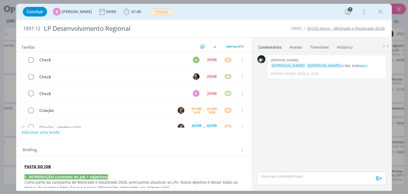
scroll to position [0, 0]
click at [207, 60] on div "29/08" at bounding box center [212, 60] width 10 height 4
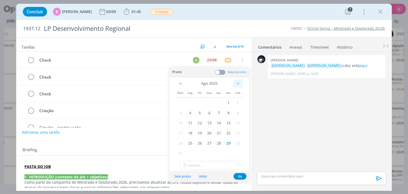
click at [236, 82] on span ">" at bounding box center [238, 84] width 10 height 8
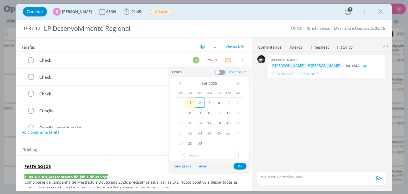
click at [202, 105] on span "2" at bounding box center [200, 103] width 10 height 10
click at [242, 165] on button "Ok" at bounding box center [240, 166] width 13 height 7
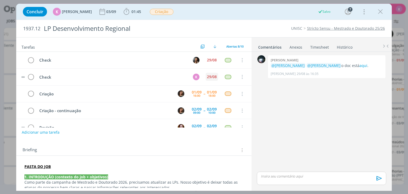
click at [207, 75] on div "29/08" at bounding box center [212, 77] width 10 height 4
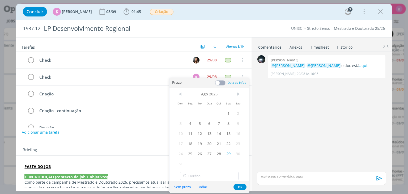
drag, startPoint x: 237, startPoint y: 96, endPoint x: 234, endPoint y: 98, distance: 4.4
click at [237, 96] on span ">" at bounding box center [238, 94] width 10 height 8
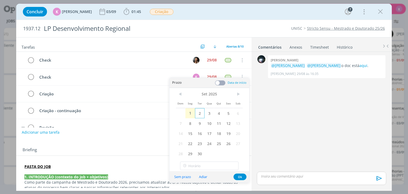
click at [198, 116] on span "2" at bounding box center [200, 113] width 10 height 10
click at [240, 176] on button "Ok" at bounding box center [240, 177] width 13 height 7
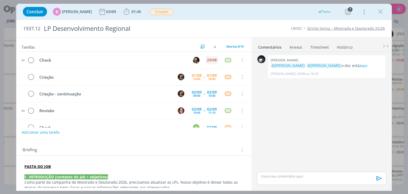
click at [206, 58] on div "29/08" at bounding box center [212, 60] width 12 height 8
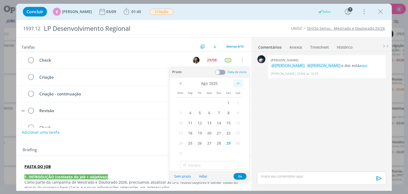
drag, startPoint x: 239, startPoint y: 80, endPoint x: 215, endPoint y: 96, distance: 28.5
click at [239, 80] on span ">" at bounding box center [238, 84] width 10 height 8
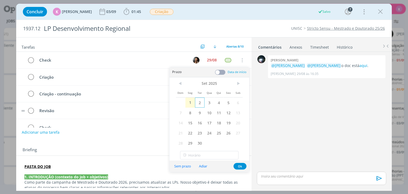
click at [199, 102] on span "2" at bounding box center [200, 103] width 10 height 10
click at [237, 168] on button "Ok" at bounding box center [240, 166] width 13 height 7
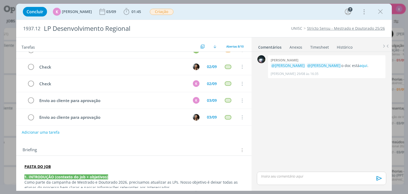
scroll to position [61, 0]
click at [78, 144] on div "Briefing Briefings Predefinidos Versões do Briefing Ver Briefing do Projeto" at bounding box center [133, 148] width 235 height 14
click at [321, 49] on link "Timesheet" at bounding box center [319, 46] width 19 height 8
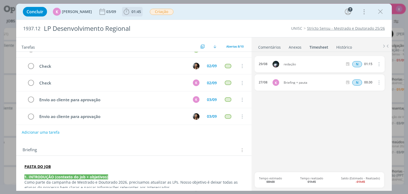
click at [131, 10] on b "01:45" at bounding box center [137, 12] width 12 height 4
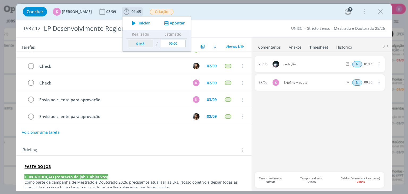
click at [182, 24] on button "Apontar" at bounding box center [174, 23] width 22 height 6
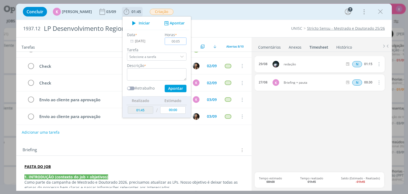
type input "00:05"
click at [152, 80] on textarea "dialog" at bounding box center [157, 74] width 60 height 12
type textarea "Ajuste de pauta"
click at [174, 89] on button "Apontar" at bounding box center [176, 88] width 22 height 7
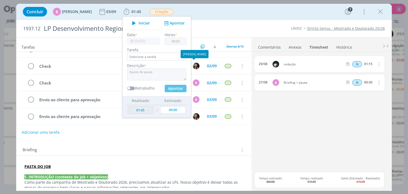
type input "01:50"
type input "00:00"
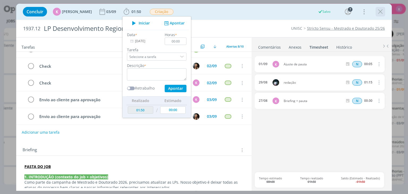
click at [383, 14] on icon "dialog" at bounding box center [381, 12] width 8 height 8
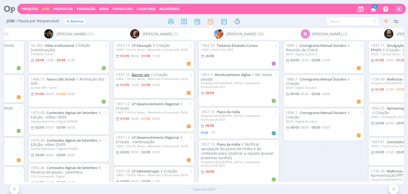
click at [148, 74] on link "Banner site" at bounding box center [141, 74] width 18 height 5
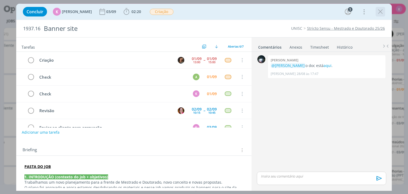
click at [383, 15] on icon "dialog" at bounding box center [381, 12] width 8 height 8
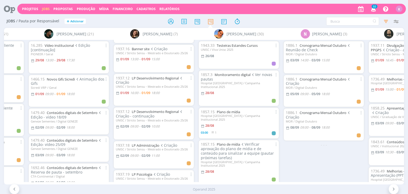
scroll to position [27, 0]
click at [134, 157] on span "09:00" at bounding box center [134, 155] width 8 height 5
type input "11:00"
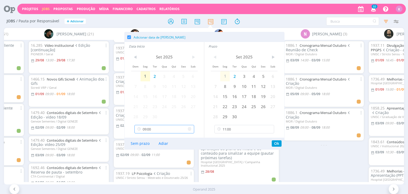
click at [151, 128] on input "09:00" at bounding box center [165, 129] width 60 height 9
drag, startPoint x: 149, startPoint y: 168, endPoint x: 169, endPoint y: 158, distance: 22.8
click at [149, 168] on div "10:00" at bounding box center [165, 167] width 61 height 10
type input "10:00"
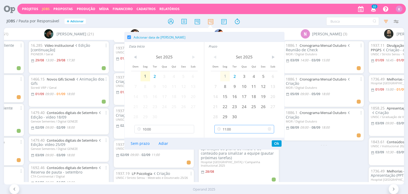
click at [236, 129] on input "11:00" at bounding box center [245, 129] width 60 height 9
click at [230, 164] on div "12:00" at bounding box center [245, 167] width 61 height 10
click at [277, 143] on button "Ok" at bounding box center [277, 143] width 10 height 6
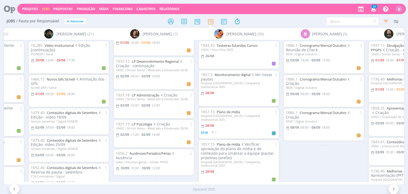
scroll to position [79, 0]
click at [136, 133] on span "11:00" at bounding box center [134, 134] width 8 height 5
type input "14:00"
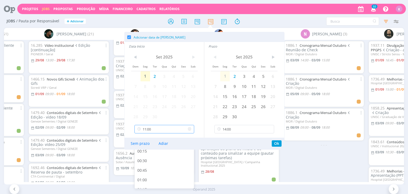
click at [152, 130] on input "11:00" at bounding box center [165, 129] width 60 height 9
click at [149, 154] on div "13:00" at bounding box center [165, 153] width 61 height 10
type input "13:00"
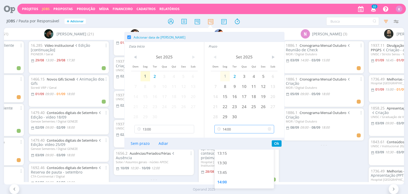
click at [241, 127] on input "14:00" at bounding box center [245, 129] width 60 height 9
click at [226, 166] on div "15:00" at bounding box center [245, 167] width 61 height 10
type input "15:00"
click at [278, 143] on button "Ok" at bounding box center [277, 143] width 10 height 6
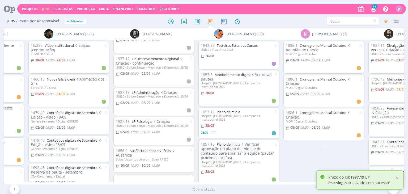
click at [279, 143] on div "1943.33 Testeiras Estandes Cursos UNISC / Viva Unisc 2025 26/08 1857.3 Monitora…" at bounding box center [239, 111] width 85 height 142
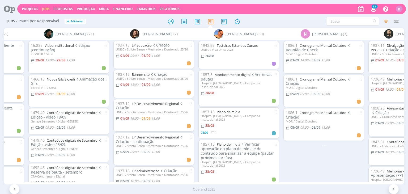
scroll to position [0, 0]
click at [148, 47] on link "LP Educação" at bounding box center [142, 45] width 20 height 5
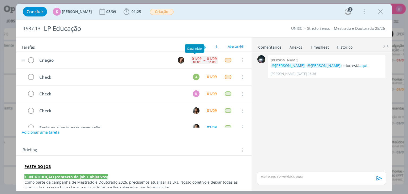
click at [191, 60] on div "01/09 09:00" at bounding box center [197, 60] width 12 height 8
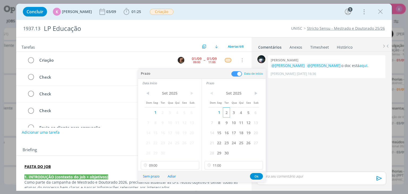
click at [227, 113] on span "2" at bounding box center [226, 112] width 7 height 10
click at [164, 113] on span "2" at bounding box center [162, 112] width 7 height 10
drag, startPoint x: 161, startPoint y: 166, endPoint x: 162, endPoint y: 153, distance: 13.9
click at [160, 166] on input "09:00" at bounding box center [170, 165] width 59 height 9
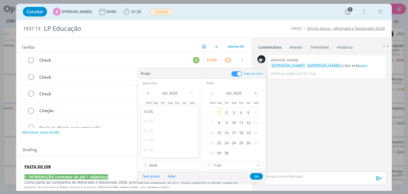
click at [211, 162] on icon at bounding box center [209, 165] width 7 height 9
click at [213, 163] on input "11:00" at bounding box center [234, 165] width 59 height 9
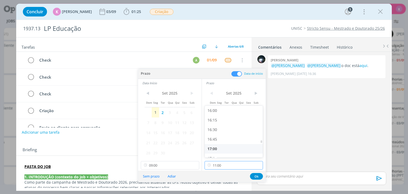
scroll to position [620, 0]
click at [221, 138] on div "17:00" at bounding box center [235, 142] width 60 height 10
type input "17:00"
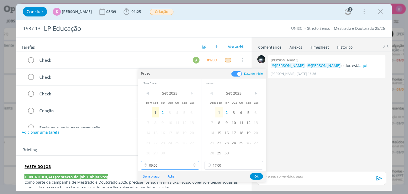
click at [170, 164] on input "09:00" at bounding box center [170, 165] width 59 height 9
click at [161, 149] on div "16:00" at bounding box center [171, 153] width 60 height 10
type input "16:00"
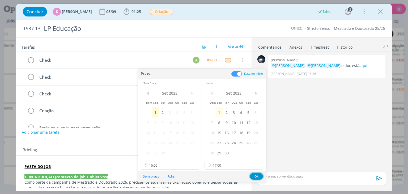
click at [258, 177] on button "Ok" at bounding box center [256, 176] width 13 height 7
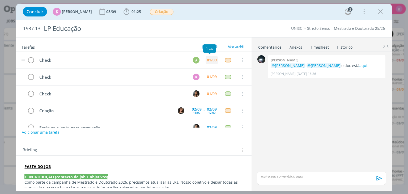
click at [208, 60] on div "01/09" at bounding box center [212, 60] width 10 height 4
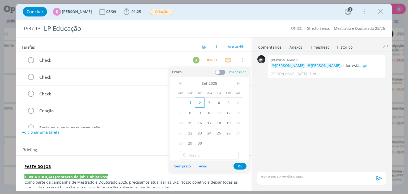
click at [203, 102] on span "2" at bounding box center [200, 103] width 10 height 10
click at [241, 166] on button "Ok" at bounding box center [240, 166] width 13 height 7
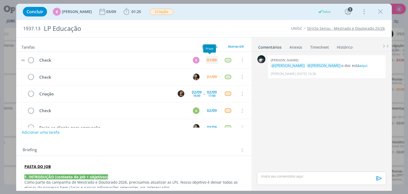
click at [209, 59] on div "01/09" at bounding box center [212, 60] width 10 height 4
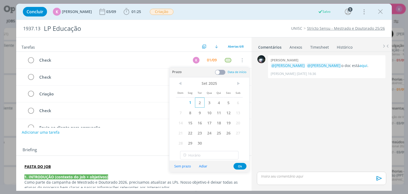
click at [198, 103] on span "2" at bounding box center [200, 103] width 10 height 10
click at [244, 166] on button "Ok" at bounding box center [240, 166] width 13 height 7
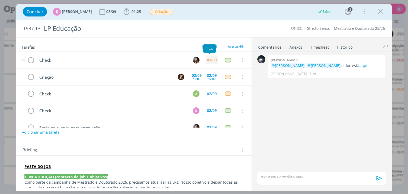
click at [210, 56] on tr "Check 01/09 Cancelar" at bounding box center [133, 60] width 235 height 17
click at [208, 60] on div "01/09" at bounding box center [212, 60] width 10 height 4
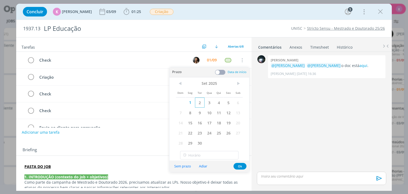
click at [198, 103] on span "2" at bounding box center [200, 103] width 10 height 10
drag, startPoint x: 241, startPoint y: 166, endPoint x: 224, endPoint y: 155, distance: 19.4
click at [240, 165] on button "Ok" at bounding box center [240, 166] width 13 height 7
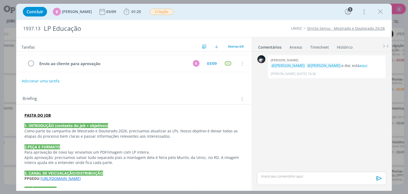
scroll to position [28, 0]
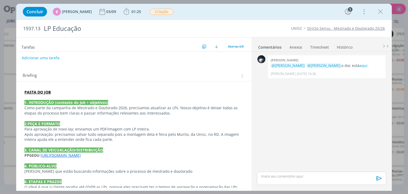
click at [319, 46] on link "Timesheet" at bounding box center [319, 46] width 19 height 8
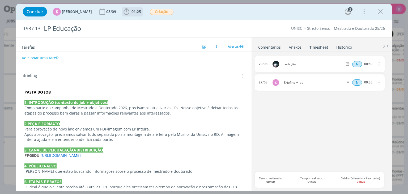
click at [132, 14] on span "01:25" at bounding box center [137, 11] width 10 height 5
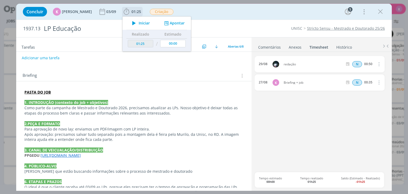
click at [166, 21] on icon "dialog" at bounding box center [166, 23] width 7 height 5
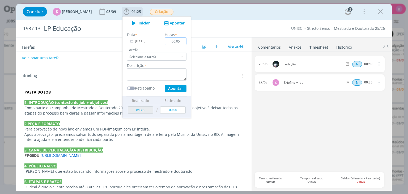
type input "00:05"
click at [167, 69] on textarea "dialog" at bounding box center [157, 74] width 60 height 12
type textarea "Ajuste de pauta"
click at [178, 89] on button "Apontar" at bounding box center [176, 88] width 22 height 7
type input "01:30"
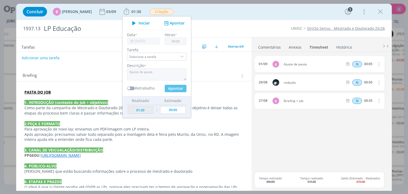
type input "00:00"
click at [204, 75] on div "Briefing Briefings Predefinidos Versões do Briefing Ver Briefing do Projeto" at bounding box center [135, 75] width 224 height 7
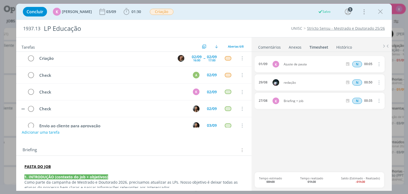
scroll to position [0, 0]
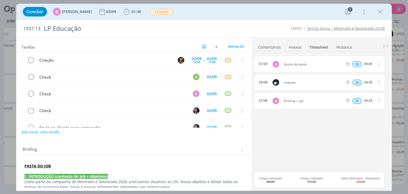
click at [50, 133] on button "Adicionar uma tarefa" at bounding box center [41, 132] width 38 height 9
type input "Revisão"
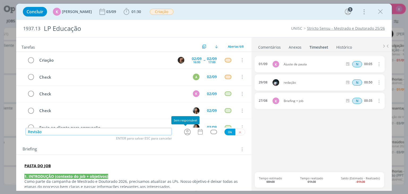
click at [187, 133] on icon "dialog" at bounding box center [187, 132] width 8 height 8
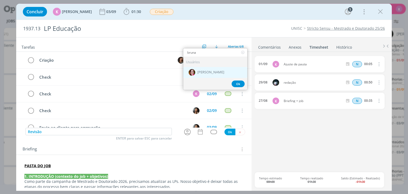
type input "bruna"
click at [207, 68] on div "[PERSON_NAME]" at bounding box center [215, 72] width 64 height 11
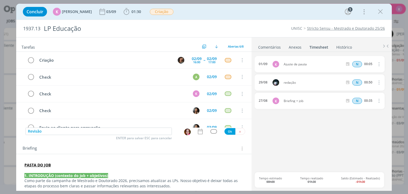
click at [199, 135] on div "Revisão ENTER para salvar ESC para cancelar Ok" at bounding box center [133, 132] width 235 height 8
click at [197, 133] on icon "dialog" at bounding box center [200, 131] width 7 height 7
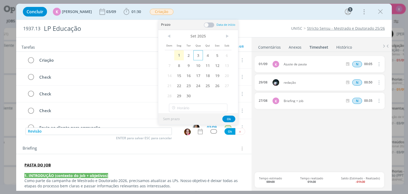
click at [196, 53] on span "3" at bounding box center [199, 55] width 10 height 10
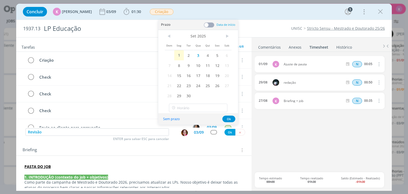
click at [206, 25] on span at bounding box center [209, 24] width 11 height 5
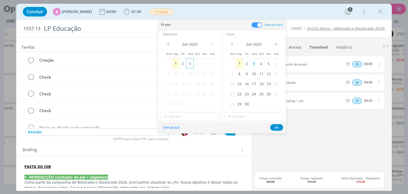
click at [193, 62] on span "3" at bounding box center [190, 64] width 7 height 10
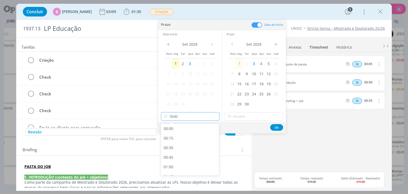
click at [185, 116] on input "18:00" at bounding box center [190, 116] width 59 height 9
drag, startPoint x: 179, startPoint y: 142, endPoint x: 183, endPoint y: 140, distance: 4.6
click at [178, 142] on div "09:00" at bounding box center [191, 144] width 60 height 10
type input "09:00"
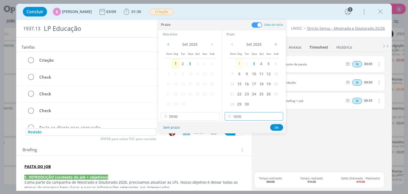
click at [240, 117] on input "18:00" at bounding box center [254, 116] width 59 height 9
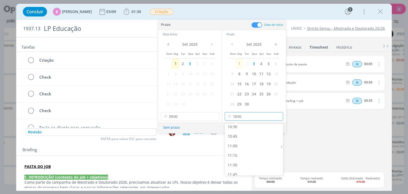
scroll to position [383, 0]
click at [238, 130] on div "10:00" at bounding box center [255, 129] width 60 height 10
type input "10:00"
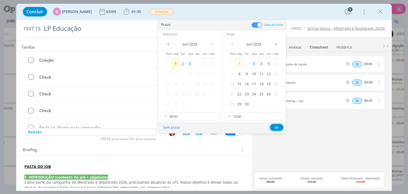
click at [278, 125] on button "Ok" at bounding box center [276, 127] width 13 height 7
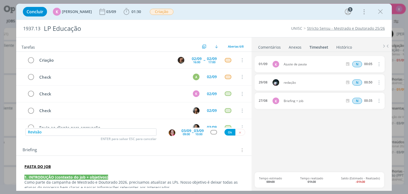
click at [213, 131] on div "dialog" at bounding box center [214, 132] width 7 height 5
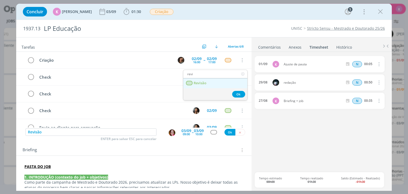
type input "revi"
click at [207, 86] on link "Revisão" at bounding box center [215, 83] width 64 height 10
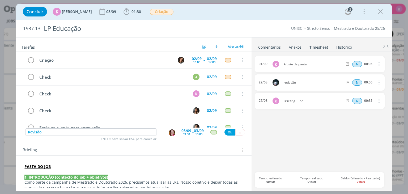
click at [191, 132] on div "03/09 09:00 -- 03/09 10:00" at bounding box center [193, 133] width 22 height 10
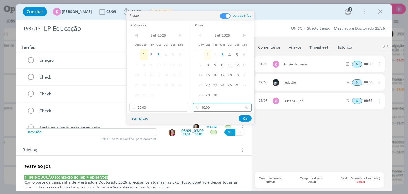
click at [214, 107] on input "10:00" at bounding box center [222, 107] width 59 height 9
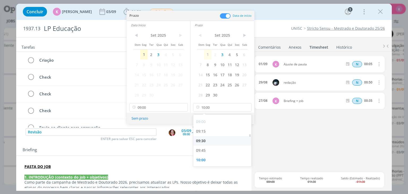
click at [206, 139] on div "09:30" at bounding box center [224, 141] width 60 height 10
type input "09:30"
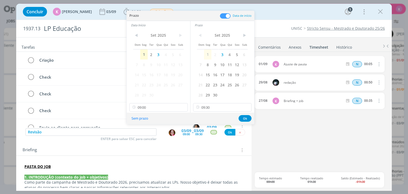
click at [248, 114] on div "Sem prazo Ok" at bounding box center [191, 118] width 128 height 11
click at [247, 116] on button "Ok" at bounding box center [245, 118] width 13 height 7
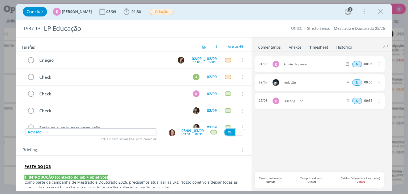
click at [230, 131] on button "Ok" at bounding box center [230, 132] width 11 height 7
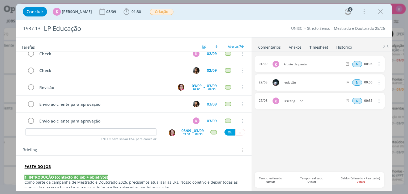
click at [253, 177] on div "0 Giovanni zacchini @Karoline Arend @Letícia Frantz o doc está aqui . Giovanni …" at bounding box center [322, 121] width 140 height 138
click at [117, 135] on input "dialog" at bounding box center [91, 131] width 131 height 7
click at [277, 45] on link "Comentários" at bounding box center [269, 46] width 23 height 8
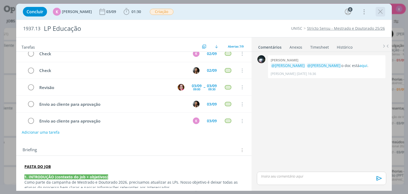
click at [380, 15] on icon "dialog" at bounding box center [381, 12] width 8 height 8
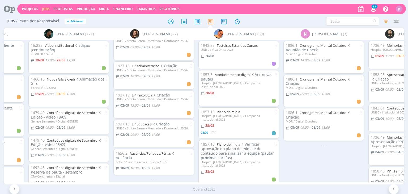
scroll to position [79, 0]
click at [135, 132] on span "09:00" at bounding box center [134, 134] width 8 height 5
type input "17:00"
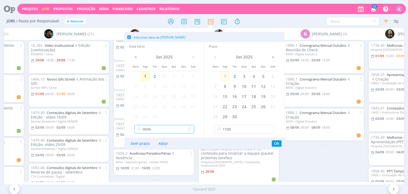
scroll to position [304, 0]
click at [160, 129] on input "09:00" at bounding box center [165, 129] width 60 height 9
click at [153, 170] on div "15:00" at bounding box center [165, 173] width 61 height 10
type input "15:00"
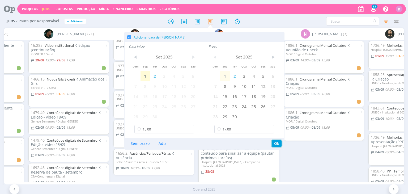
click at [275, 143] on button "Ok" at bounding box center [277, 143] width 10 height 6
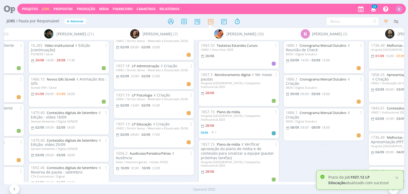
click at [167, 127] on div "1937.13 LP Educação Criação UNISC / Stricto Sensu - Mestrado e Doutorado 25/26 …" at bounding box center [154, 133] width 76 height 23
drag, startPoint x: 174, startPoint y: 125, endPoint x: 159, endPoint y: 127, distance: 15.5
click at [173, 127] on div "UNISC / Stricto Sensu - Mestrado e Doutorado 25/26" at bounding box center [154, 128] width 76 height 3
click at [143, 122] on link "LP Educação" at bounding box center [142, 124] width 20 height 5
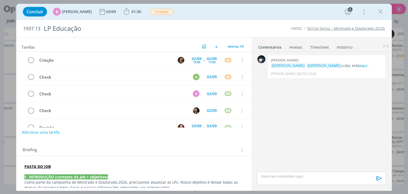
click at [319, 28] on link "Stricto Sensu - Mestrado e Doutorado 25/26" at bounding box center [346, 28] width 78 height 5
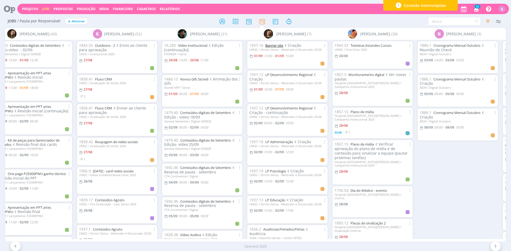
click at [275, 46] on link "Banner site" at bounding box center [274, 45] width 18 height 5
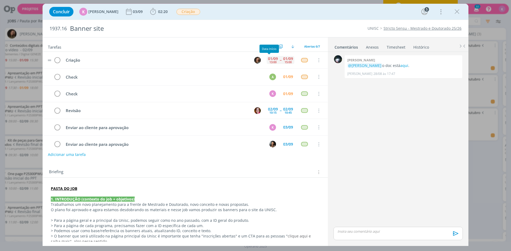
click at [269, 61] on div "13:00" at bounding box center [272, 62] width 7 height 3
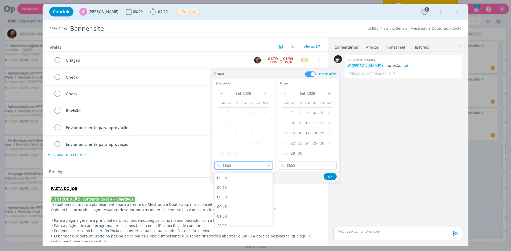
click at [246, 166] on input "13:00" at bounding box center [243, 165] width 59 height 9
click at [303, 111] on span "2" at bounding box center [299, 113] width 7 height 10
click at [237, 111] on span "2" at bounding box center [235, 113] width 7 height 10
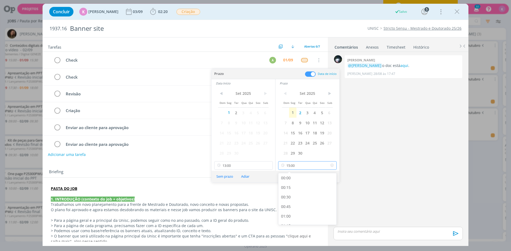
click at [304, 165] on input "15:00" at bounding box center [307, 165] width 59 height 9
click at [292, 194] on div "18:00" at bounding box center [308, 201] width 60 height 10
type input "18:00"
click at [243, 165] on input "13:00" at bounding box center [243, 165] width 59 height 9
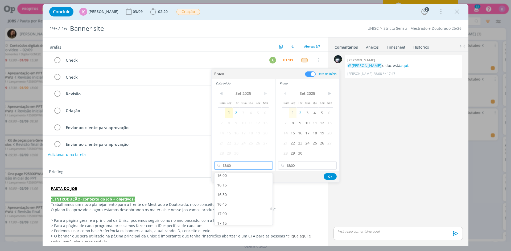
scroll to position [617, 0]
click at [235, 194] on div "17:00" at bounding box center [244, 212] width 60 height 10
type input "17:00"
click at [330, 177] on button "Ok" at bounding box center [329, 176] width 13 height 7
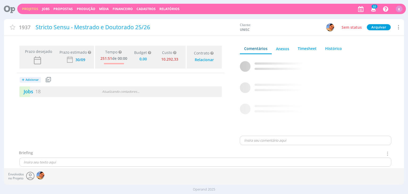
type input "0,00"
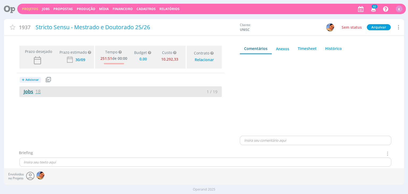
click at [28, 93] on link "Jobs 18" at bounding box center [29, 91] width 21 height 6
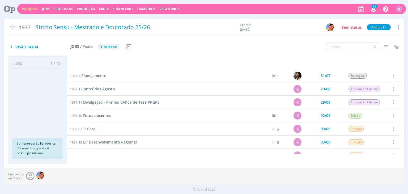
scroll to position [141, 0]
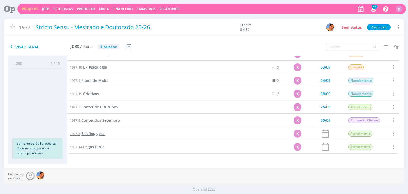
click at [98, 131] on link "1937.8 Briefing geral" at bounding box center [88, 134] width 36 height 6
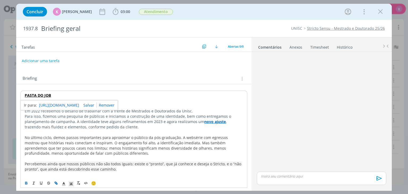
click at [48, 105] on link "https://sobeae.sharepoint.com/:f:/s/SOBEAE/EkVRUnp74EhFsaem3VksiC0Bwoa5HDPuqnR6…" at bounding box center [59, 105] width 40 height 7
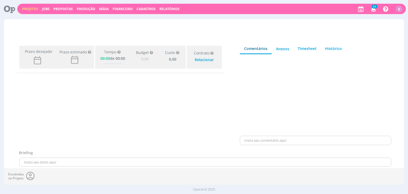
type input "0,00"
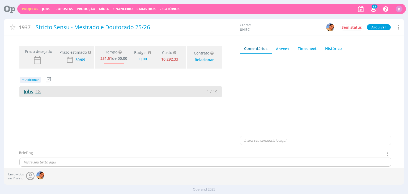
click at [25, 90] on link "Jobs 18" at bounding box center [29, 91] width 21 height 6
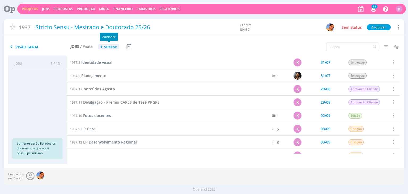
click at [107, 46] on span "Adicionar" at bounding box center [110, 46] width 13 height 3
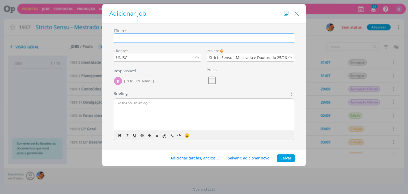
click at [144, 39] on input "dialog" at bounding box center [204, 38] width 181 height 9
paste input "LP Tecnologia Ambiental"
type input "LP Tecnologia Ambiental"
click at [210, 81] on icon "dialog" at bounding box center [212, 80] width 11 height 11
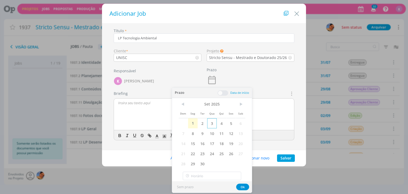
click at [215, 121] on span "3" at bounding box center [212, 123] width 10 height 10
click at [258, 83] on div "Prazo 03/09" at bounding box center [250, 78] width 93 height 25
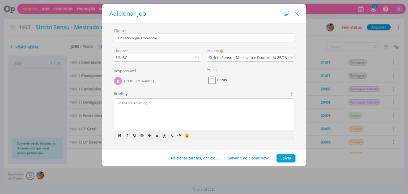
click at [286, 157] on button "Salvar" at bounding box center [286, 157] width 18 height 7
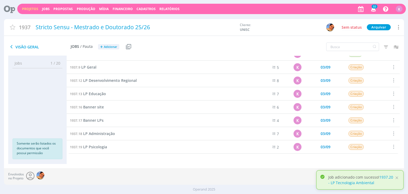
scroll to position [115, 0]
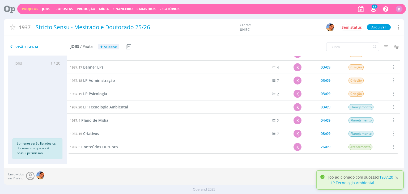
click at [117, 108] on span "LP Tecnologia Ambiental" at bounding box center [105, 107] width 45 height 5
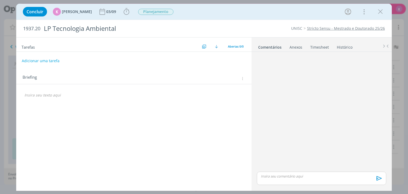
click at [59, 94] on p "dialog" at bounding box center [133, 95] width 219 height 5
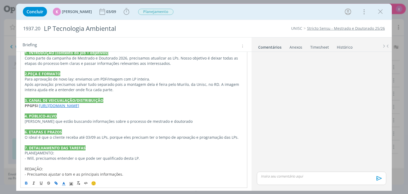
scroll to position [39, 0]
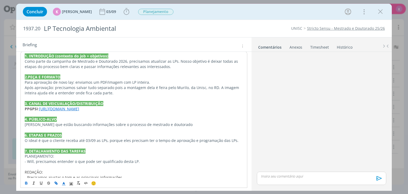
drag, startPoint x: 104, startPoint y: 109, endPoint x: 22, endPoint y: 109, distance: 82.2
click at [22, 109] on div "1. INTRODUÇÃO (contexto do job + objetivos) Como parte da campanha de Mestrado …" at bounding box center [133, 153] width 227 height 205
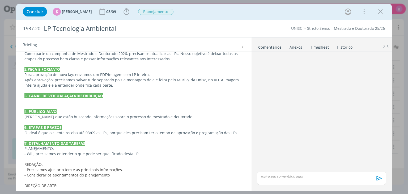
scroll to position [53, 0]
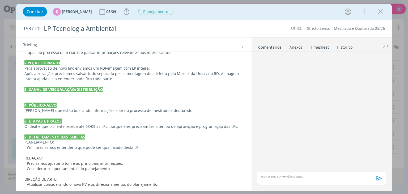
click at [44, 97] on p "dialog" at bounding box center [133, 94] width 219 height 5
click at [29, 94] on p "dialog" at bounding box center [133, 94] width 219 height 5
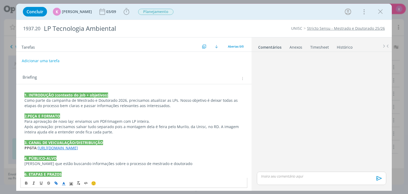
click at [40, 87] on div "1. INTRODUÇÃO (contexto do job + objetivos) Como parte da campanha de Mestrado …" at bounding box center [133, 195] width 235 height 223
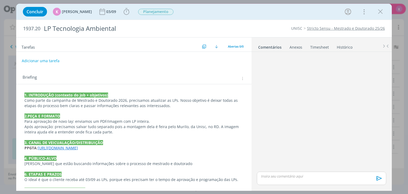
click at [37, 27] on span "1937.20" at bounding box center [31, 29] width 17 height 6
copy span "1937.20"
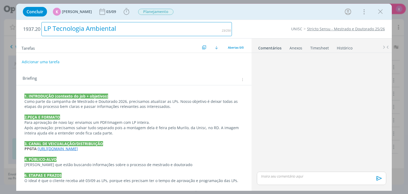
click at [97, 26] on div "LP Tecnologia Ambiental" at bounding box center [136, 29] width 191 height 14
copy div "LP Tecnologia Ambiental"
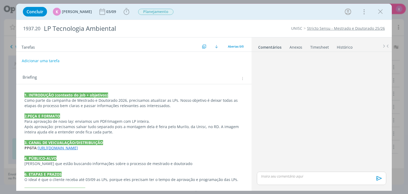
click at [84, 58] on div "Adicionar uma tarefa" at bounding box center [133, 61] width 235 height 10
click at [53, 57] on button "Adicionar uma tarefa" at bounding box center [41, 60] width 38 height 9
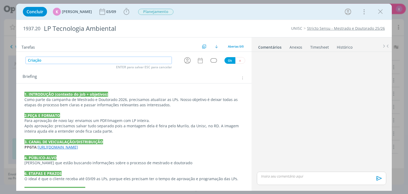
click at [186, 60] on icon "dialog" at bounding box center [187, 60] width 8 height 8
type input "Criação"
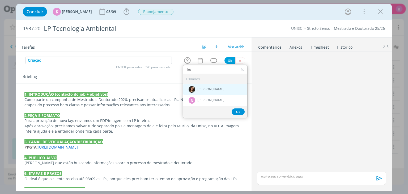
type input "let"
click at [193, 91] on div "dialog" at bounding box center [192, 89] width 7 height 7
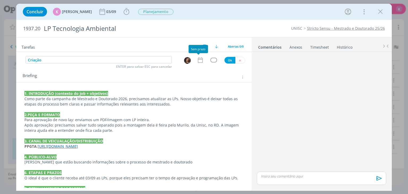
click at [199, 57] on icon "dialog" at bounding box center [200, 60] width 5 height 6
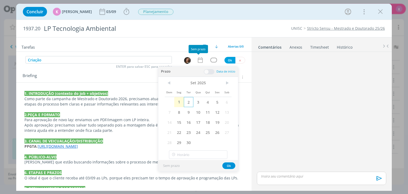
click at [191, 102] on span "2" at bounding box center [189, 102] width 10 height 10
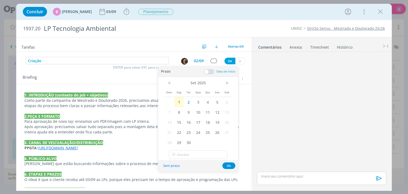
click at [124, 80] on div "Briefing Briefings Predefinidos Versões do Briefing Ver Briefing do Projeto" at bounding box center [135, 78] width 224 height 7
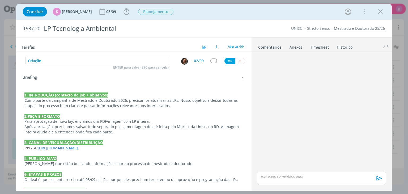
click at [197, 62] on div "02/09" at bounding box center [199, 61] width 10 height 4
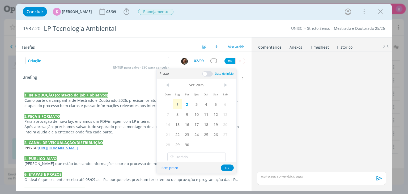
click at [208, 76] on span at bounding box center [207, 73] width 11 height 5
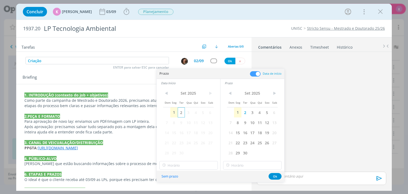
click at [184, 112] on span "2" at bounding box center [181, 112] width 7 height 10
click at [252, 115] on span "3" at bounding box center [252, 112] width 7 height 10
click at [188, 110] on span "3" at bounding box center [188, 112] width 7 height 10
click at [191, 165] on input "18:00" at bounding box center [189, 165] width 59 height 9
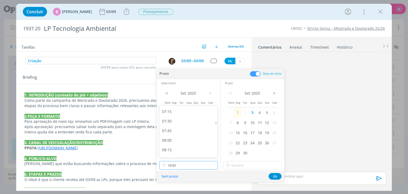
scroll to position [303, 0]
click at [174, 148] on div "09:00" at bounding box center [190, 152] width 60 height 10
type input "09:00"
click at [234, 163] on input "18:00" at bounding box center [252, 165] width 59 height 9
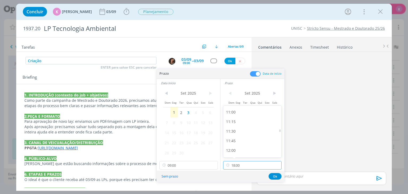
scroll to position [410, 0]
click at [236, 123] on div "11:00" at bounding box center [254, 123] width 60 height 10
type input "11:00"
drag, startPoint x: 273, startPoint y: 176, endPoint x: 268, endPoint y: 177, distance: 5.4
click at [273, 176] on button "Ok" at bounding box center [275, 176] width 13 height 7
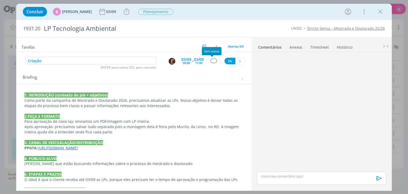
click at [211, 59] on div "dialog" at bounding box center [214, 61] width 7 height 5
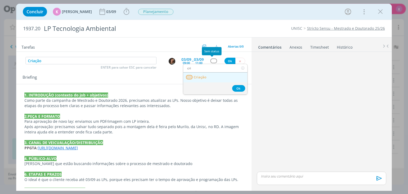
type input "cri"
drag, startPoint x: 203, startPoint y: 76, endPoint x: 215, endPoint y: 67, distance: 15.3
click at [203, 76] on span "Criação" at bounding box center [200, 77] width 13 height 4
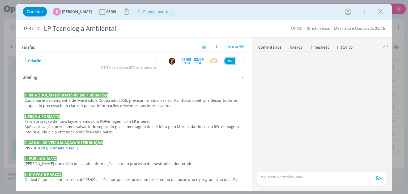
click at [230, 60] on button "Ok" at bounding box center [230, 61] width 11 height 7
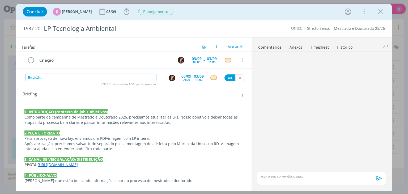
type input "Revisão"
click at [170, 77] on img "dialog" at bounding box center [172, 78] width 7 height 7
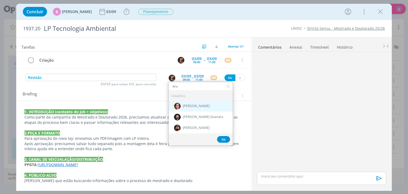
type input "bru"
click at [180, 105] on div "[PERSON_NAME]" at bounding box center [201, 106] width 64 height 11
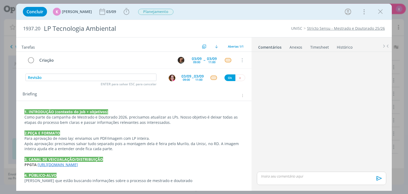
click at [187, 78] on div "09:00" at bounding box center [186, 79] width 7 height 3
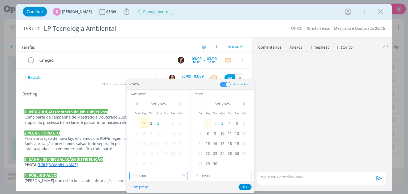
click at [151, 178] on input "09:00" at bounding box center [159, 176] width 59 height 9
click at [155, 173] on input "09:00" at bounding box center [159, 176] width 59 height 9
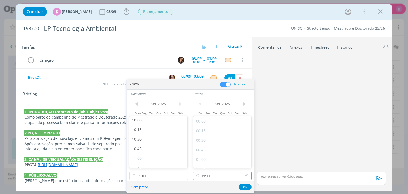
click at [210, 177] on input "11:00" at bounding box center [222, 176] width 59 height 9
click at [215, 147] on div "12:00" at bounding box center [224, 147] width 60 height 10
type input "12:00"
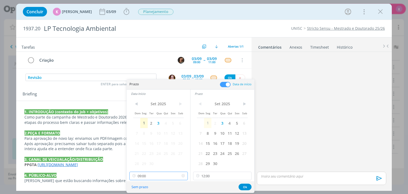
click at [162, 175] on input "09:00" at bounding box center [159, 176] width 59 height 9
click at [151, 147] on div "11:30" at bounding box center [160, 151] width 60 height 10
type input "11:30"
click at [246, 187] on button "Ok" at bounding box center [245, 187] width 13 height 7
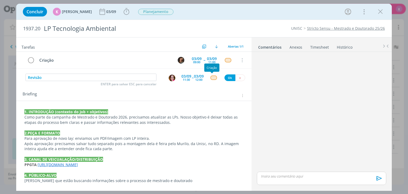
click at [211, 76] on div "dialog" at bounding box center [214, 78] width 7 height 5
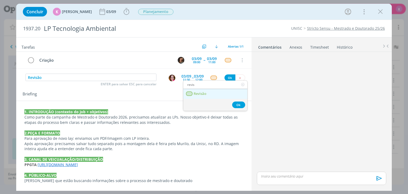
type input "revis"
click at [215, 90] on link "Revisão" at bounding box center [215, 94] width 64 height 10
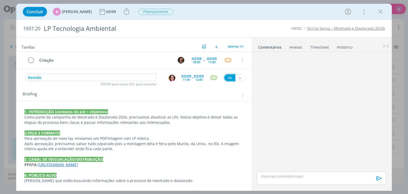
click at [225, 76] on button "Ok" at bounding box center [230, 77] width 11 height 7
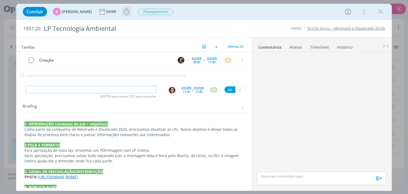
click at [123, 13] on icon "dialog" at bounding box center [127, 12] width 8 height 8
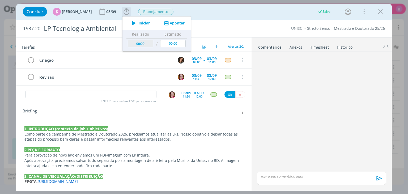
click at [165, 23] on icon "dialog" at bounding box center [166, 23] width 7 height 5
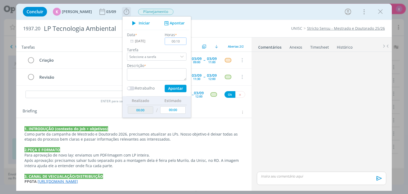
type input "00:10"
click at [169, 71] on textarea "dialog" at bounding box center [157, 74] width 60 height 12
type textarea "Briefing + pauta"
click at [166, 89] on button "Apontar" at bounding box center [176, 88] width 22 height 7
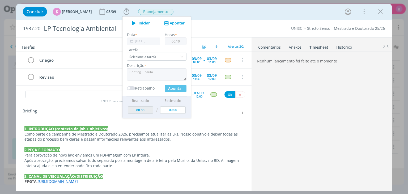
type input "00:10"
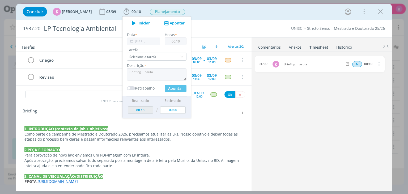
type input "00:00"
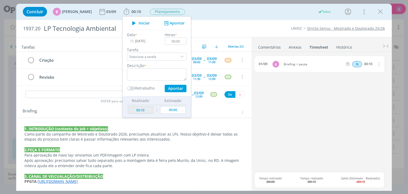
drag, startPoint x: 71, startPoint y: 107, endPoint x: 81, endPoint y: 103, distance: 10.6
click at [71, 107] on div "Briefing Briefings Predefinidos Versões do Briefing Ver Briefing do Projeto" at bounding box center [133, 111] width 235 height 14
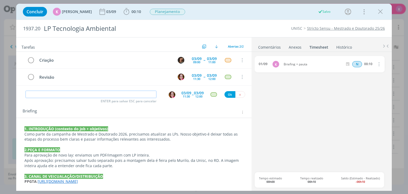
click at [85, 91] on input "dialog" at bounding box center [91, 94] width 131 height 7
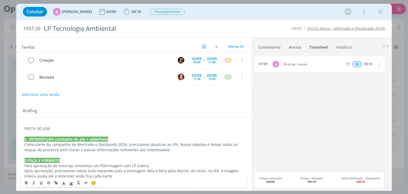
click at [41, 127] on p "PASTA DO JOB" at bounding box center [133, 128] width 219 height 5
click at [57, 181] on icon "dialog" at bounding box center [56, 183] width 4 height 4
paste input "https://sobeae.sharepoint.com/:f:/s/SOBEAE/EvRAjfxdu4dMmwrOaxUXN-kBdllDKcdKwkhL…"
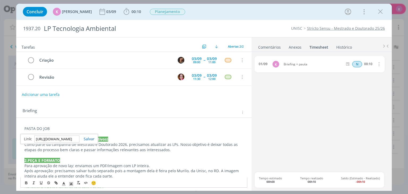
scroll to position [0, 140]
type input "https://sobeae.sharepoint.com/:f:/s/SOBEAE/EvRAjfxdu4dMmwrOaxUXN-kBdllDKcdKwkhL…"
click at [89, 140] on link "dialog" at bounding box center [87, 138] width 15 height 5
click at [26, 182] on icon "dialog" at bounding box center [26, 183] width 4 height 4
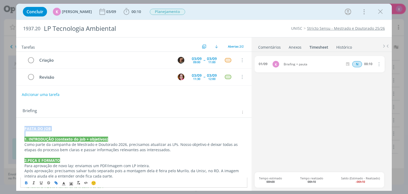
click at [68, 128] on p "PASTA DO JOB" at bounding box center [133, 128] width 219 height 5
click at [77, 109] on div "Briefing Briefings Predefinidos Versões do Briefing Ver Briefing do Projeto" at bounding box center [135, 112] width 224 height 7
click at [273, 47] on link "Comentários" at bounding box center [269, 46] width 23 height 8
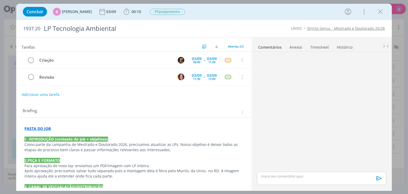
click at [310, 180] on div "dialog" at bounding box center [321, 178] width 129 height 13
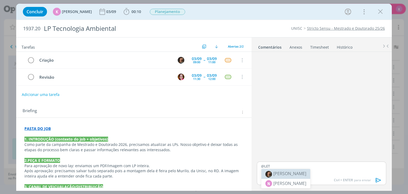
click at [297, 174] on span "[PERSON_NAME]" at bounding box center [290, 174] width 33 height 6
click at [93, 106] on div "Briefing Briefings Predefinidos Versões do Briefing Ver Briefing do Projeto" at bounding box center [133, 110] width 235 height 14
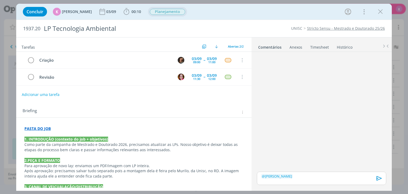
click at [164, 9] on span "Planejamento" at bounding box center [167, 12] width 35 height 6
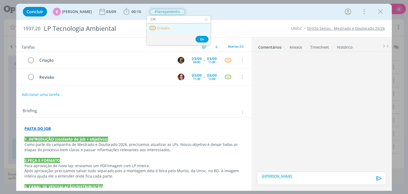
type input "CRI"
click at [173, 25] on link "Criação" at bounding box center [179, 28] width 64 height 10
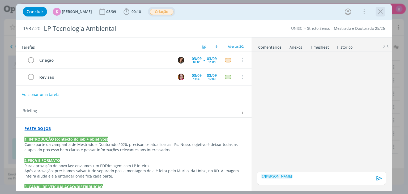
click at [379, 11] on icon "dialog" at bounding box center [381, 12] width 8 height 8
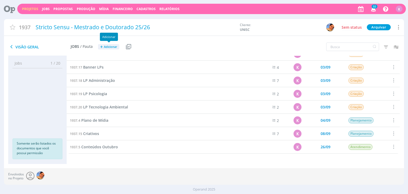
click at [106, 47] on span "Adicionar" at bounding box center [110, 46] width 13 height 3
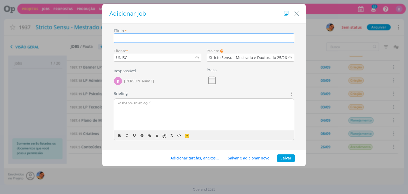
paste input "https://sobeae.sharepoint.com/:f:/s/SOBEAE/EvRAjfxdu4dMmwrOaxUXN-kBdllDKcdKwkhL…"
type input "https://sobeae.sharepoint.com/:f:/s/SOBEAE/EvRAjfxdu4dMmwrOaxUXN-kBdllDKcdKwkhL…"
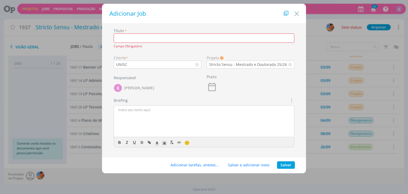
paste input "LP Direito"
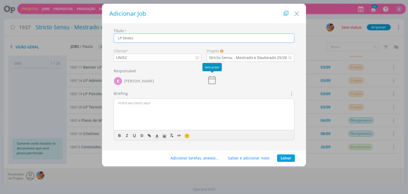
type input "LP Direito"
click at [211, 80] on icon "dialog" at bounding box center [212, 80] width 11 height 11
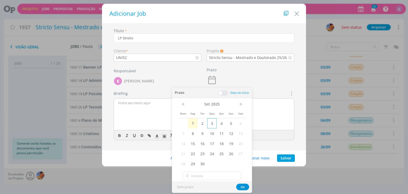
click at [215, 122] on span "3" at bounding box center [212, 123] width 10 height 10
drag, startPoint x: 243, startPoint y: 189, endPoint x: 248, endPoint y: 182, distance: 7.8
click at [243, 189] on button "Ok" at bounding box center [242, 187] width 13 height 7
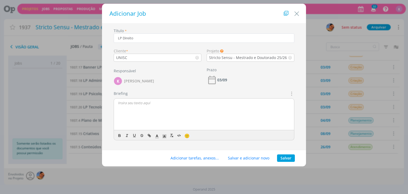
click at [264, 72] on div "Prazo 03/09" at bounding box center [250, 78] width 93 height 25
click at [286, 155] on button "Salvar" at bounding box center [286, 157] width 18 height 7
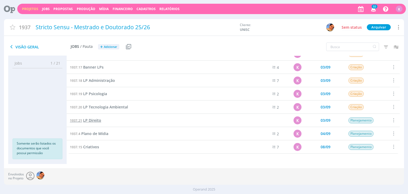
click at [94, 119] on span "LP Direito" at bounding box center [92, 120] width 18 height 5
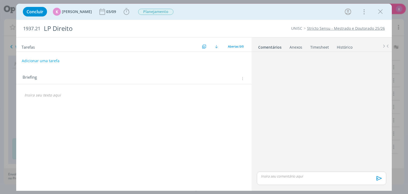
click at [38, 120] on div "Tarefas Usar Job de template Criar template a partir deste job Visualizar Templ…" at bounding box center [133, 112] width 235 height 151
click at [38, 98] on div "dialog" at bounding box center [133, 95] width 227 height 9
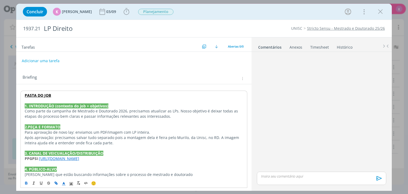
click at [37, 93] on strong "PASTA DO JOB" at bounding box center [38, 95] width 26 height 5
click at [115, 104] on link "dialog" at bounding box center [106, 105] width 18 height 5
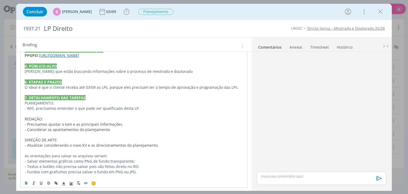
scroll to position [77, 0]
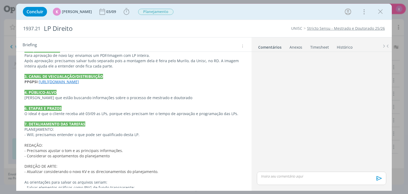
click at [39, 81] on link "https://pg.unisc.br/ppg_psicologia" at bounding box center [59, 81] width 40 height 5
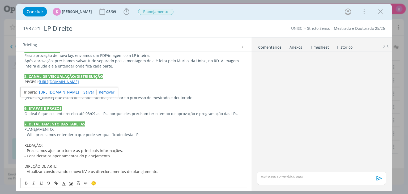
click at [36, 82] on strong "PPGPSI" at bounding box center [30, 81] width 13 height 5
click at [100, 97] on p "[PERSON_NAME] que estão buscando informações sobre o processo de mestrado e dou…" at bounding box center [133, 97] width 219 height 5
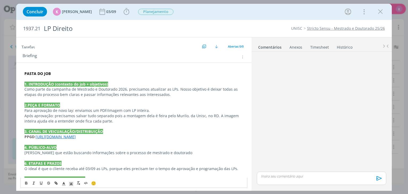
scroll to position [0, 0]
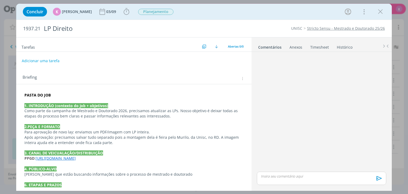
click at [36, 29] on span "1937.21" at bounding box center [31, 29] width 17 height 6
copy span "1937.21"
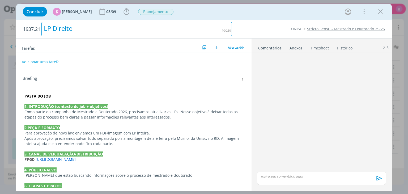
click at [67, 29] on div "LP Direito" at bounding box center [136, 29] width 191 height 14
copy div "LP Direito"
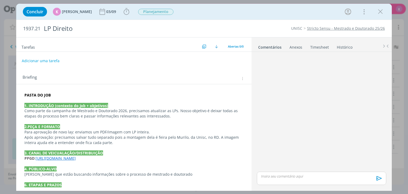
click at [48, 94] on strong "PASTA DO JOB" at bounding box center [37, 95] width 26 height 5
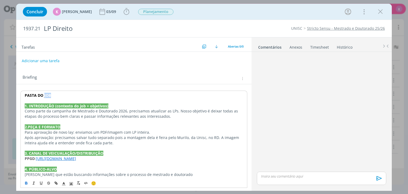
click at [48, 94] on strong "PASTA DO JOB" at bounding box center [38, 95] width 26 height 5
click at [58, 183] on icon "dialog" at bounding box center [56, 183] width 4 height 4
paste input "https://sobeae.sharepoint.com/:f:/s/SOBEAE/EjDhLXWgOWdFqOWSGYgc6BsBxaJ2Jx9rH4ZF…"
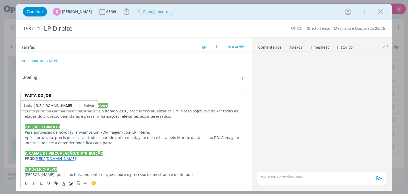
type input "https://sobeae.sharepoint.com/:f:/s/SOBEAE/EjDhLXWgOWdFqOWSGYgc6BsBxaJ2Jx9rH4ZF…"
click at [92, 106] on link "dialog" at bounding box center [87, 105] width 15 height 5
click at [65, 98] on p "dialog" at bounding box center [134, 100] width 218 height 5
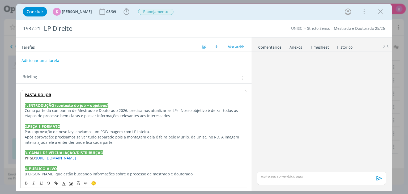
click at [46, 60] on button "Adicionar uma tarefa" at bounding box center [41, 60] width 38 height 9
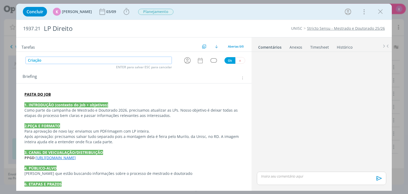
type input "Criação"
click at [186, 61] on icon "dialog" at bounding box center [187, 60] width 8 height 8
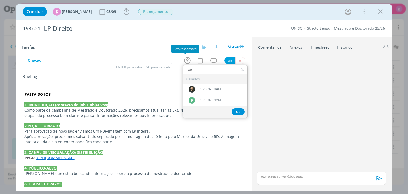
type input "patr"
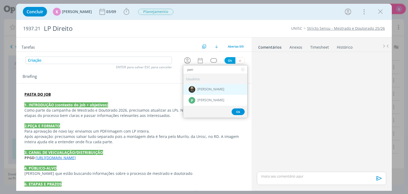
click at [217, 87] on span "[PERSON_NAME]" at bounding box center [211, 89] width 27 height 4
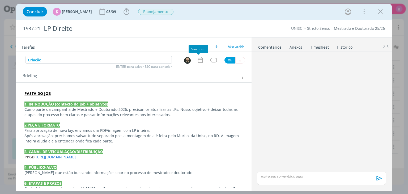
click at [198, 59] on icon "dialog" at bounding box center [200, 60] width 5 height 6
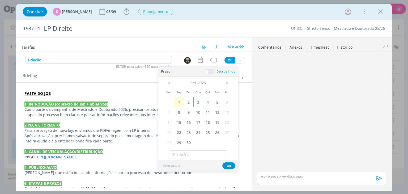
click at [200, 101] on span "3" at bounding box center [199, 102] width 10 height 10
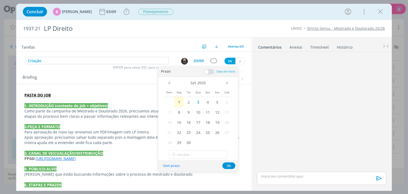
click at [210, 71] on span at bounding box center [209, 71] width 11 height 5
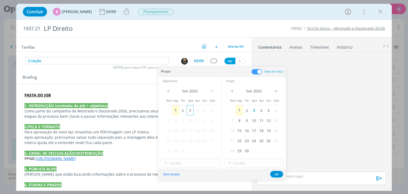
click at [189, 110] on span "3" at bounding box center [190, 110] width 7 height 10
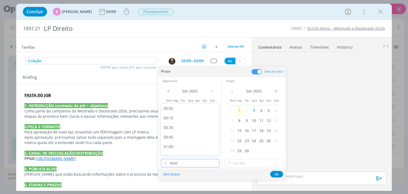
click at [177, 165] on input "18:00" at bounding box center [190, 163] width 59 height 9
click at [177, 121] on div "09:00" at bounding box center [191, 124] width 60 height 10
type input "09:00"
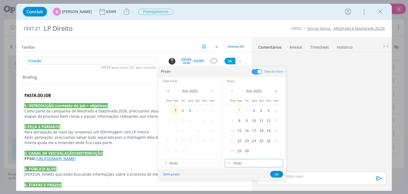
click at [243, 164] on input "18:00" at bounding box center [254, 163] width 59 height 9
click at [243, 128] on div "10:30" at bounding box center [255, 128] width 60 height 10
type input "10:30"
click at [184, 111] on span "2" at bounding box center [182, 110] width 7 height 10
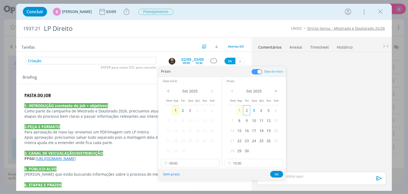
click at [247, 109] on span "2" at bounding box center [246, 110] width 7 height 10
click at [275, 172] on button "Ok" at bounding box center [276, 174] width 13 height 7
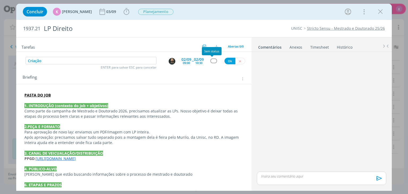
click at [212, 62] on div "dialog" at bounding box center [214, 61] width 7 height 5
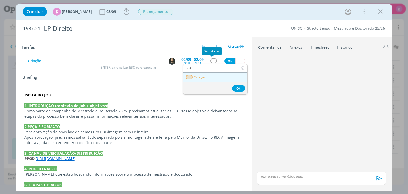
type input "cri"
click at [212, 78] on link "Criação" at bounding box center [215, 78] width 64 height 10
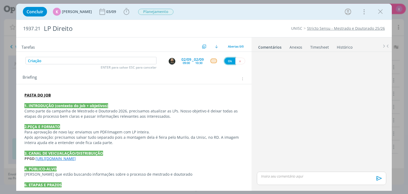
click at [225, 60] on button "Ok" at bounding box center [230, 61] width 11 height 7
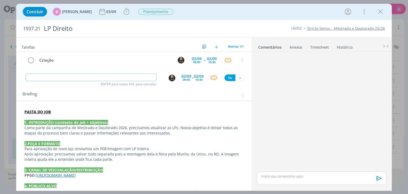
click at [141, 77] on input "dialog" at bounding box center [91, 77] width 131 height 7
click at [170, 77] on img "dialog" at bounding box center [172, 78] width 7 height 7
type input "Revisão"
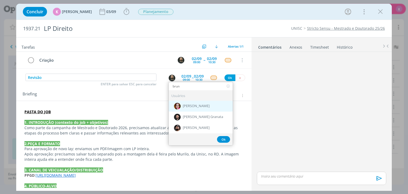
type input "brun"
click at [190, 106] on span "[PERSON_NAME]" at bounding box center [196, 106] width 27 height 4
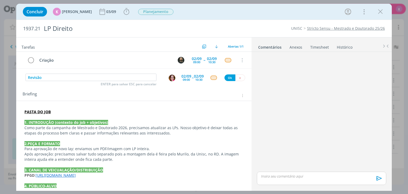
click at [186, 77] on div "02/09" at bounding box center [187, 76] width 10 height 4
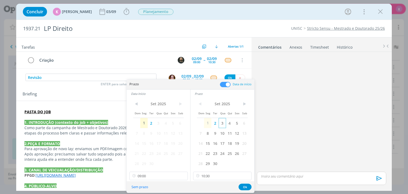
click at [222, 123] on span "3" at bounding box center [222, 123] width 7 height 10
click at [159, 122] on span "3" at bounding box center [158, 123] width 7 height 10
click at [177, 172] on input "09:00" at bounding box center [159, 176] width 59 height 9
click at [150, 137] on div "09:45" at bounding box center [160, 137] width 60 height 10
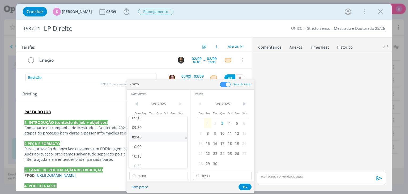
type input "09:45"
click at [217, 178] on input "10:30" at bounding box center [222, 176] width 59 height 9
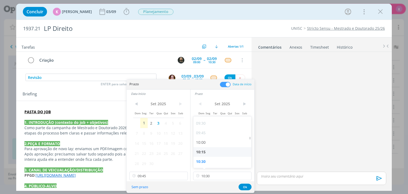
click at [208, 152] on div "10:15" at bounding box center [224, 152] width 60 height 10
type input "10:15"
drag, startPoint x: 245, startPoint y: 186, endPoint x: 236, endPoint y: 160, distance: 27.3
click at [244, 185] on button "Ok" at bounding box center [245, 187] width 13 height 7
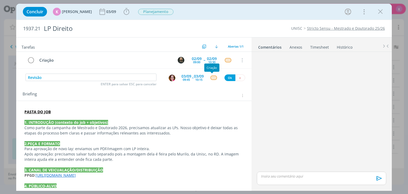
click at [212, 78] on div "dialog" at bounding box center [214, 78] width 7 height 5
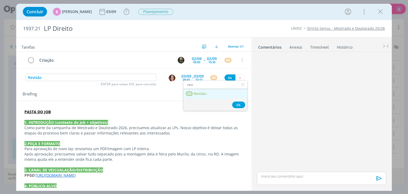
type input "revi"
click at [206, 92] on span "Revisão" at bounding box center [200, 94] width 13 height 4
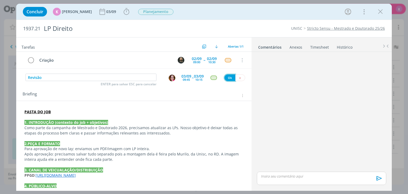
click at [227, 75] on button "Ok" at bounding box center [230, 77] width 11 height 7
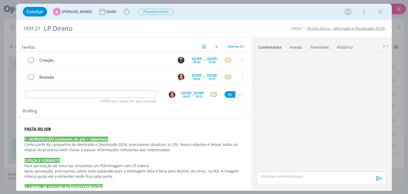
click at [89, 92] on input "dialog" at bounding box center [91, 94] width 131 height 7
click at [170, 110] on div "Briefing Briefings Predefinidos Versões do Briefing Ver Briefing do Projeto" at bounding box center [135, 112] width 224 height 7
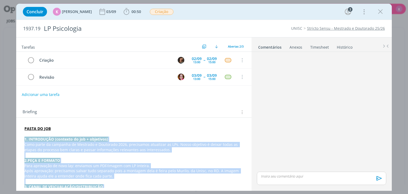
scroll to position [153, 0]
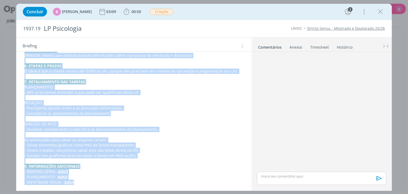
drag, startPoint x: 25, startPoint y: 137, endPoint x: 118, endPoint y: 198, distance: 111.5
click at [118, 194] on html "Projetos Jobs Propostas Produção [GEOGRAPHIC_DATA] Financeiro Cadastros Relatór…" at bounding box center [204, 97] width 408 height 194
copy div "1. LOREMIPSUM (dolorsit am con + adipiscin) Elit seddo ei temporin ut Laboreet …"
click at [169, 102] on p "REDAÇÃO:" at bounding box center [133, 102] width 219 height 5
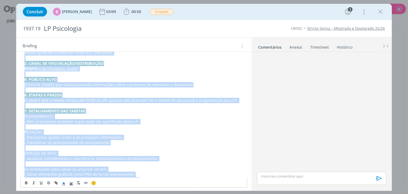
scroll to position [163, 0]
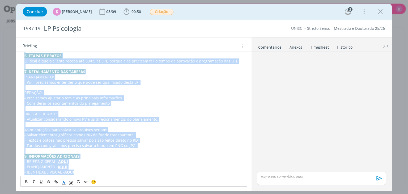
drag, startPoint x: 24, startPoint y: 130, endPoint x: 94, endPoint y: 186, distance: 90.2
click at [94, 186] on div "PASTA DO JOB 1. INTRODUÇÃO (contexto do job + objetivos) Como parte da campanha…" at bounding box center [133, 74] width 227 height 227
copy div "LOREM IP DOL 6. SITAMETCON (adipisci el sed + doeiusmod) Temp incid ut laboreet…"
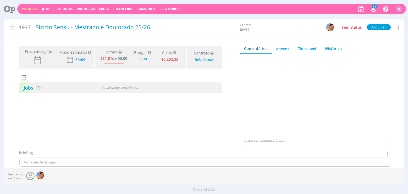
type input "0,00"
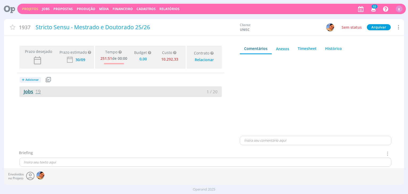
click at [40, 91] on span "19" at bounding box center [37, 91] width 5 height 6
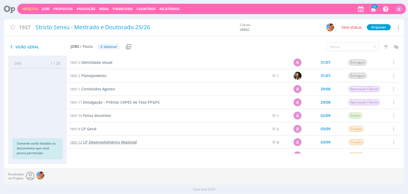
click at [101, 141] on span "LP Desenvolvimento Regional" at bounding box center [110, 142] width 54 height 5
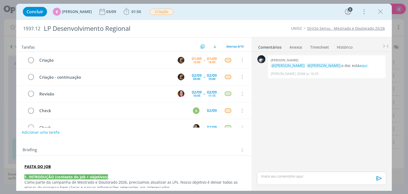
click at [30, 165] on strong "PASTA DO JOB" at bounding box center [37, 166] width 26 height 5
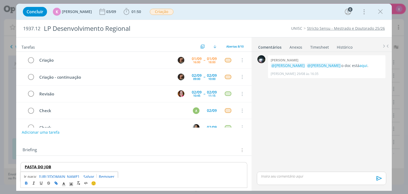
click at [57, 175] on link "[URL][DOMAIN_NAME]" at bounding box center [59, 176] width 40 height 7
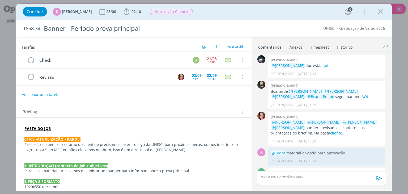
scroll to position [27, 0]
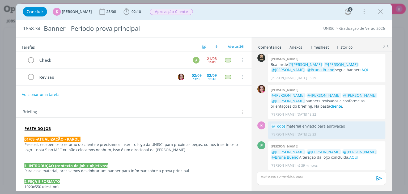
click at [191, 102] on div "Tarefas Usar Job de template Criar template a partir deste job Visualizar Templ…" at bounding box center [133, 112] width 235 height 151
click at [349, 29] on link "Graduação de Verão 2026" at bounding box center [363, 28] width 46 height 5
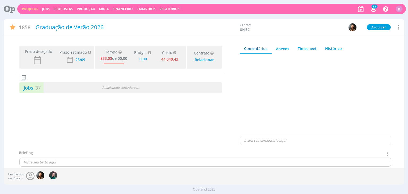
type input "0,00"
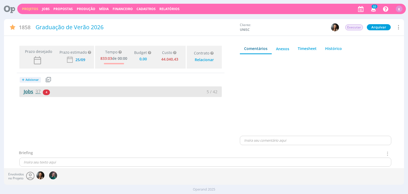
click at [36, 91] on span "37" at bounding box center [37, 91] width 5 height 6
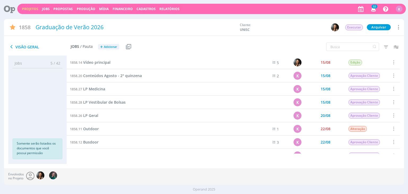
scroll to position [160, 0]
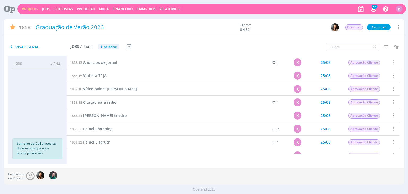
click at [113, 62] on span "Anúncios de jornal" at bounding box center [100, 62] width 34 height 5
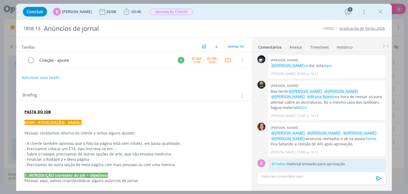
scroll to position [7, 0]
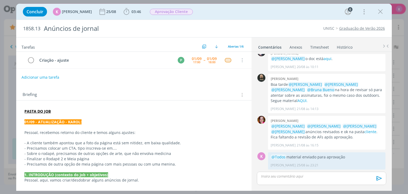
click at [52, 75] on button "Adicionar uma tarefa" at bounding box center [41, 77] width 38 height 9
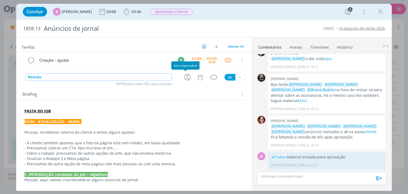
click at [186, 78] on icon "dialog" at bounding box center [187, 77] width 8 height 8
type input "Revisão"
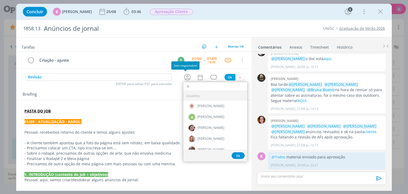
type input "br"
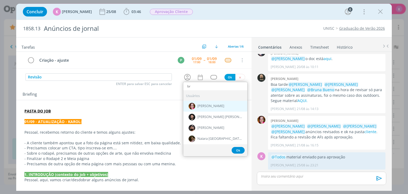
click at [199, 107] on span "[PERSON_NAME]" at bounding box center [211, 106] width 27 height 4
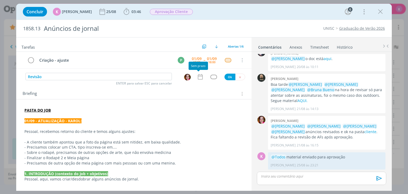
click at [198, 78] on icon "dialog" at bounding box center [200, 76] width 7 height 7
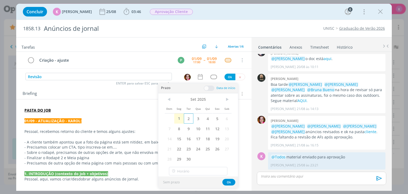
click at [187, 117] on span "2" at bounding box center [189, 119] width 10 height 10
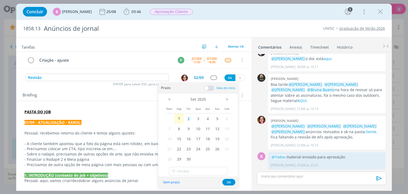
click at [208, 86] on span at bounding box center [209, 88] width 11 height 5
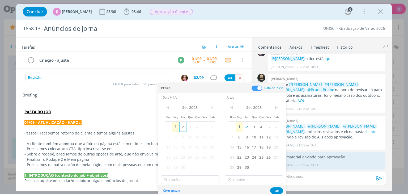
click at [186, 124] on span "2" at bounding box center [182, 127] width 7 height 10
click at [186, 176] on input "18:00" at bounding box center [190, 180] width 59 height 9
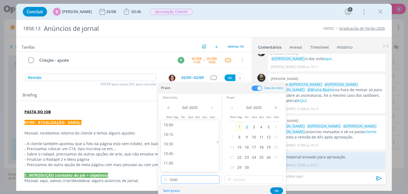
scroll to position [356, 0]
click at [174, 158] on div "10:15" at bounding box center [191, 161] width 60 height 10
type input "10:15"
click at [258, 176] on input "18:00" at bounding box center [254, 180] width 59 height 9
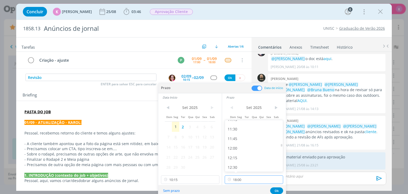
scroll to position [410, 0]
click at [240, 129] on div "10:45" at bounding box center [255, 127] width 60 height 10
type input "10:45"
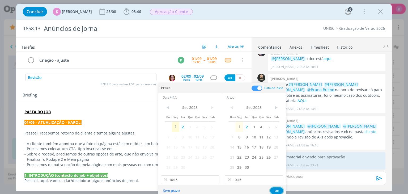
drag, startPoint x: 278, startPoint y: 189, endPoint x: 251, endPoint y: 166, distance: 34.5
click at [278, 189] on button "Ok" at bounding box center [276, 190] width 13 height 7
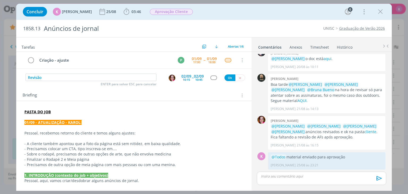
click at [211, 77] on div "dialog" at bounding box center [214, 78] width 7 height 5
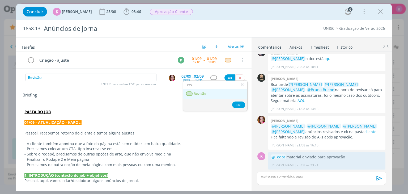
type input "rev"
click at [219, 95] on link "Revisão" at bounding box center [215, 94] width 64 height 10
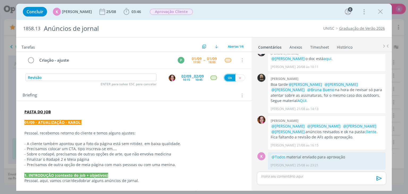
click at [228, 77] on button "Ok" at bounding box center [230, 77] width 11 height 7
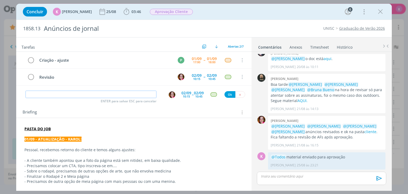
click at [102, 94] on input "dialog" at bounding box center [91, 94] width 131 height 7
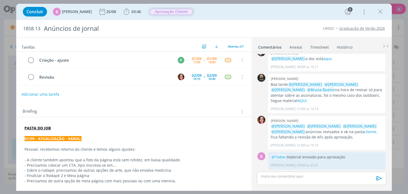
click at [175, 10] on span "Aprovação Cliente" at bounding box center [171, 12] width 43 height 6
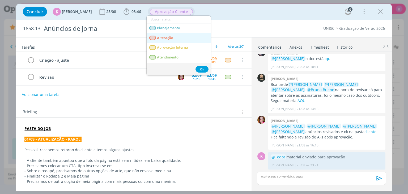
click at [171, 34] on link "Alteração" at bounding box center [179, 38] width 64 height 10
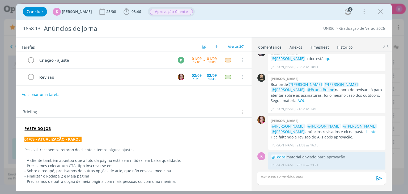
click at [254, 22] on div "1858.13 Anúncios de jornal UNISC Graduação de Verão 2026" at bounding box center [204, 28] width 376 height 17
click at [382, 14] on icon "dialog" at bounding box center [381, 12] width 8 height 8
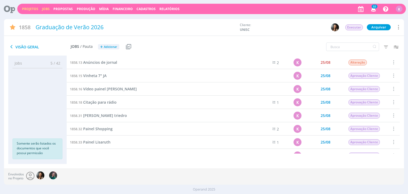
click at [46, 7] on link "Jobs" at bounding box center [46, 9] width 8 height 5
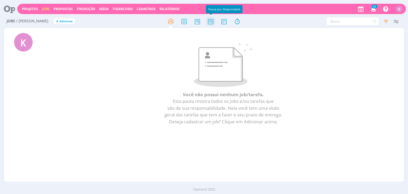
click at [209, 24] on icon at bounding box center [211, 21] width 10 height 10
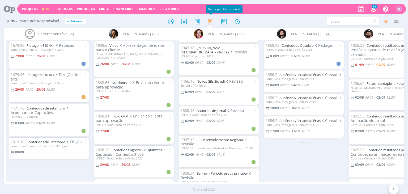
scroll to position [80, 0]
click at [289, 170] on div "1858.45 Conteúdos Outubro Redação UNISC / Graduação de Verão 2026 03/09 09:00 -…" at bounding box center [303, 111] width 85 height 142
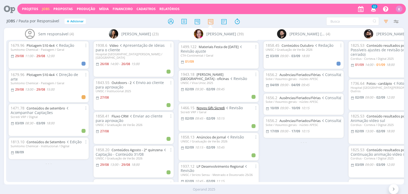
scroll to position [53, 0]
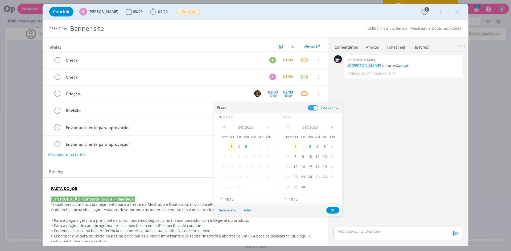
scroll to position [0, 869]
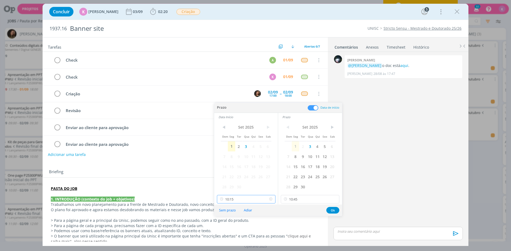
click at [241, 197] on input "10:15" at bounding box center [246, 199] width 59 height 9
click at [236, 157] on div "09:30" at bounding box center [247, 157] width 60 height 10
type input "09:30"
click at [300, 198] on input "10:45" at bounding box center [310, 199] width 59 height 9
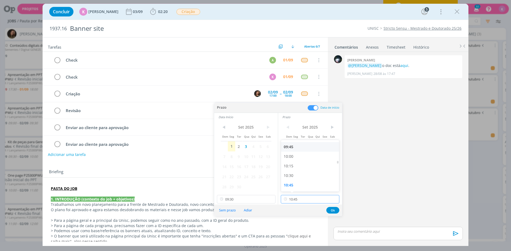
scroll to position [345, 0]
click at [295, 174] on div "09:45" at bounding box center [311, 174] width 60 height 10
type input "09:45"
click at [332, 210] on button "Ok" at bounding box center [332, 210] width 13 height 7
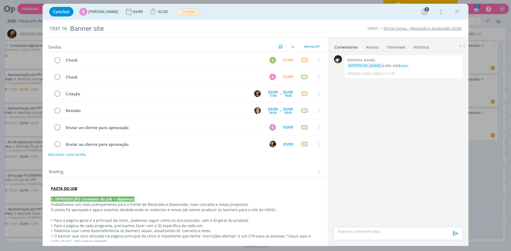
drag, startPoint x: 456, startPoint y: 13, endPoint x: 9, endPoint y: 16, distance: 447.6
click at [456, 13] on icon "dialog" at bounding box center [457, 12] width 8 height 8
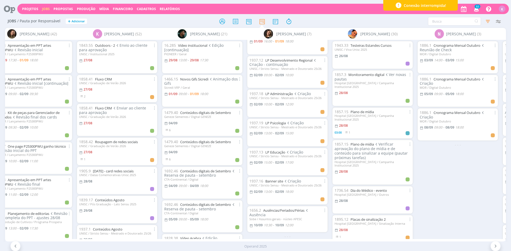
scroll to position [22, 0]
click at [273, 179] on link "Banner site" at bounding box center [274, 181] width 18 height 5
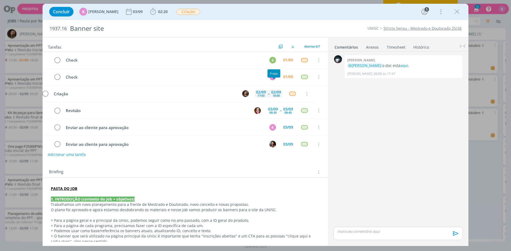
scroll to position [7, 0]
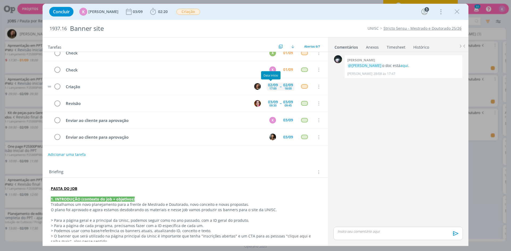
click at [268, 85] on div "02/09" at bounding box center [273, 85] width 10 height 4
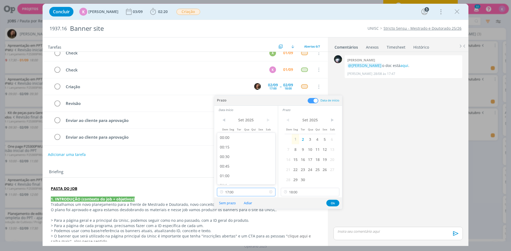
scroll to position [611, 0]
click at [252, 191] on input "17:00" at bounding box center [246, 192] width 59 height 9
click at [330, 206] on button "Ok" at bounding box center [332, 203] width 13 height 7
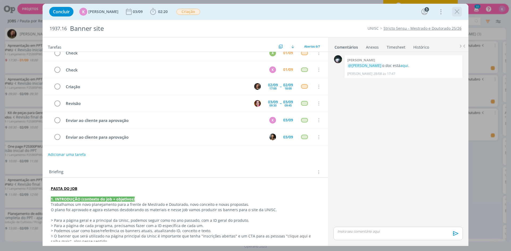
click at [454, 12] on icon "dialog" at bounding box center [457, 12] width 8 height 8
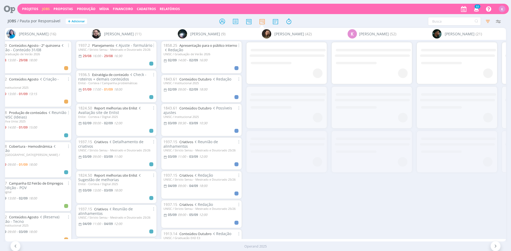
scroll to position [0, 669]
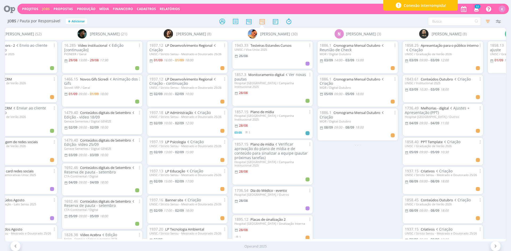
scroll to position [0, 1000]
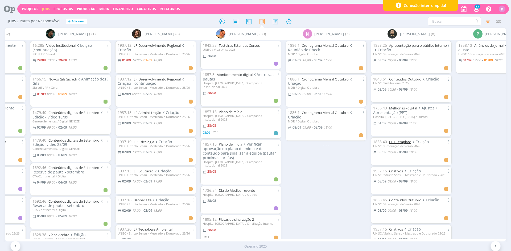
click at [399, 142] on link "PPT Template" at bounding box center [400, 142] width 22 height 5
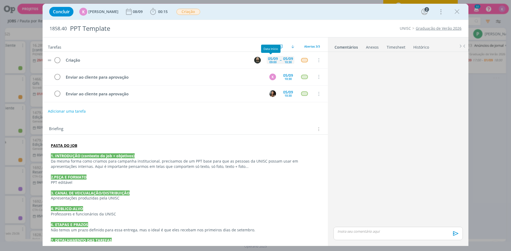
click at [269, 57] on div "05/09" at bounding box center [273, 59] width 10 height 4
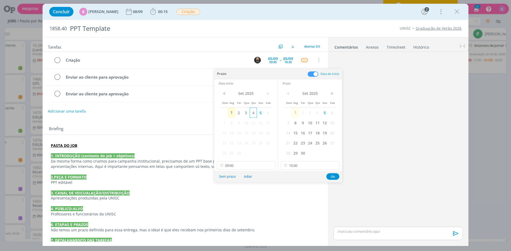
click at [252, 112] on span "4" at bounding box center [252, 113] width 7 height 10
click at [318, 112] on span "4" at bounding box center [317, 113] width 7 height 10
click at [332, 177] on button "Ok" at bounding box center [332, 176] width 13 height 7
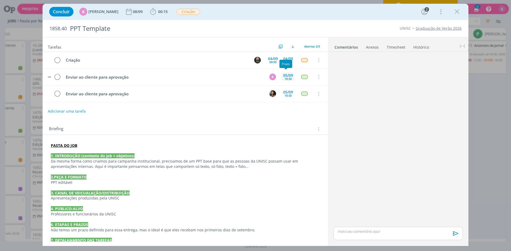
click at [286, 76] on div "05/09" at bounding box center [288, 76] width 10 height 4
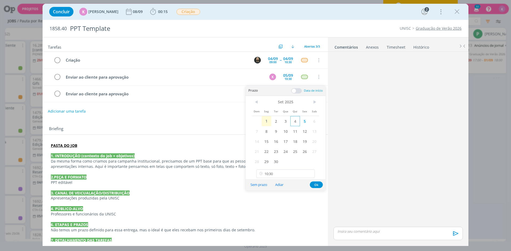
click at [294, 123] on span "4" at bounding box center [295, 121] width 10 height 10
click at [313, 182] on button "Ok" at bounding box center [316, 185] width 13 height 7
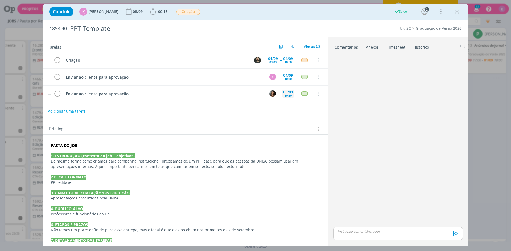
click at [284, 92] on div "05/09" at bounding box center [288, 92] width 10 height 4
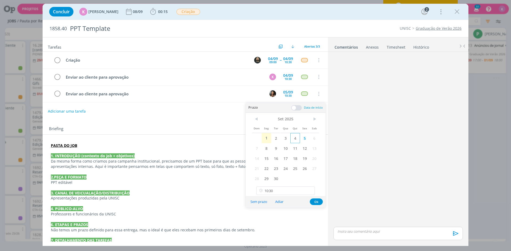
click at [294, 135] on span "4" at bounding box center [295, 138] width 10 height 10
click at [314, 200] on button "Ok" at bounding box center [316, 202] width 13 height 7
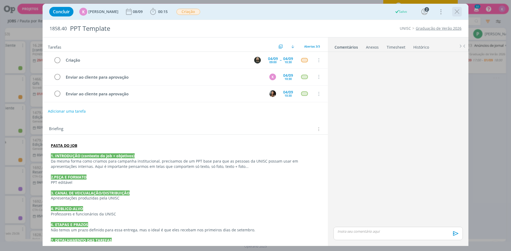
click at [455, 12] on icon "dialog" at bounding box center [457, 12] width 8 height 8
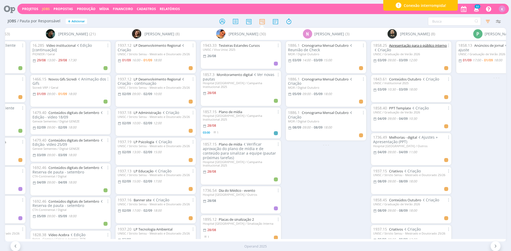
click at [407, 46] on link "Apresentação para o público interno" at bounding box center [418, 45] width 58 height 5
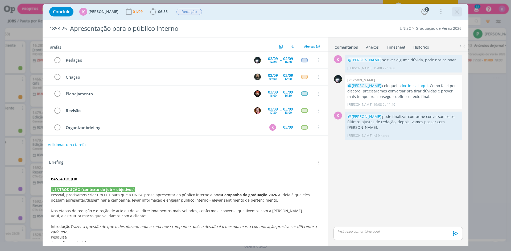
click at [458, 10] on icon "dialog" at bounding box center [457, 12] width 8 height 8
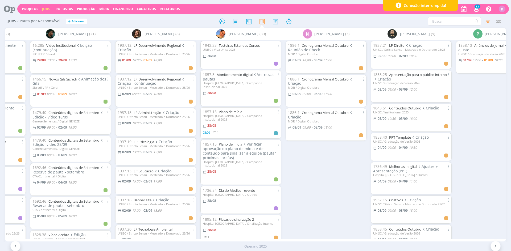
scroll to position [0, 935]
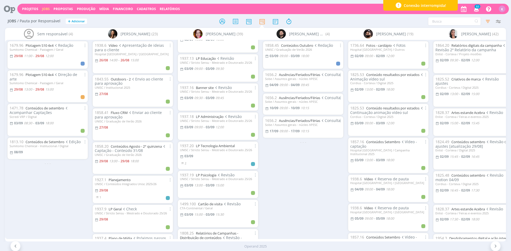
scroll to position [293, 0]
click at [210, 148] on div "UNISC / Stricto Sensu - Mestrado e Doutorado 25/26" at bounding box center [218, 149] width 76 height 3
click at [211, 145] on link "LP Tecnologia Ambiental" at bounding box center [215, 145] width 39 height 5
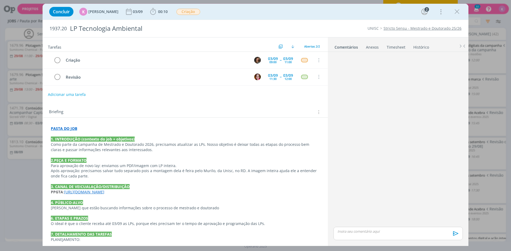
click at [456, 13] on icon "dialog" at bounding box center [457, 12] width 8 height 8
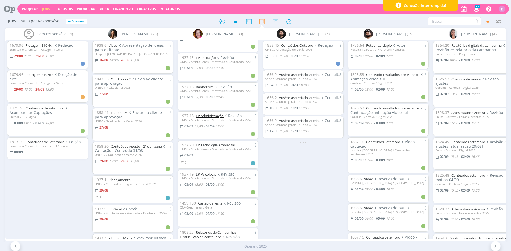
click at [213, 115] on link "LP Administração" at bounding box center [210, 116] width 28 height 5
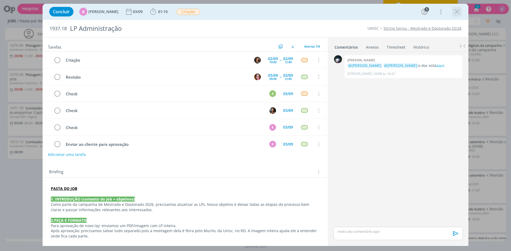
click at [457, 12] on icon "dialog" at bounding box center [457, 12] width 8 height 8
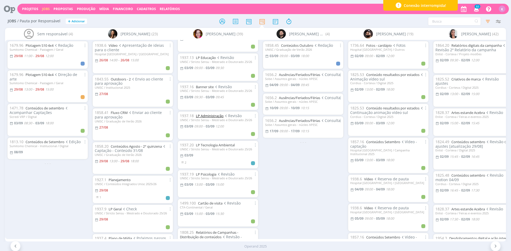
click at [218, 116] on link "LP Administração" at bounding box center [210, 116] width 28 height 5
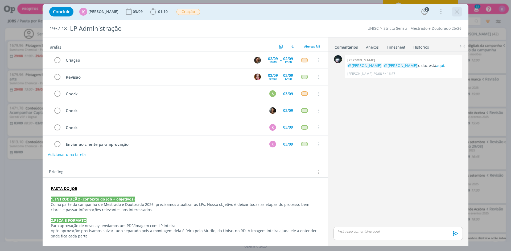
click at [458, 14] on icon "dialog" at bounding box center [457, 12] width 8 height 8
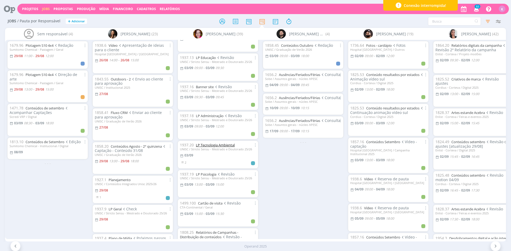
click at [202, 145] on link "LP Tecnologia Ambiental" at bounding box center [215, 145] width 39 height 5
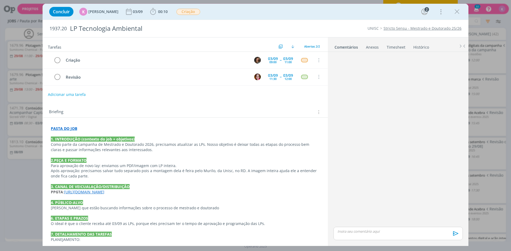
drag, startPoint x: 457, startPoint y: 12, endPoint x: 402, endPoint y: 29, distance: 57.9
click at [457, 12] on icon "dialog" at bounding box center [457, 12] width 8 height 8
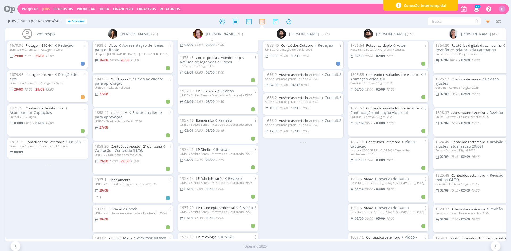
scroll to position [326, 0]
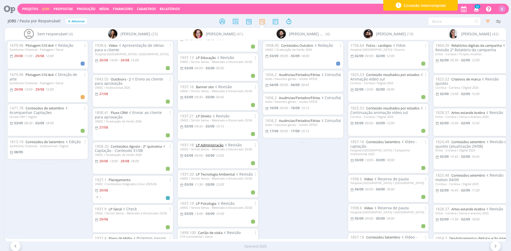
click at [219, 144] on link "LP Administração" at bounding box center [210, 145] width 28 height 5
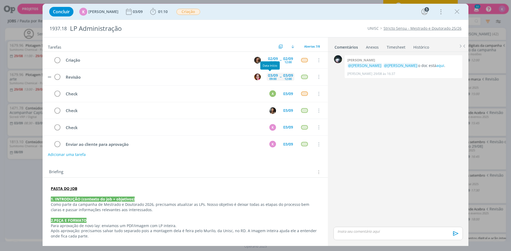
click at [270, 79] on div "09:00" at bounding box center [272, 78] width 7 height 3
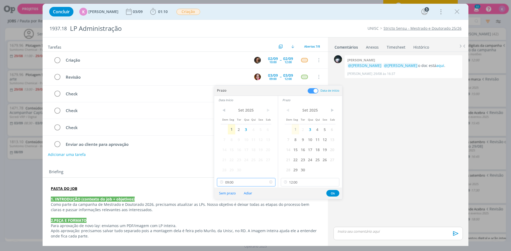
click at [234, 182] on input "09:00" at bounding box center [246, 182] width 59 height 9
drag, startPoint x: 234, startPoint y: 204, endPoint x: 245, endPoint y: 199, distance: 11.7
click at [234, 203] on div "10:15" at bounding box center [247, 204] width 60 height 10
type input "10:15"
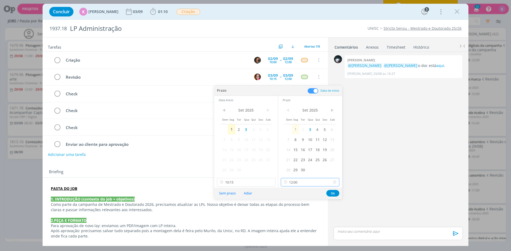
click at [297, 184] on input "12:00" at bounding box center [310, 182] width 59 height 9
drag, startPoint x: 293, startPoint y: 197, endPoint x: 312, endPoint y: 192, distance: 20.4
click at [293, 197] on div "11:00" at bounding box center [311, 197] width 60 height 10
type input "11:00"
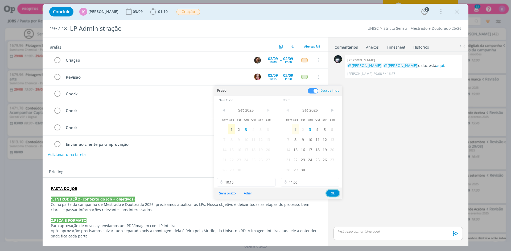
click at [331, 193] on button "Ok" at bounding box center [332, 193] width 13 height 7
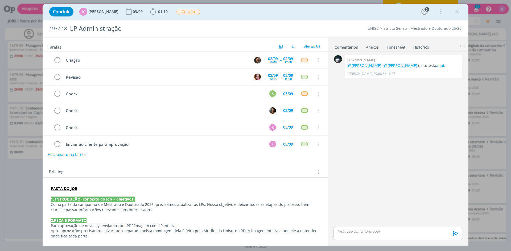
drag, startPoint x: 458, startPoint y: 12, endPoint x: 291, endPoint y: 81, distance: 180.4
click at [458, 12] on icon "dialog" at bounding box center [457, 12] width 8 height 8
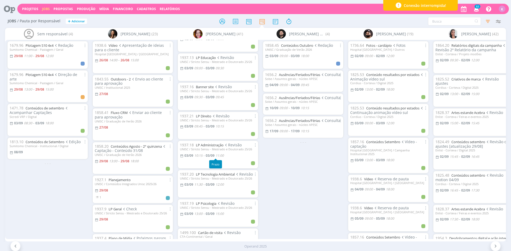
click at [222, 157] on span "11:00" at bounding box center [219, 155] width 8 height 5
type input "11:00"
type input "10:15"
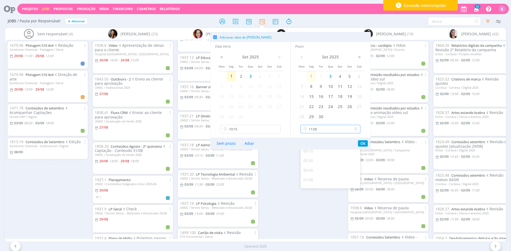
click at [322, 129] on input "11:00" at bounding box center [330, 129] width 60 height 9
click at [316, 176] on div "11:30" at bounding box center [330, 175] width 61 height 10
type input "11:30"
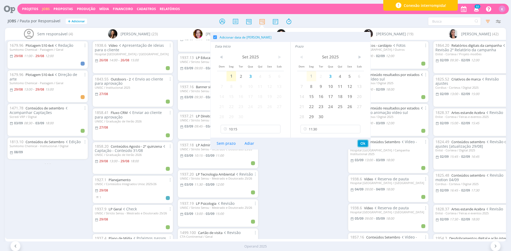
click at [361, 143] on button "Ok" at bounding box center [363, 143] width 10 height 6
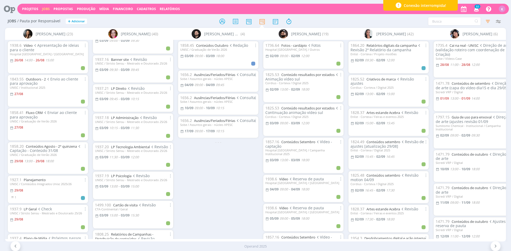
scroll to position [0, 143]
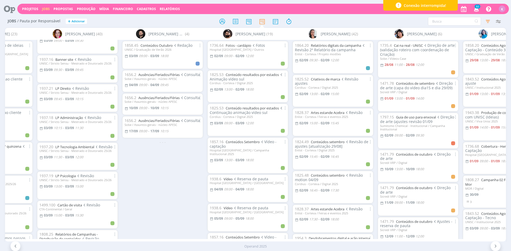
click at [158, 190] on div "1858.45 Conteúdos Outubro Redação UNISC / Graduação de Verão 2026 [DATE] 09:00 …" at bounding box center [162, 139] width 85 height 199
